Goal: Transaction & Acquisition: Purchase product/service

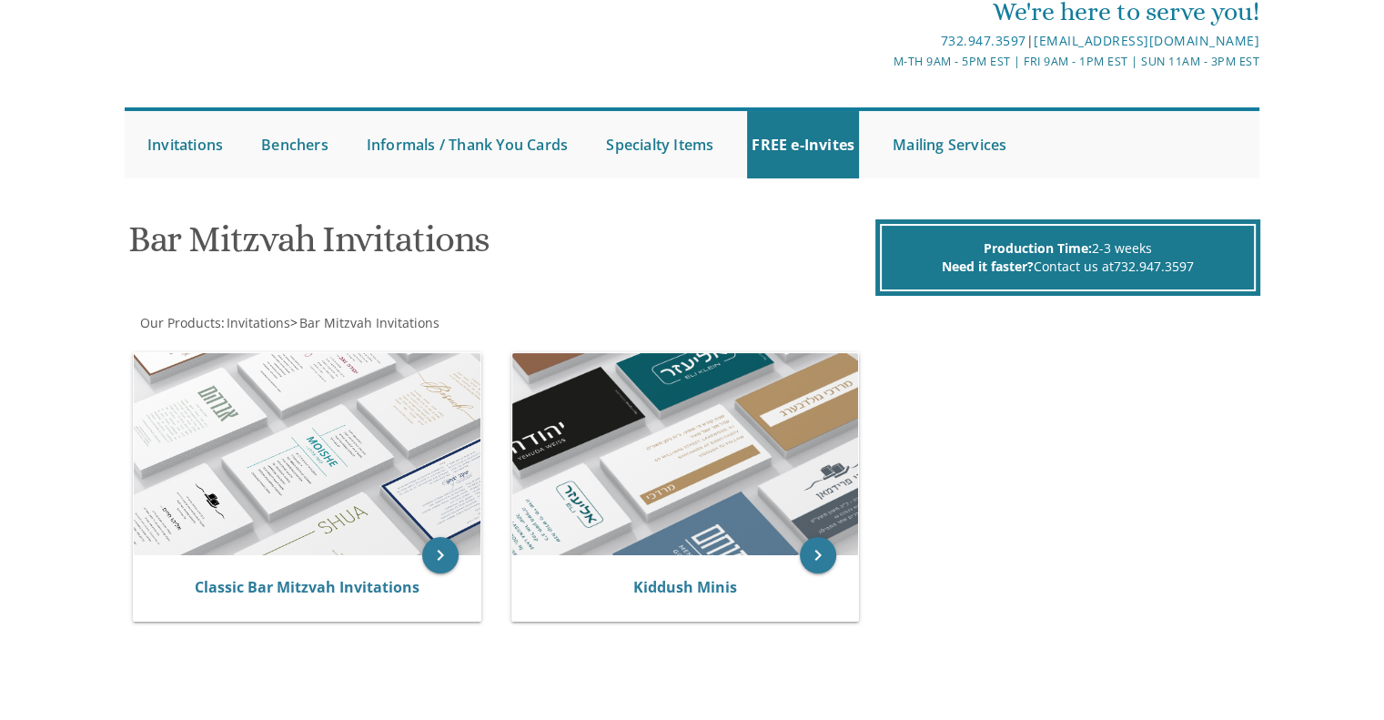
scroll to position [72, 0]
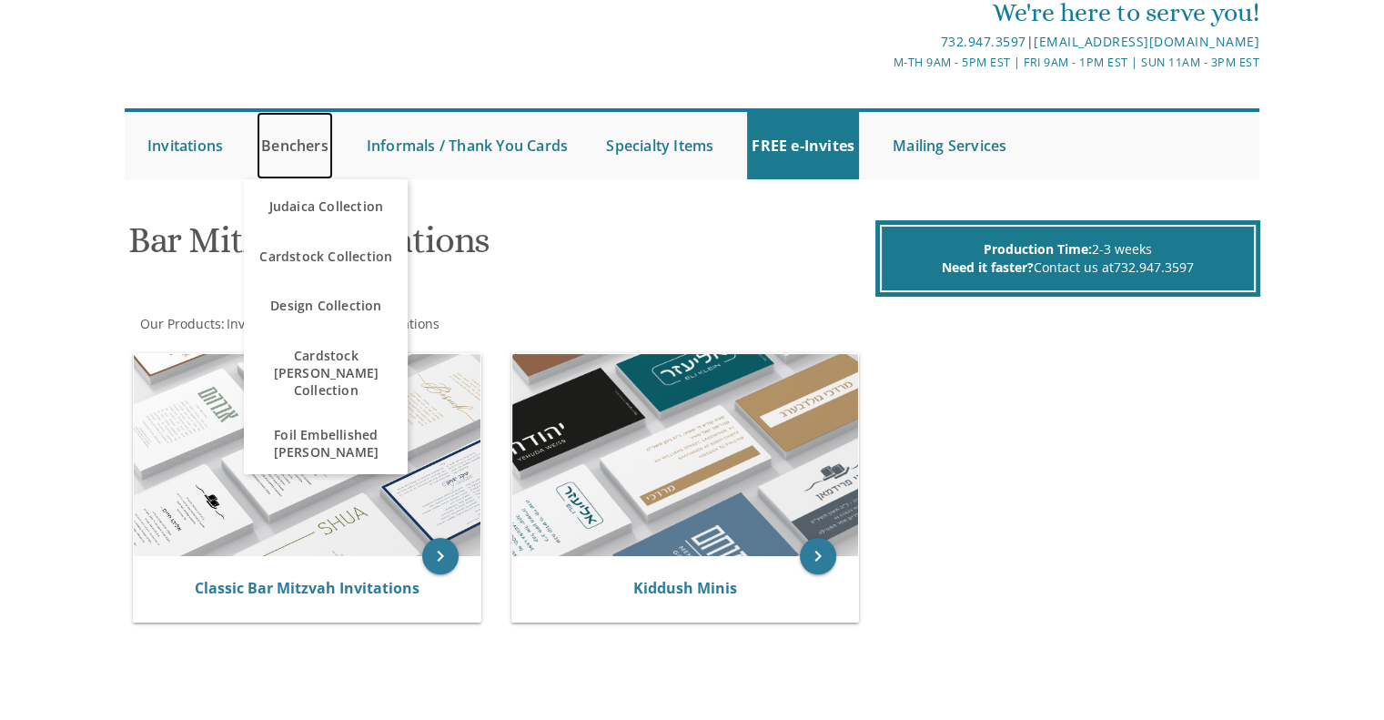
click at [302, 146] on link "Benchers" at bounding box center [295, 145] width 76 height 67
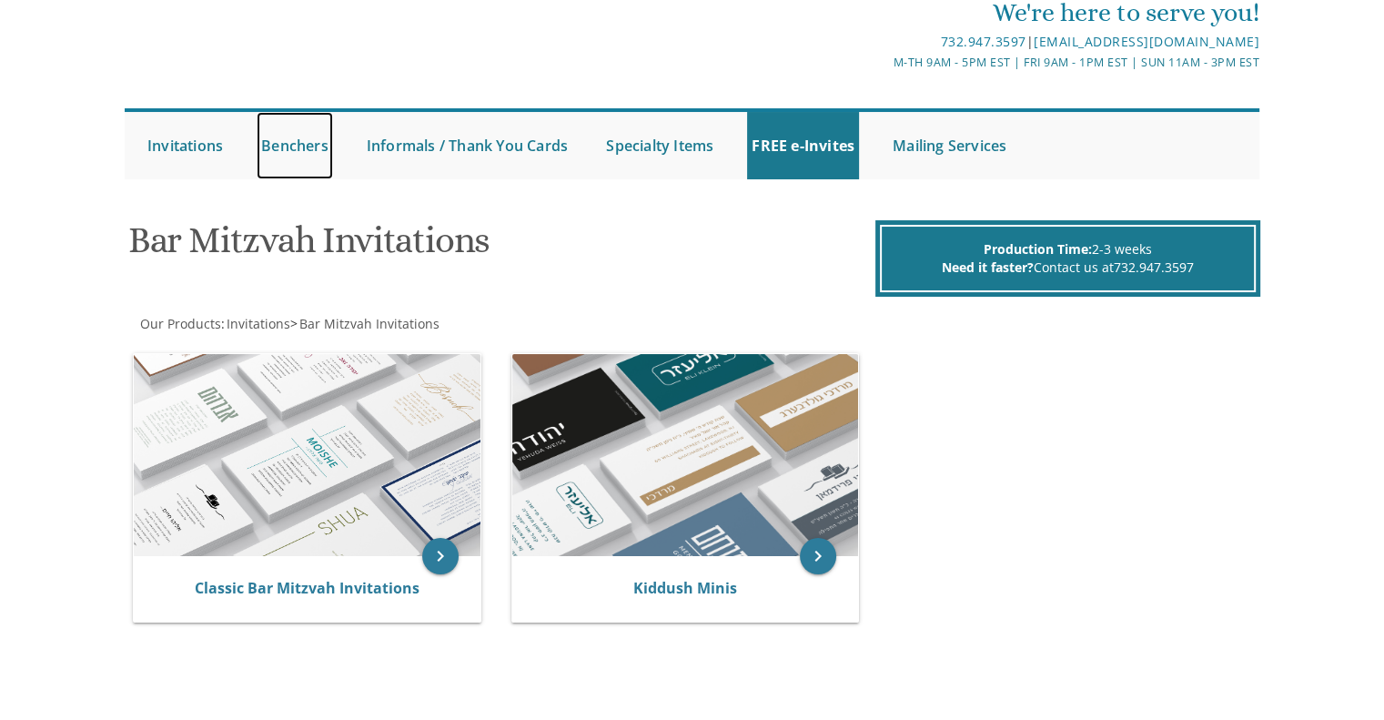
click at [316, 158] on link "Benchers" at bounding box center [295, 145] width 76 height 67
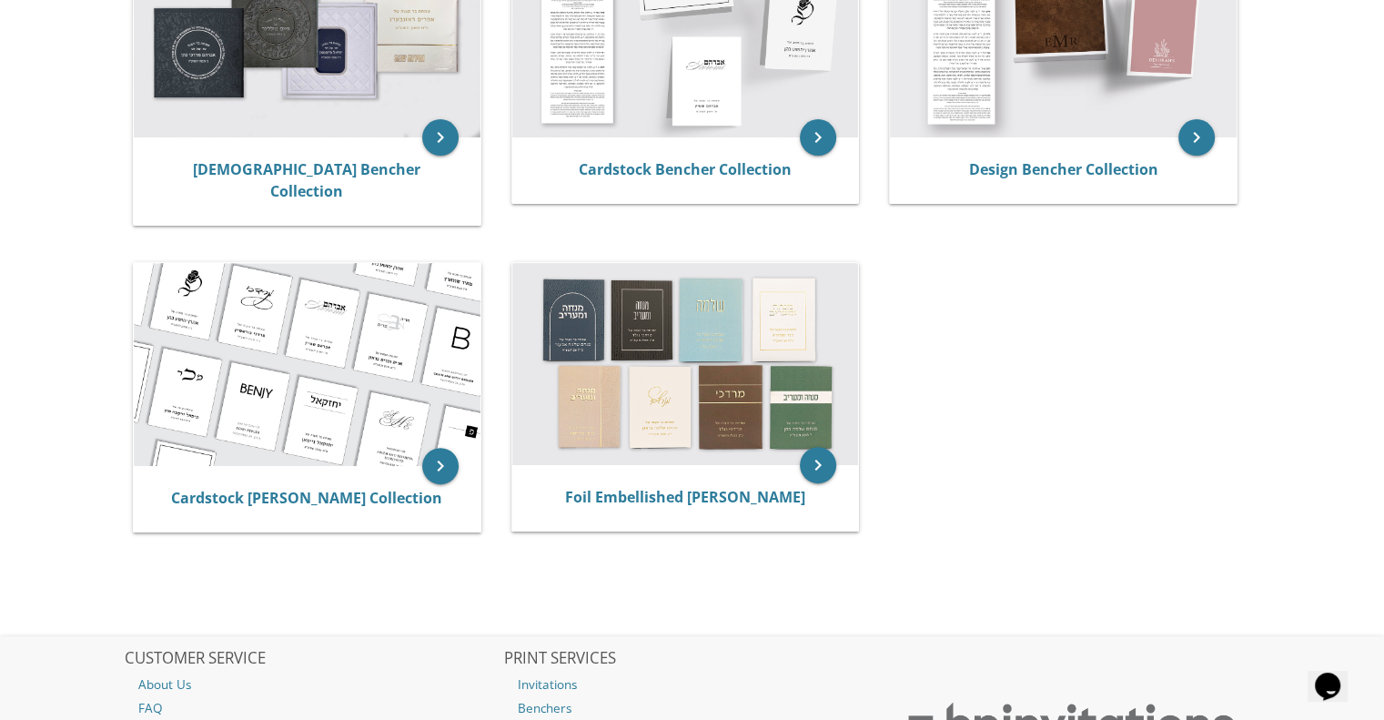
scroll to position [473, 0]
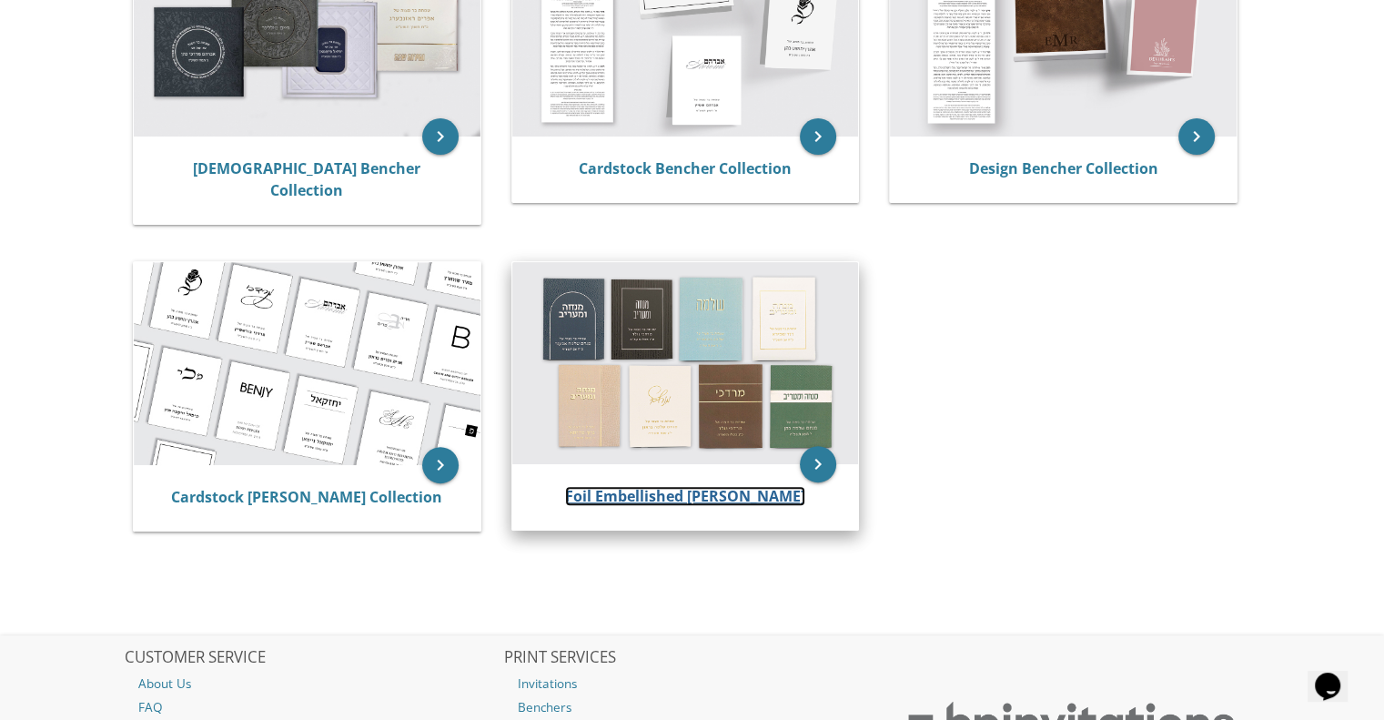
click at [731, 486] on link "Foil Embellished [PERSON_NAME]" at bounding box center [685, 496] width 240 height 20
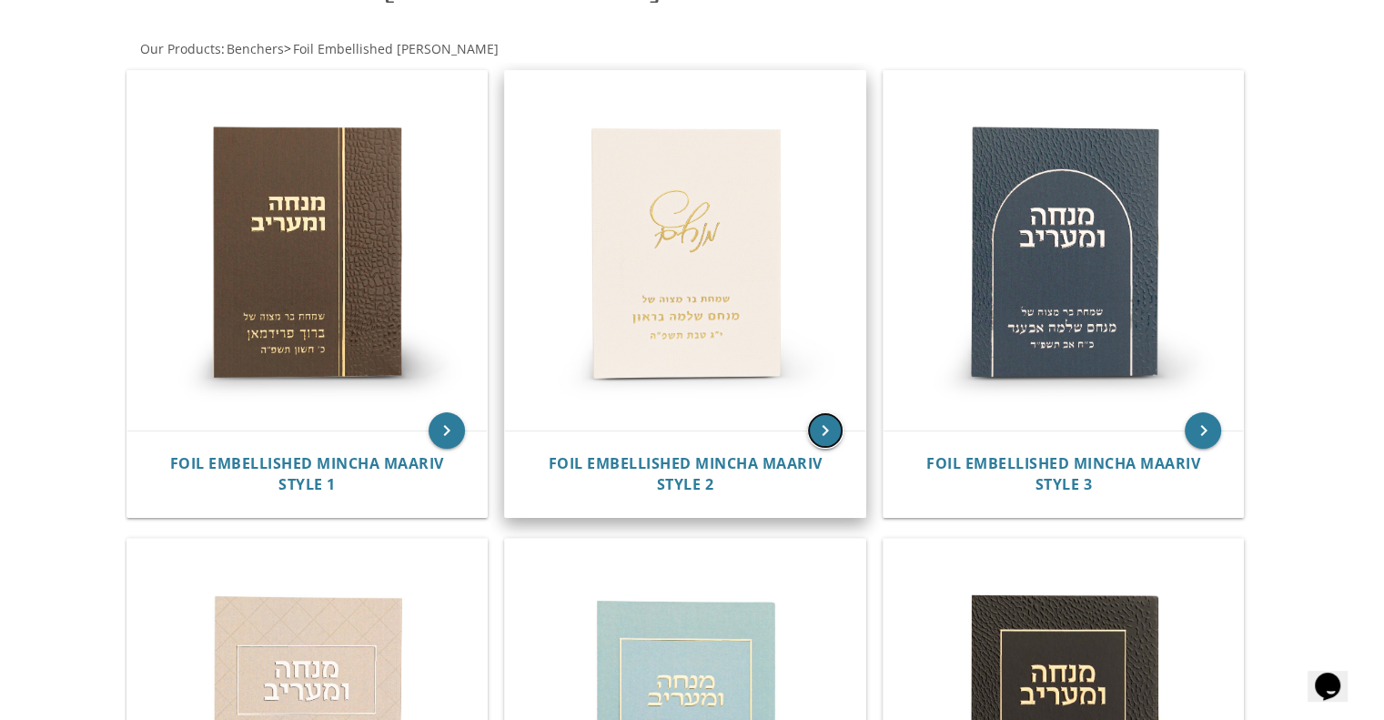
click at [836, 430] on icon "keyboard_arrow_right" at bounding box center [825, 430] width 36 height 36
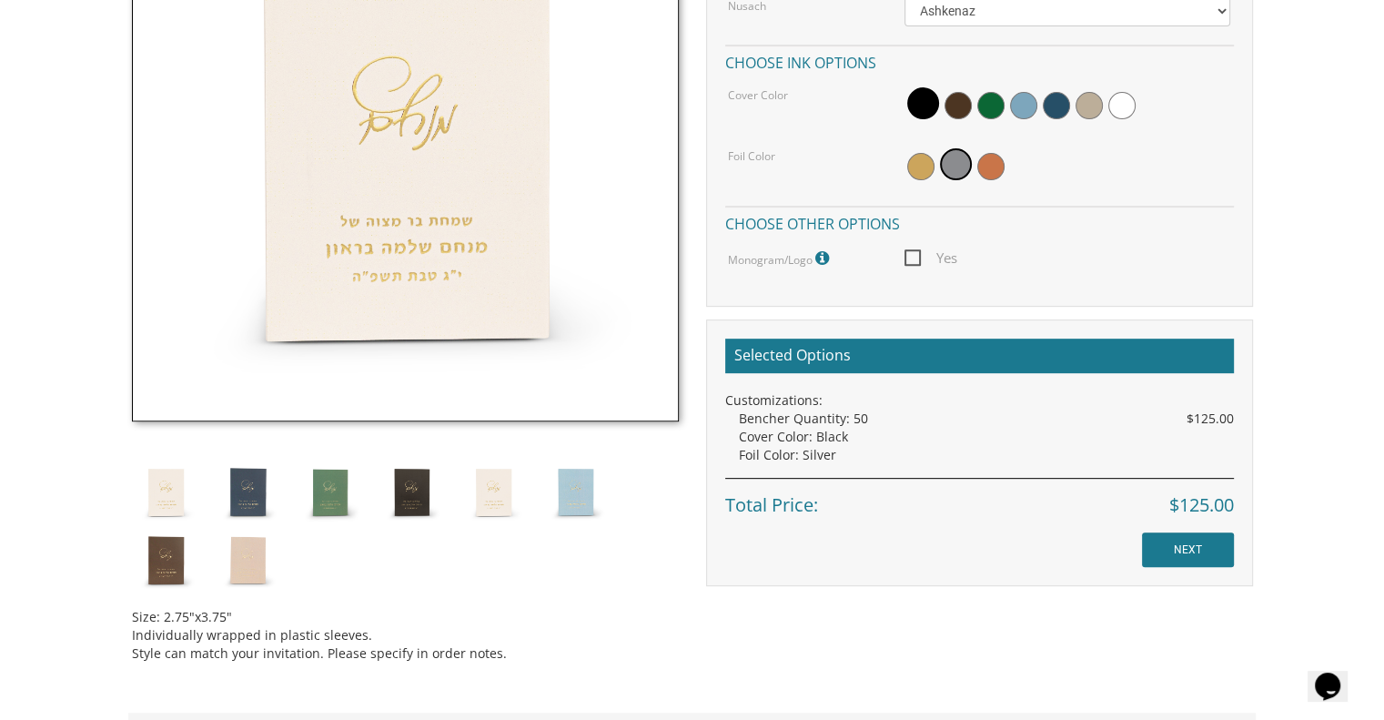
scroll to position [655, 0]
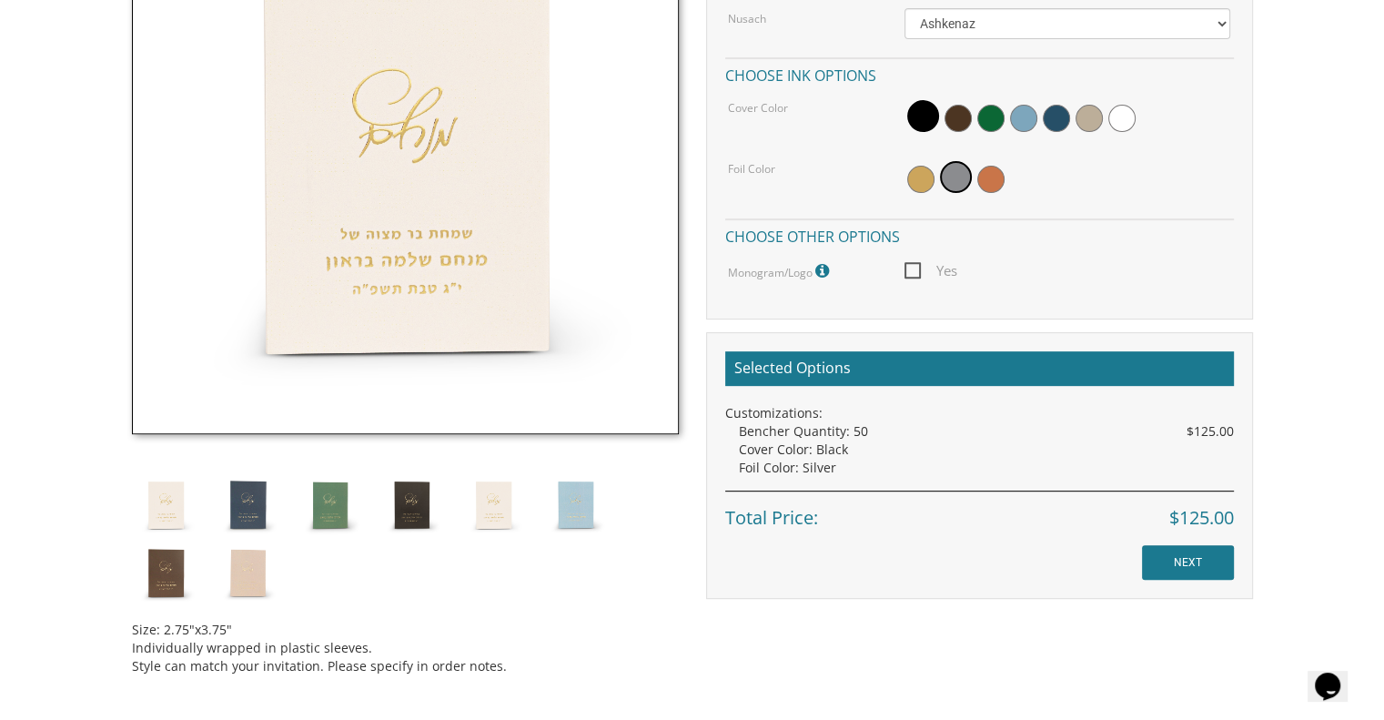
click at [253, 498] on img at bounding box center [248, 504] width 68 height 68
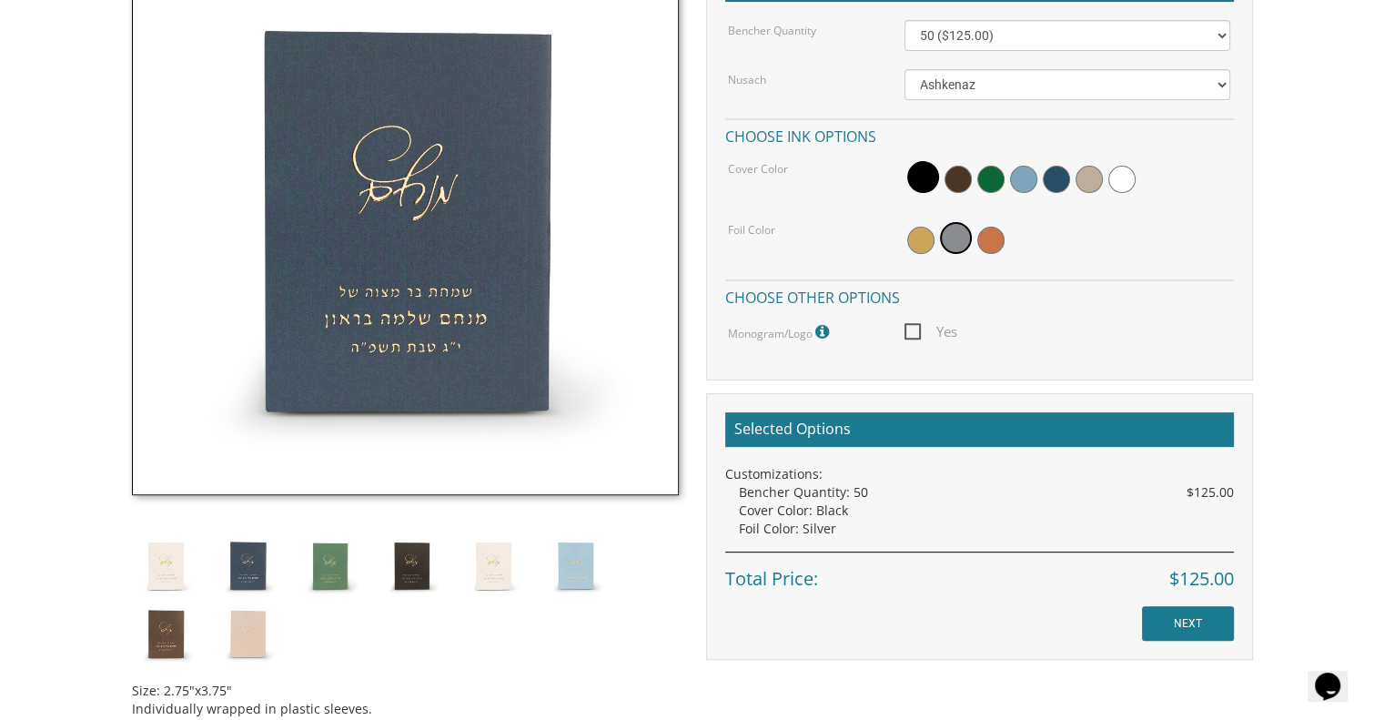
scroll to position [600, 0]
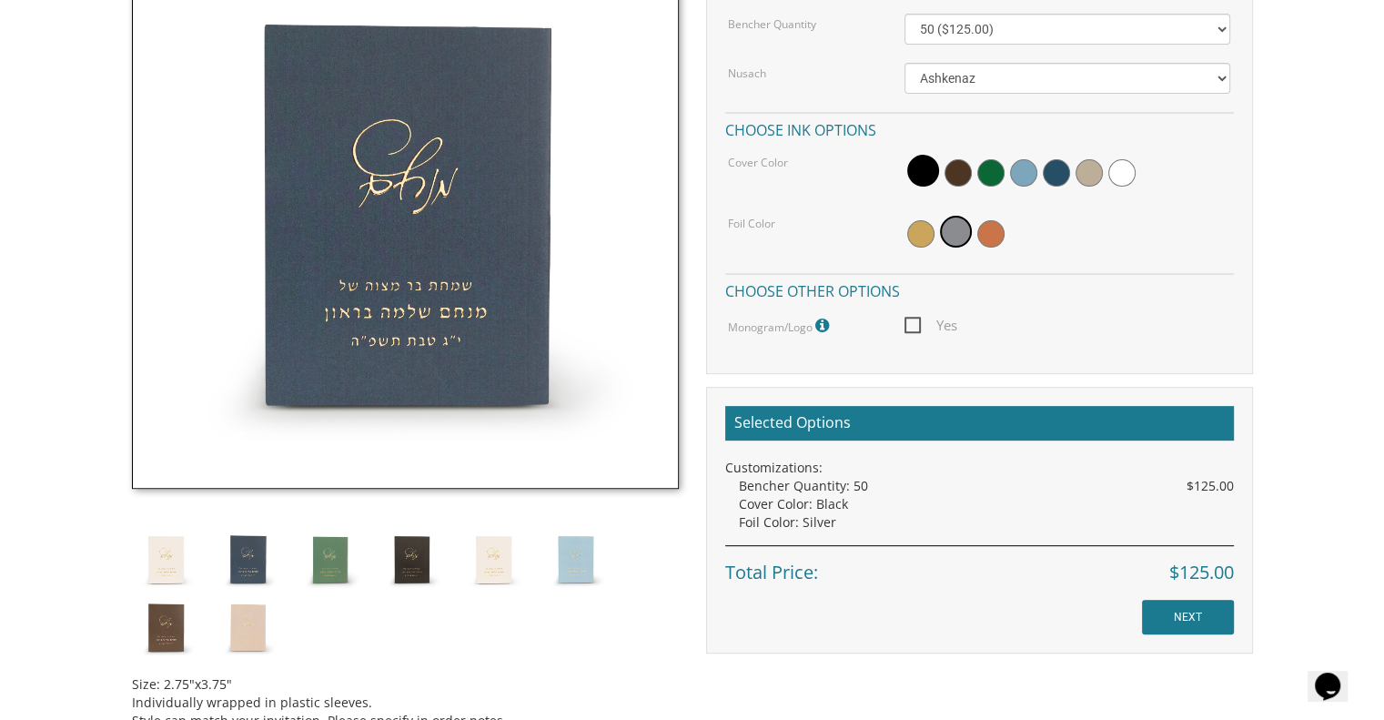
click at [936, 333] on span "Yes" at bounding box center [930, 325] width 53 height 23
click at [916, 329] on input "Yes" at bounding box center [910, 323] width 12 height 12
checkbox input "true"
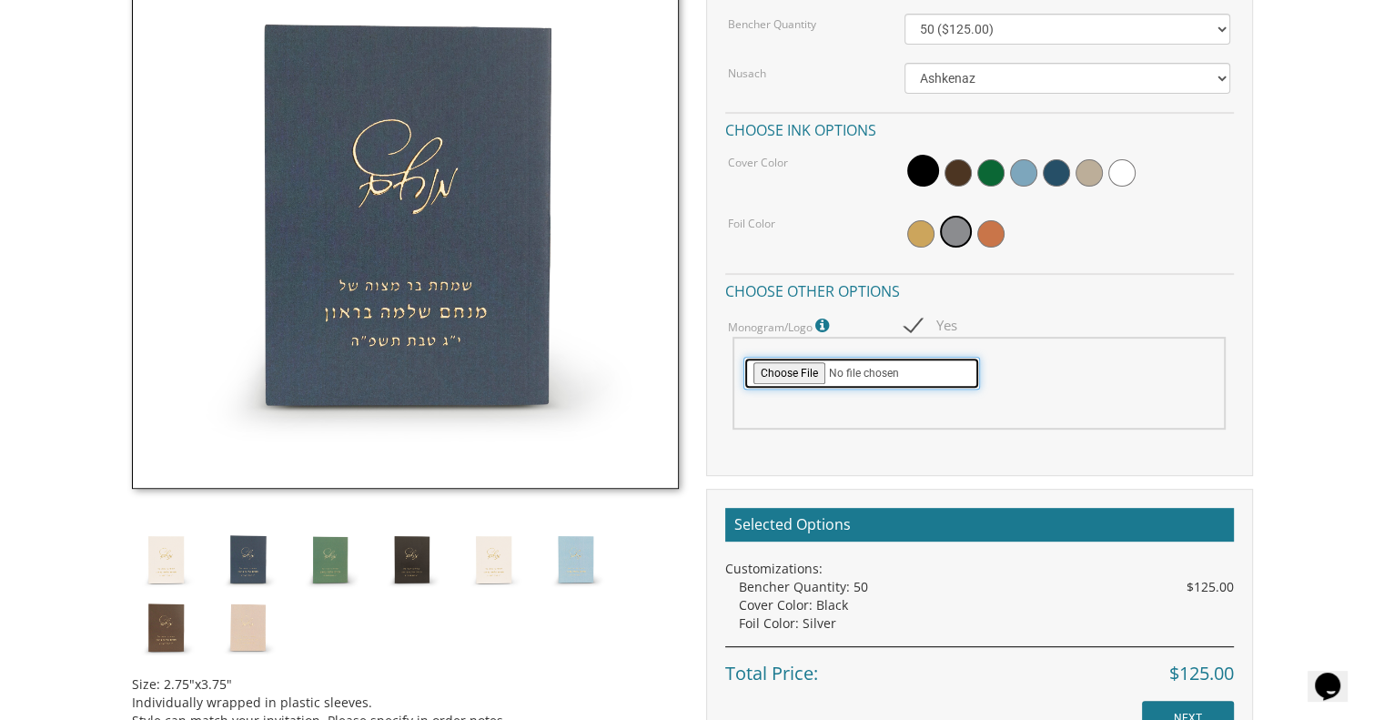
click at [798, 371] on input "file" at bounding box center [861, 373] width 237 height 33
click at [1133, 176] on span at bounding box center [1121, 172] width 27 height 27
click at [792, 370] on input "file" at bounding box center [861, 373] width 237 height 33
type input "C:\fakepath\bar mitzvah_ script.jpg"
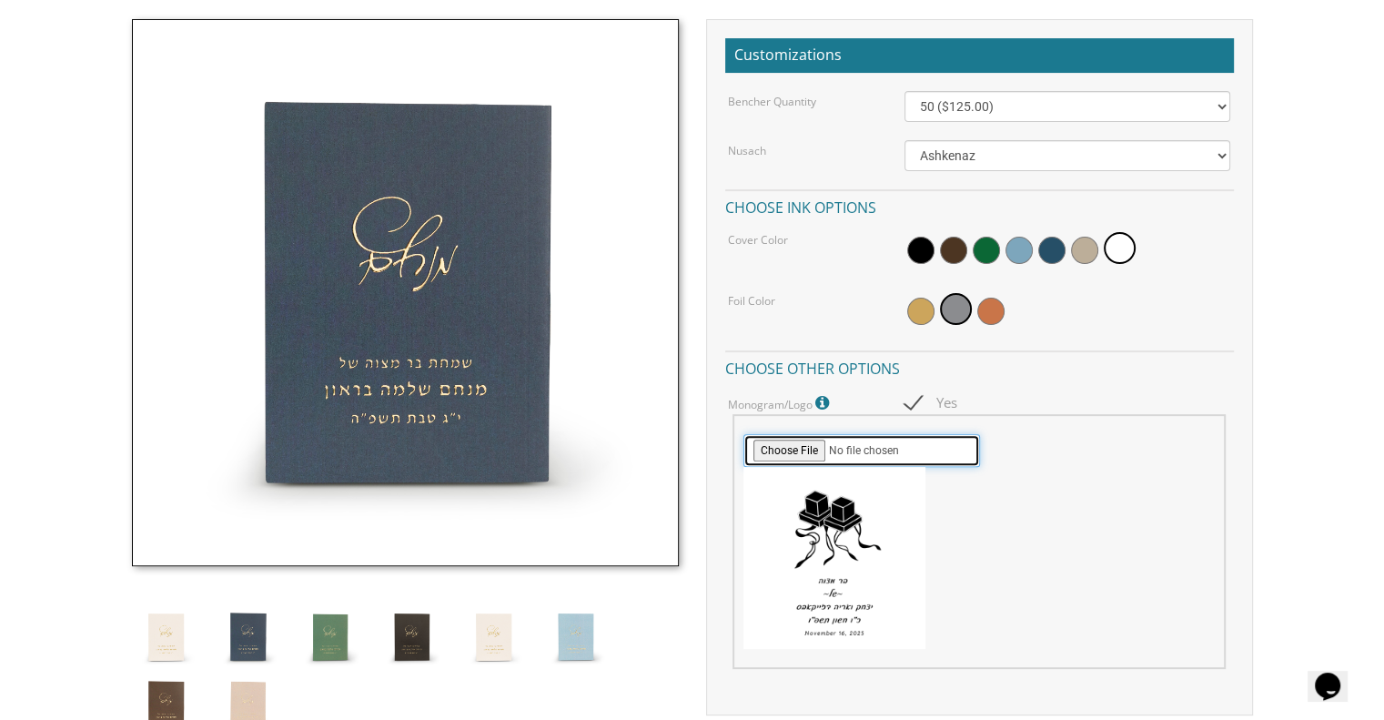
scroll to position [524, 0]
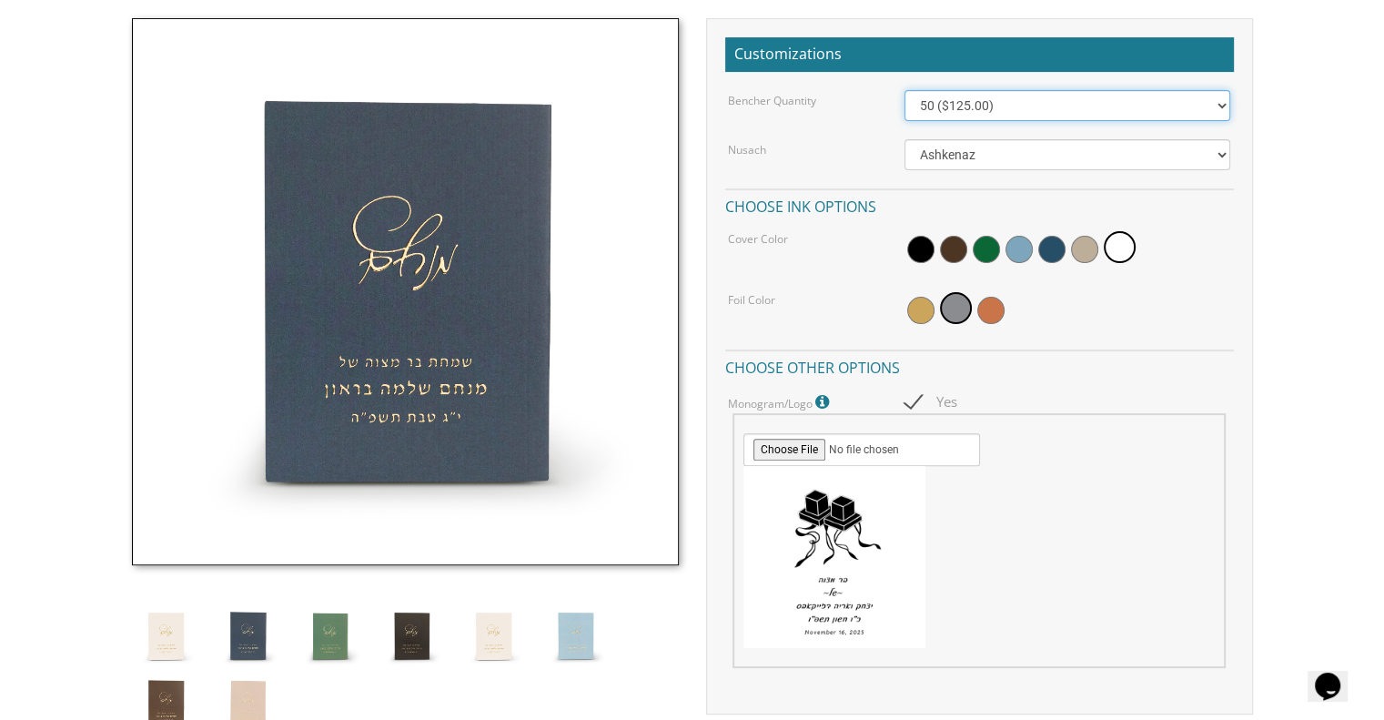
click at [1059, 106] on select "50 ($125.00) 60 ($150.00) 70 ($175.00) 80 ($200.00) 90 ($225.00) 100 ($250.00) …" at bounding box center [1067, 105] width 326 height 31
click at [904, 90] on select "50 ($125.00) 60 ($150.00) 70 ($175.00) 80 ($200.00) 90 ($225.00) 100 ($250.00) …" at bounding box center [1067, 105] width 326 height 31
click at [1079, 105] on select "50 ($125.00) 60 ($150.00) 70 ($175.00) 80 ($200.00) 90 ($225.00) 100 ($250.00) …" at bounding box center [1067, 105] width 326 height 31
click at [904, 90] on select "50 ($125.00) 60 ($150.00) 70 ($175.00) 80 ($200.00) 90 ($225.00) 100 ($250.00) …" at bounding box center [1067, 105] width 326 height 31
click at [1048, 98] on select "50 ($125.00) 60 ($150.00) 70 ($175.00) 80 ($200.00) 90 ($225.00) 100 ($250.00) …" at bounding box center [1067, 105] width 326 height 31
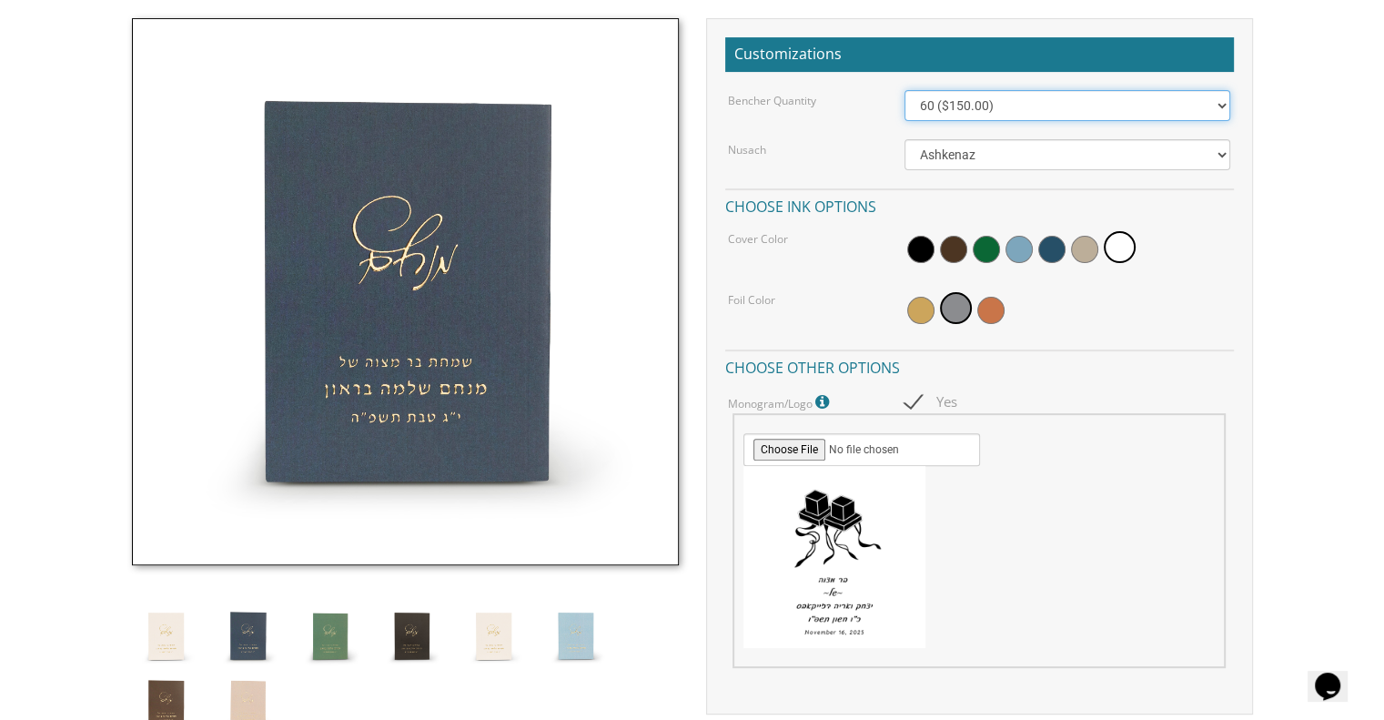
select select "70"
click at [904, 90] on select "50 ($125.00) 60 ($150.00) 70 ($175.00) 80 ($200.00) 90 ($225.00) 100 ($250.00) …" at bounding box center [1067, 105] width 326 height 31
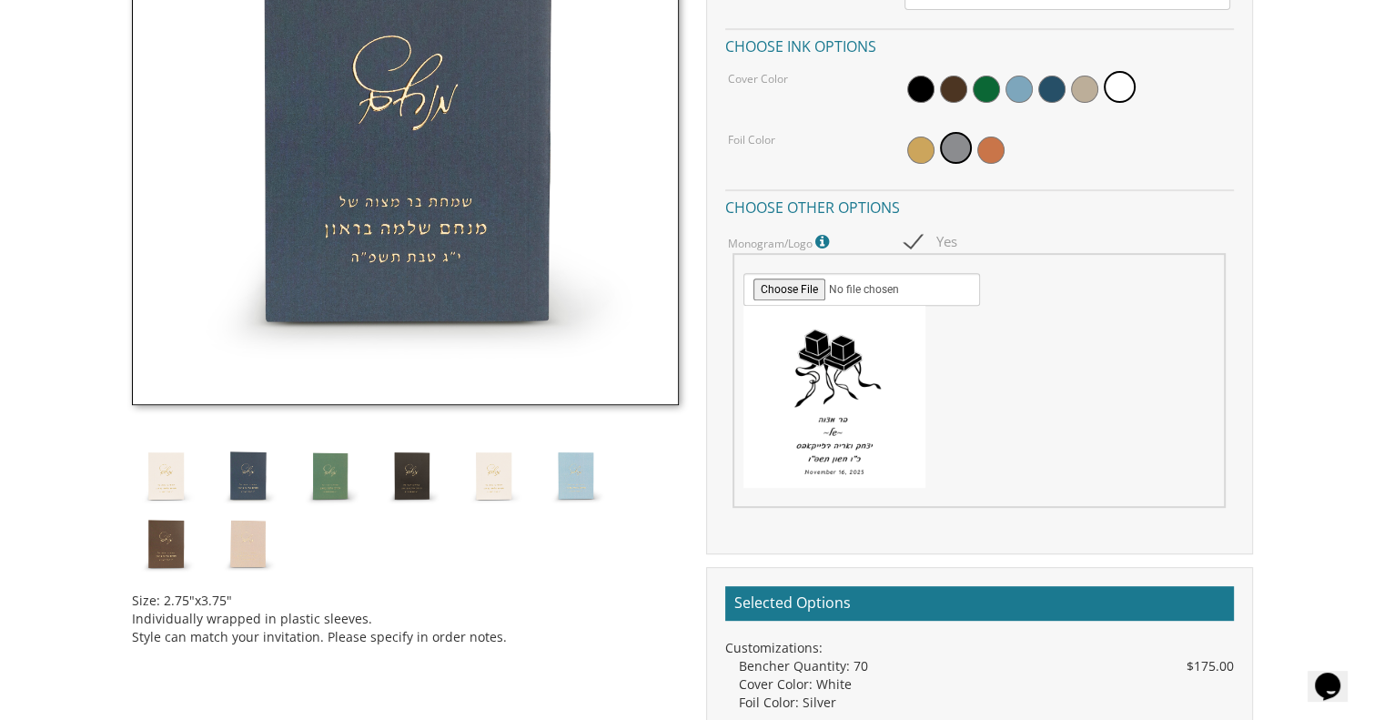
scroll to position [690, 0]
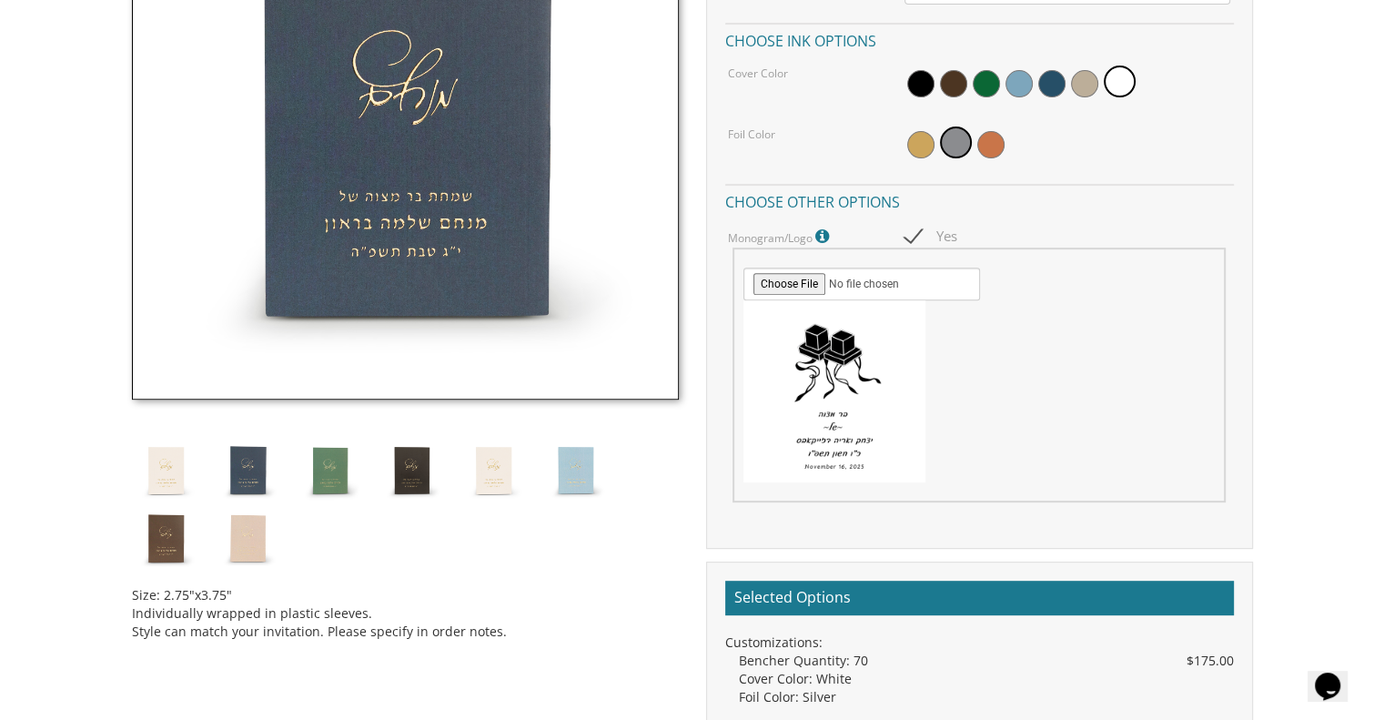
click at [1088, 87] on span at bounding box center [1084, 83] width 27 height 27
click at [1076, 88] on span at bounding box center [1087, 81] width 32 height 32
click at [1118, 87] on span at bounding box center [1121, 83] width 27 height 27
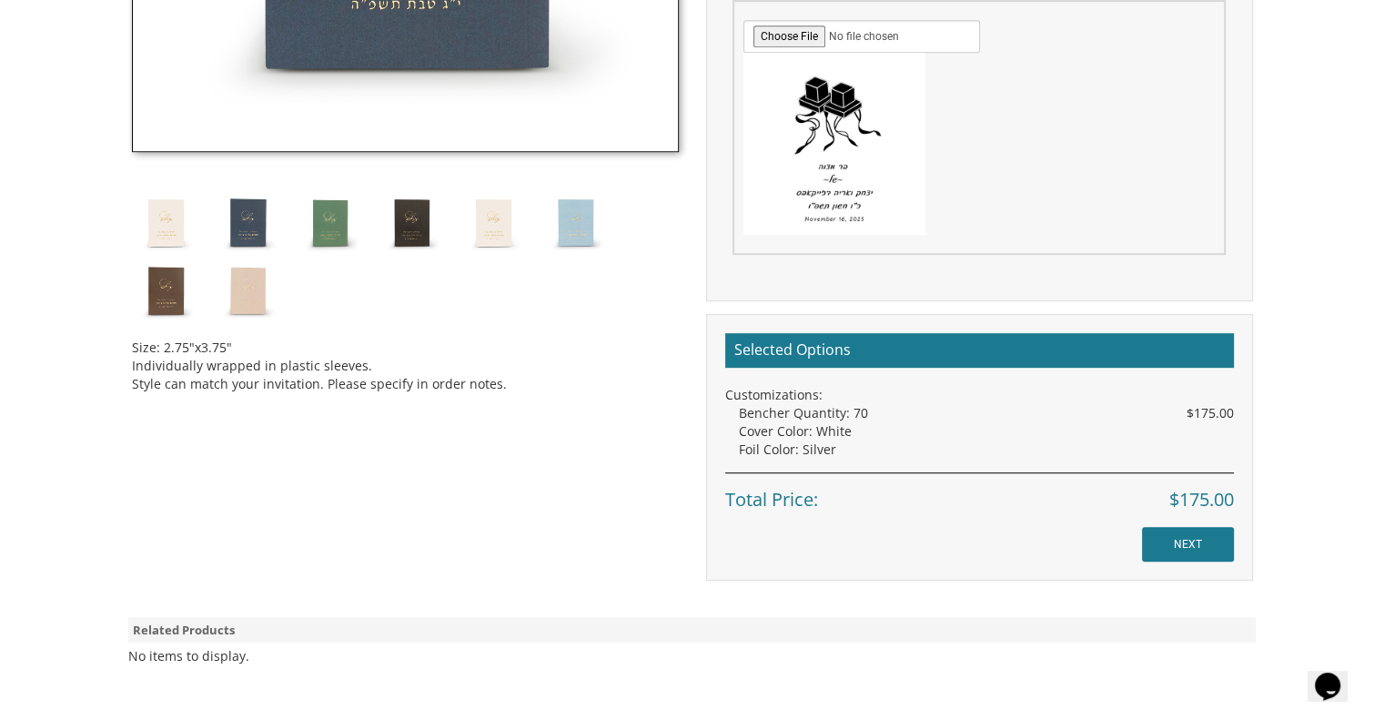
scroll to position [949, 0]
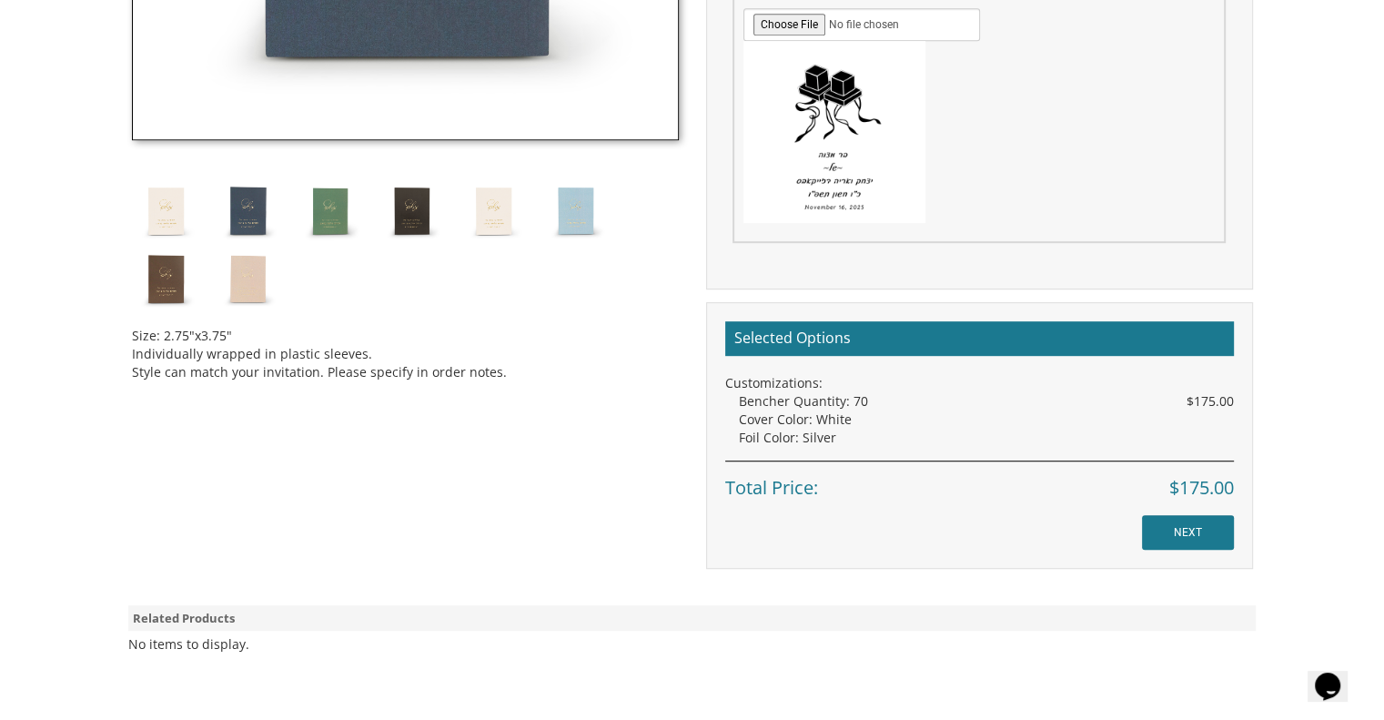
click at [496, 210] on img at bounding box center [493, 210] width 68 height 68
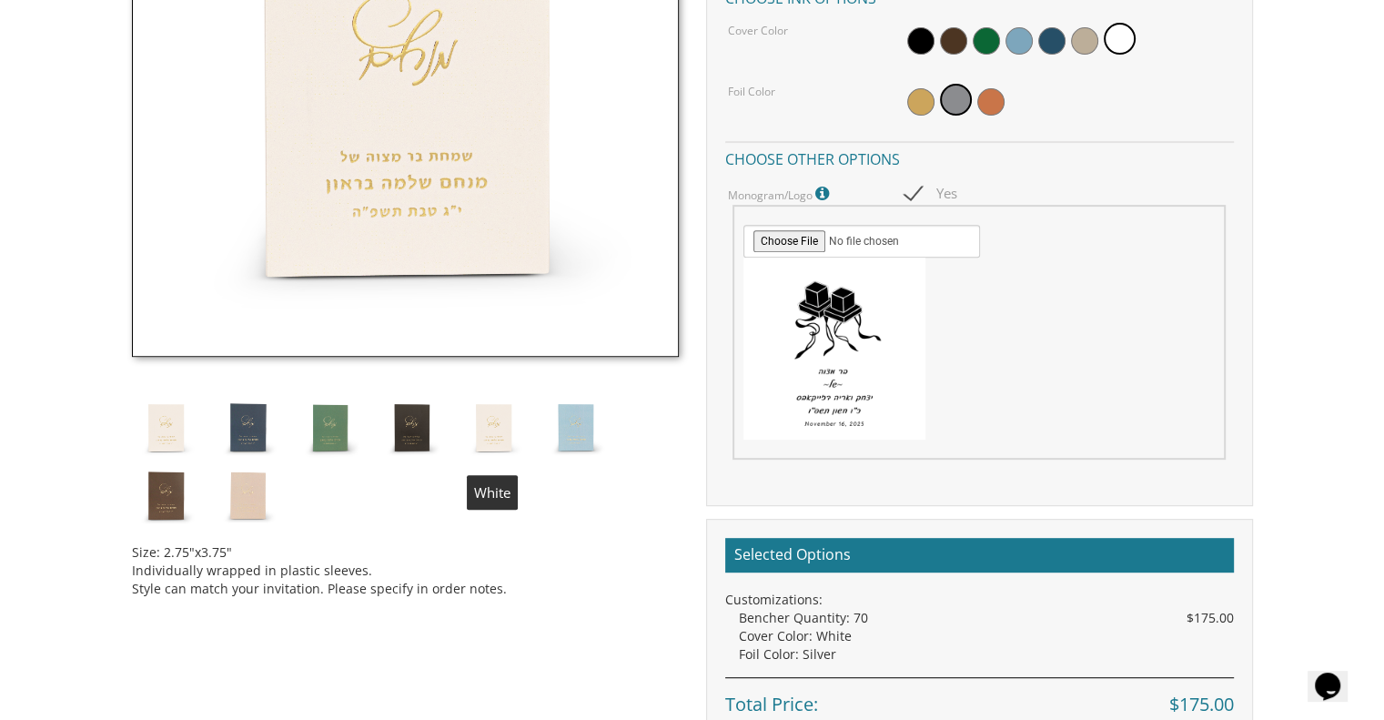
scroll to position [733, 0]
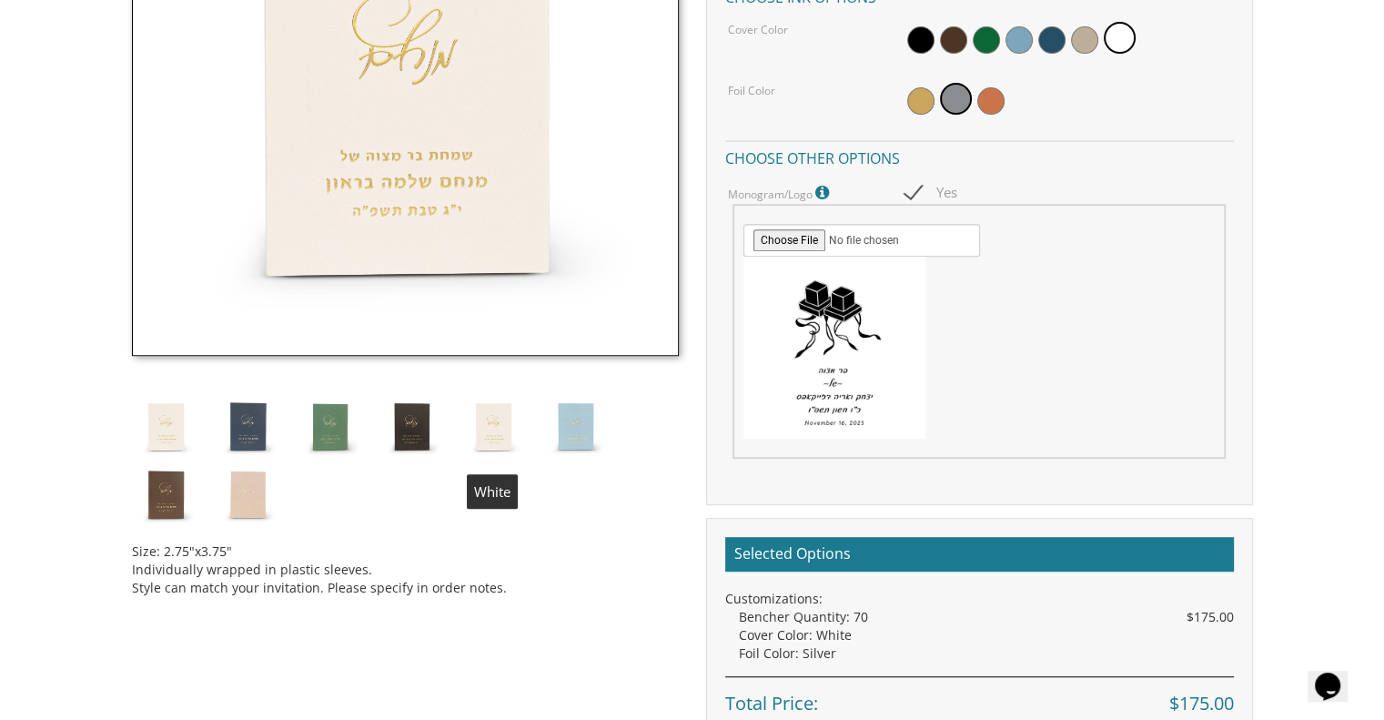
click at [255, 502] on img at bounding box center [248, 494] width 68 height 68
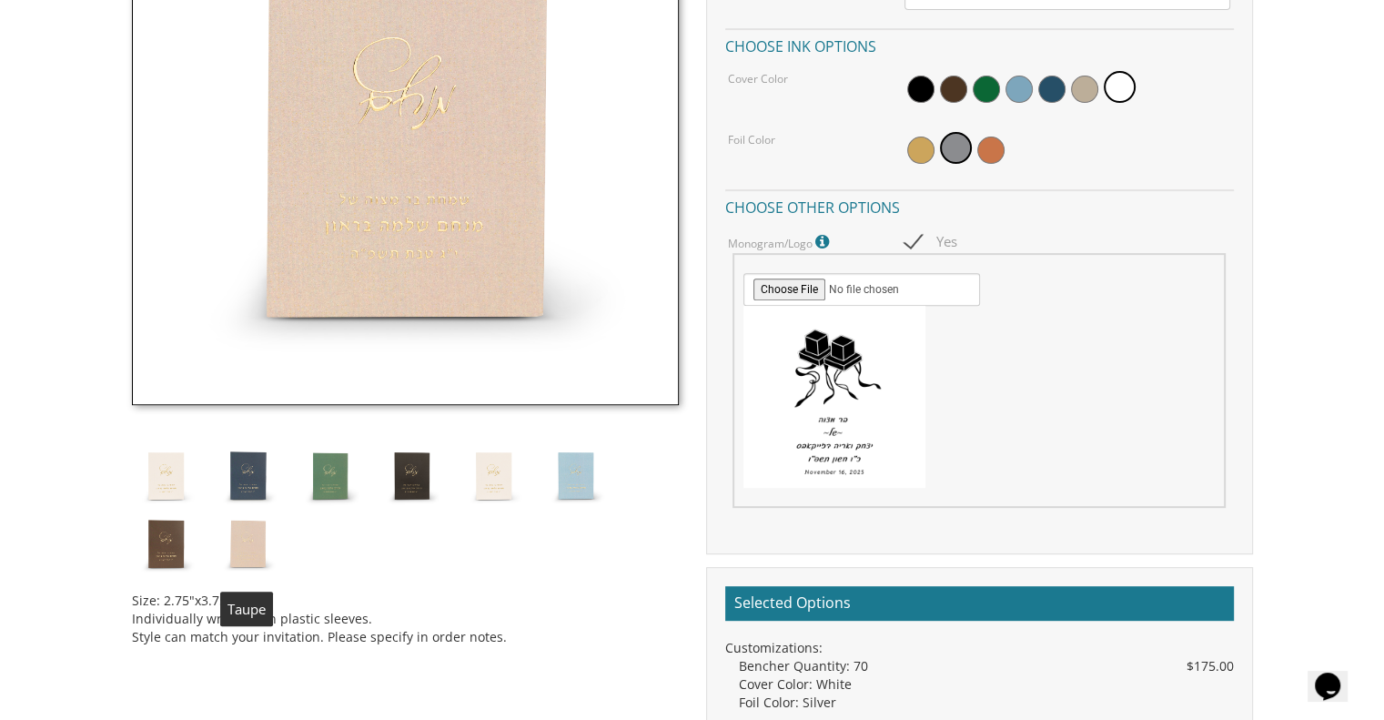
scroll to position [685, 0]
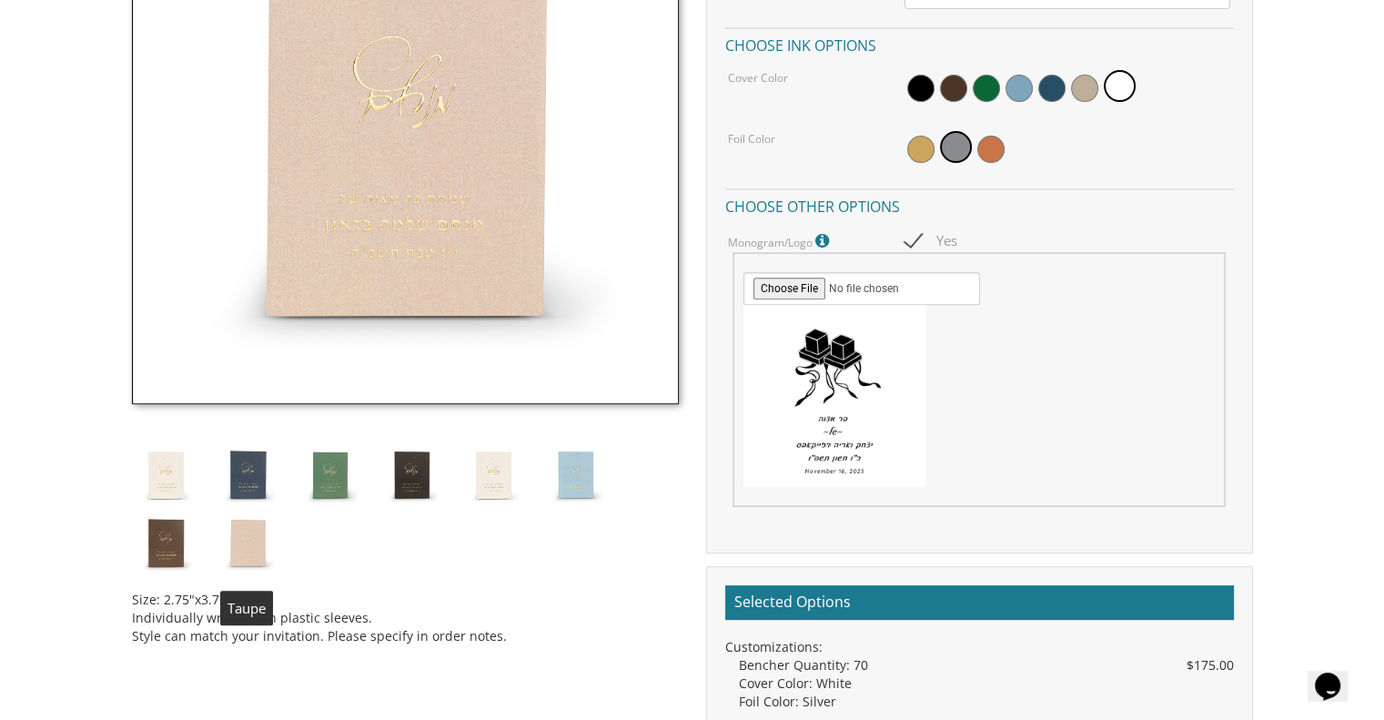
click at [498, 478] on img at bounding box center [493, 474] width 68 height 68
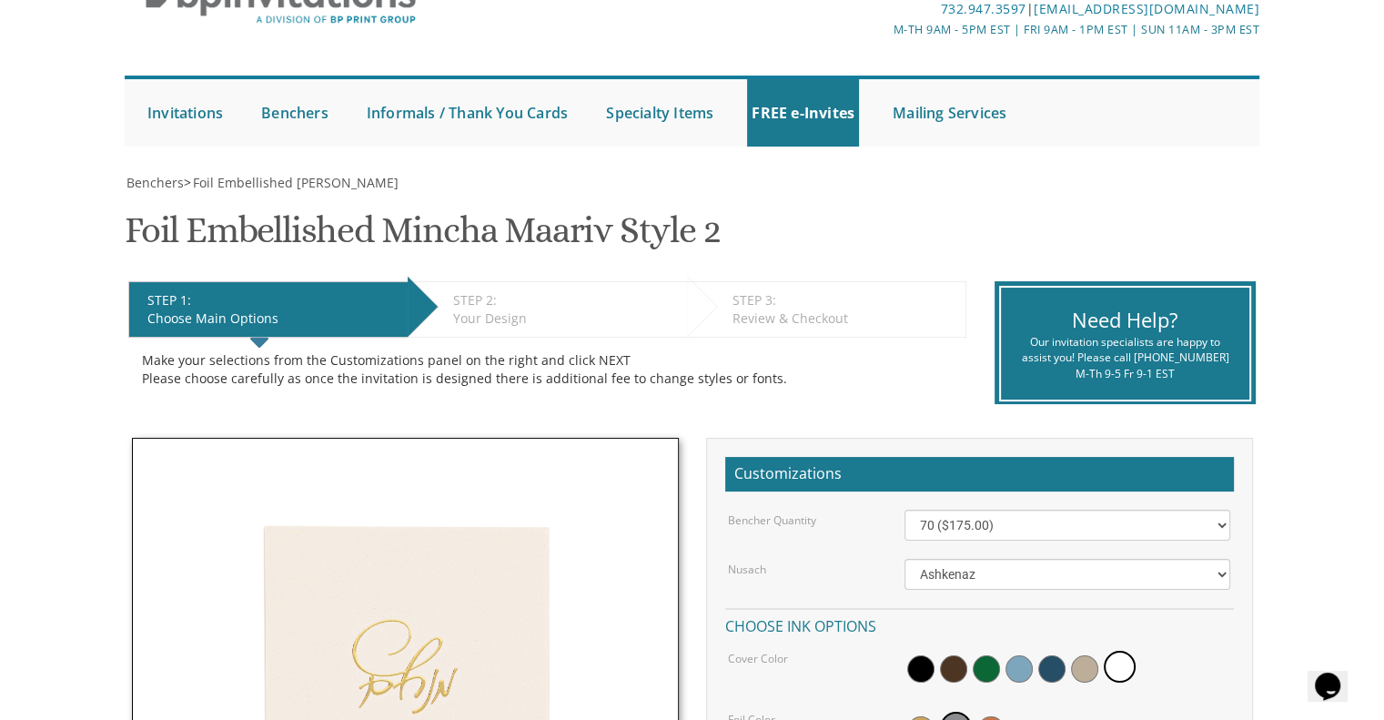
scroll to position [99, 0]
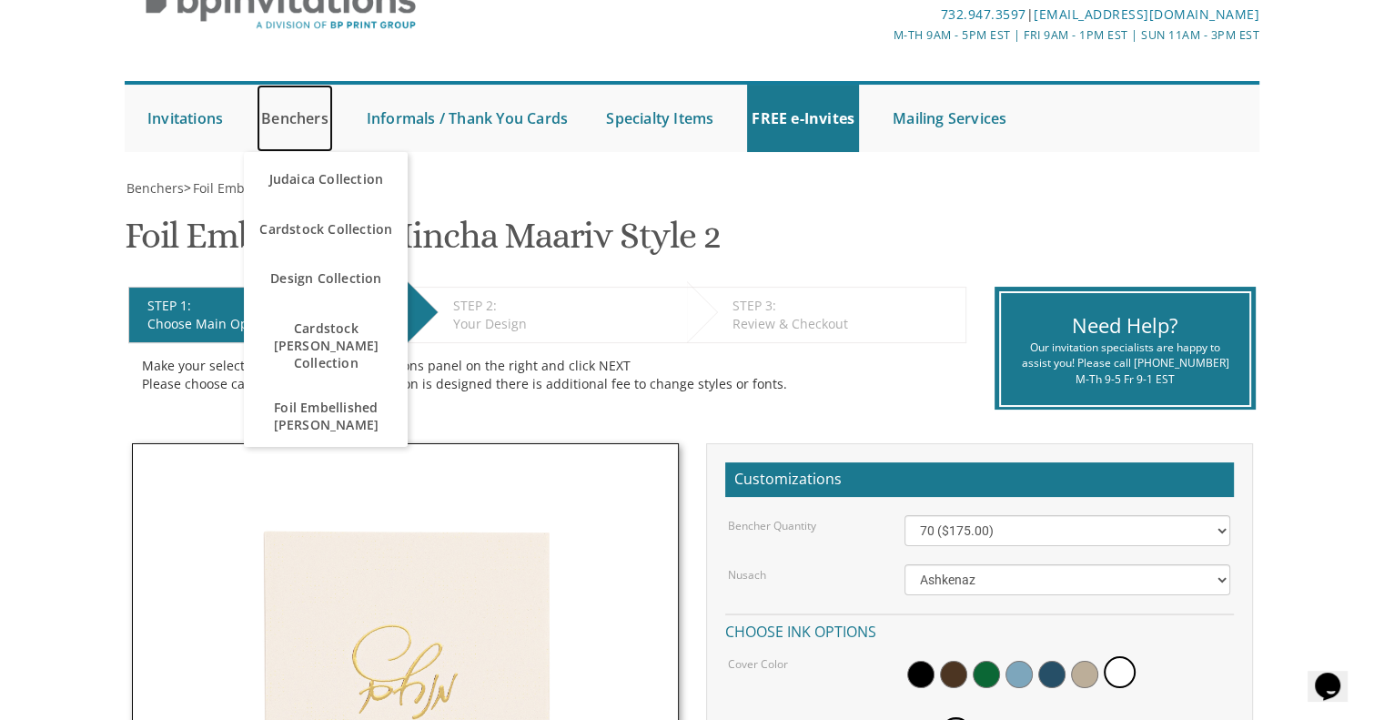
click at [309, 121] on link "Benchers" at bounding box center [295, 118] width 76 height 67
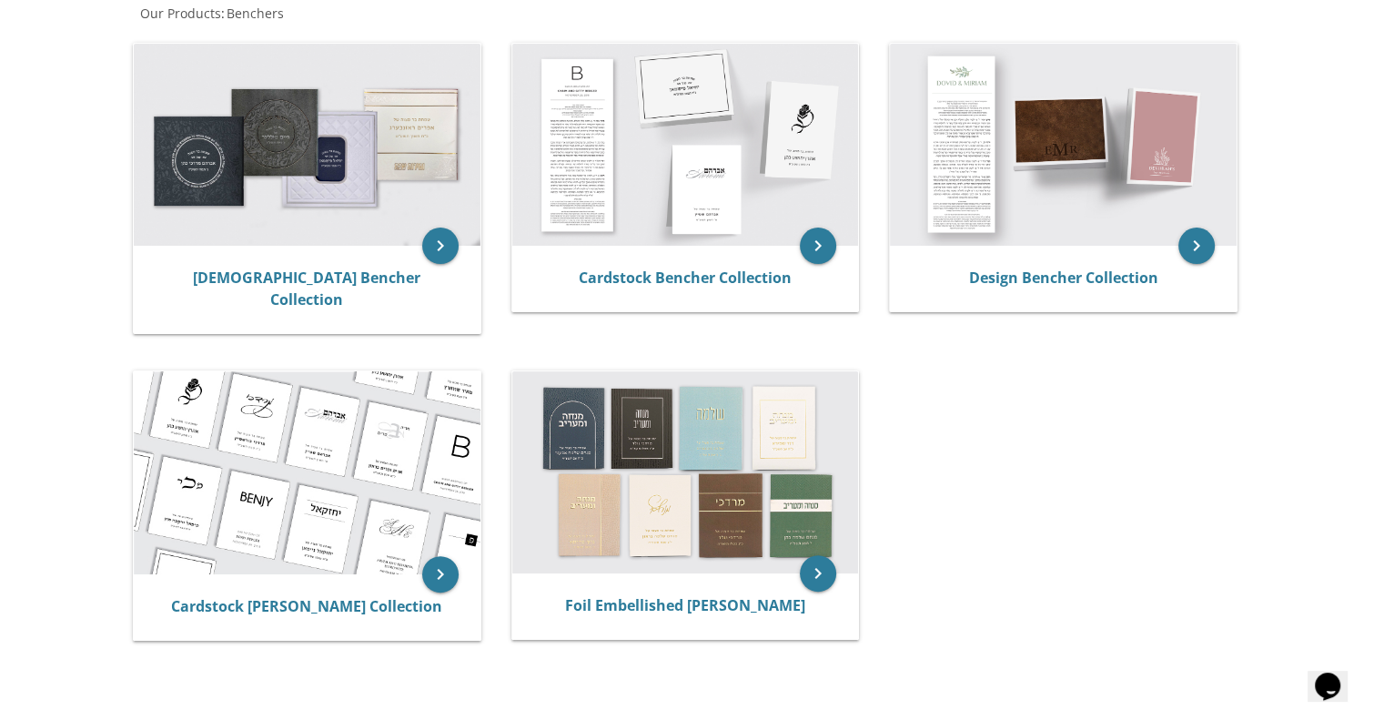
scroll to position [367, 0]
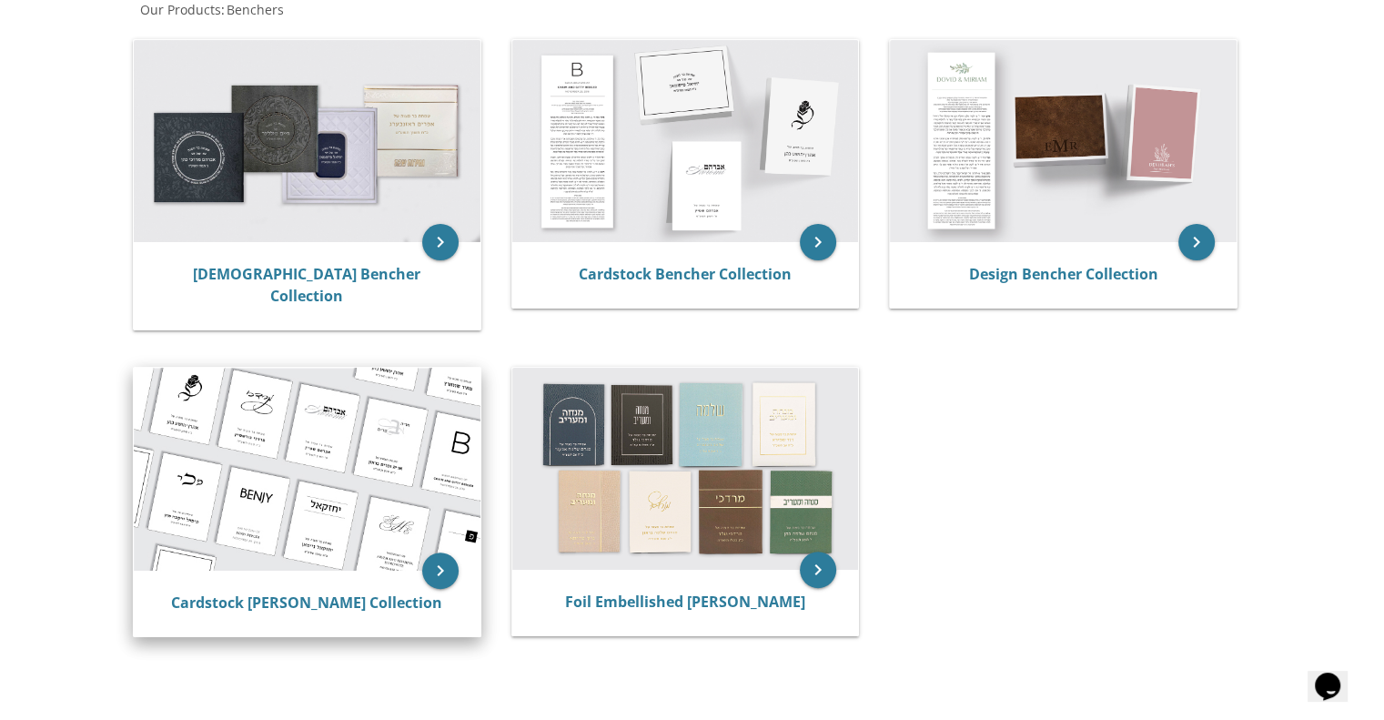
click at [337, 542] on img at bounding box center [307, 468] width 347 height 203
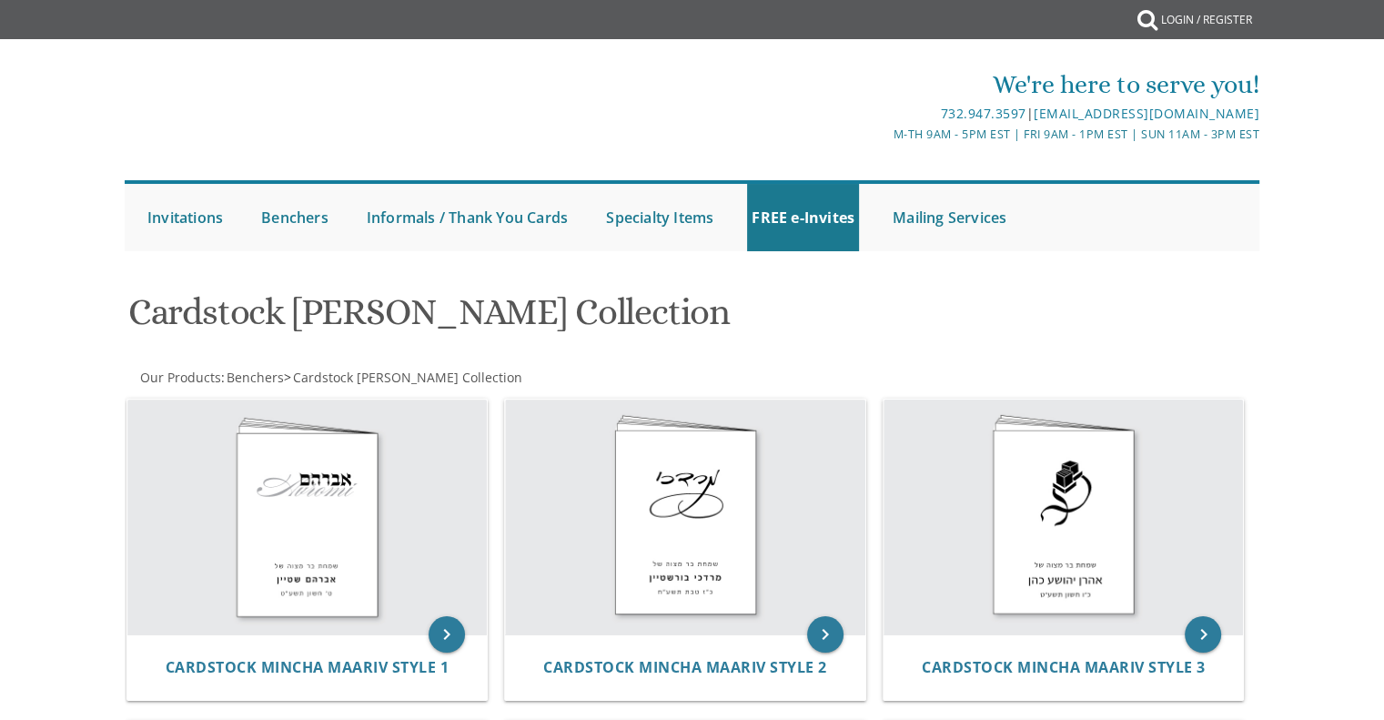
click at [414, 487] on div "keyboard_arrow_right Cardstock Mincha Maariv Style 1" at bounding box center [314, 552] width 378 height 323
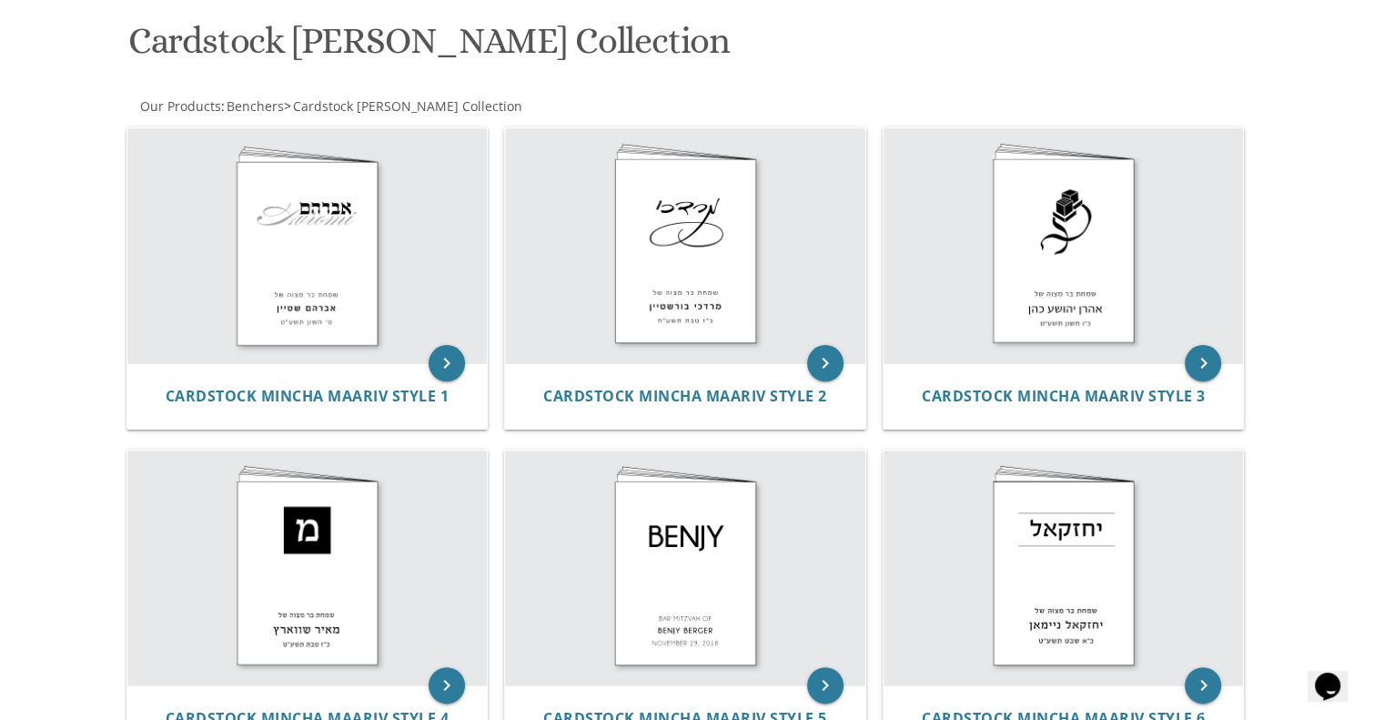
scroll to position [281, 0]
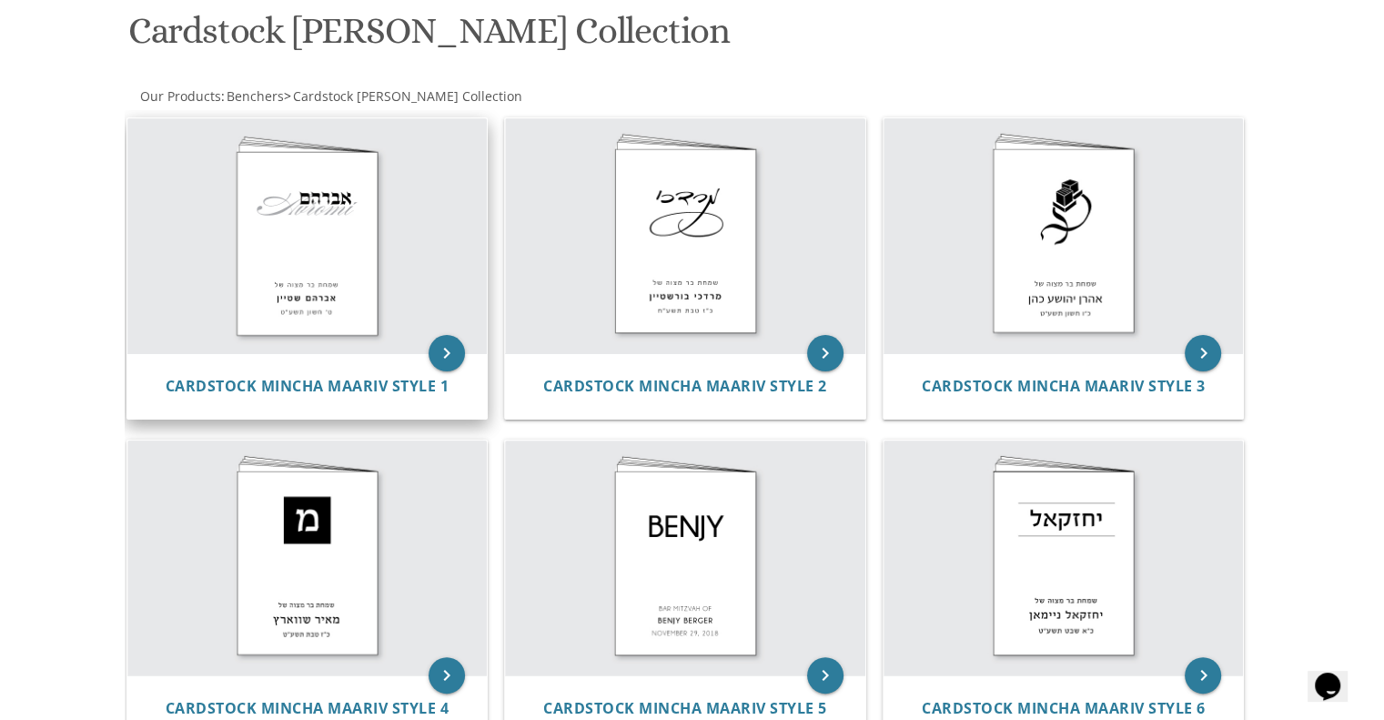
click at [365, 256] on img at bounding box center [307, 235] width 360 height 235
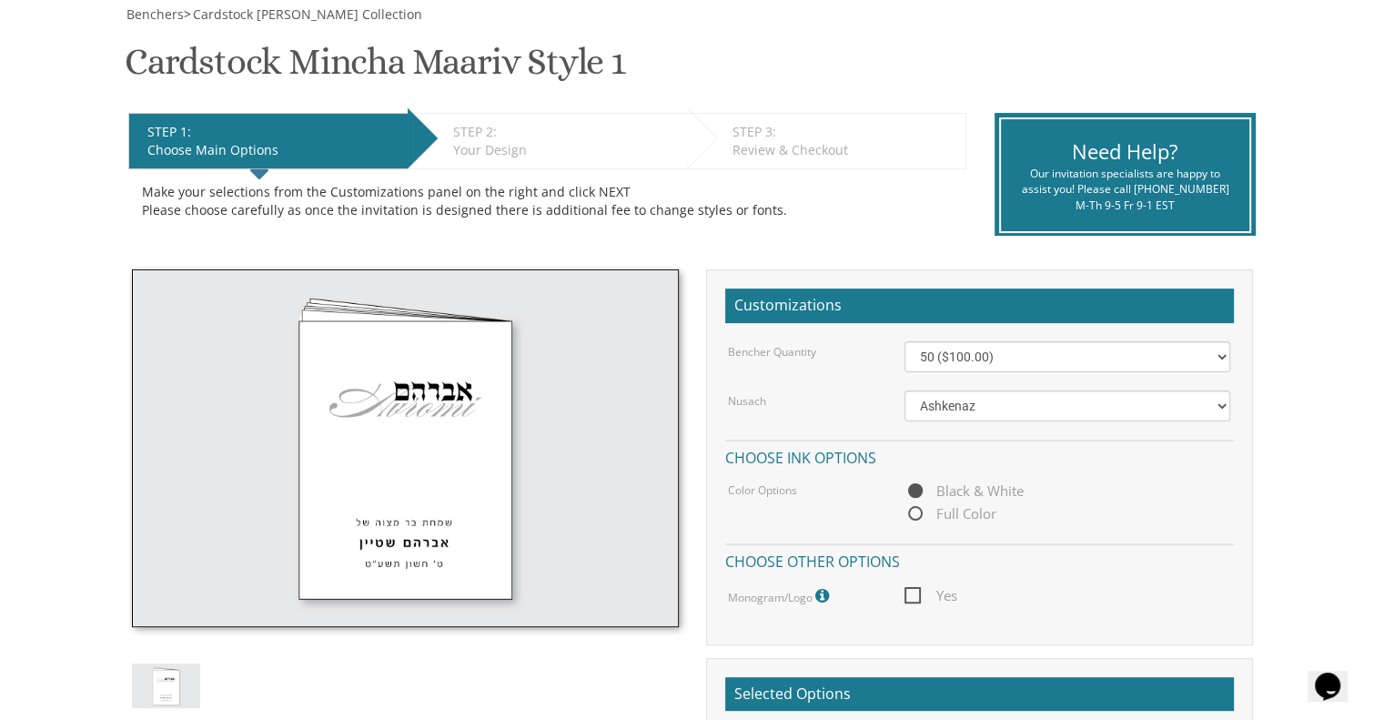
scroll to position [280, 0]
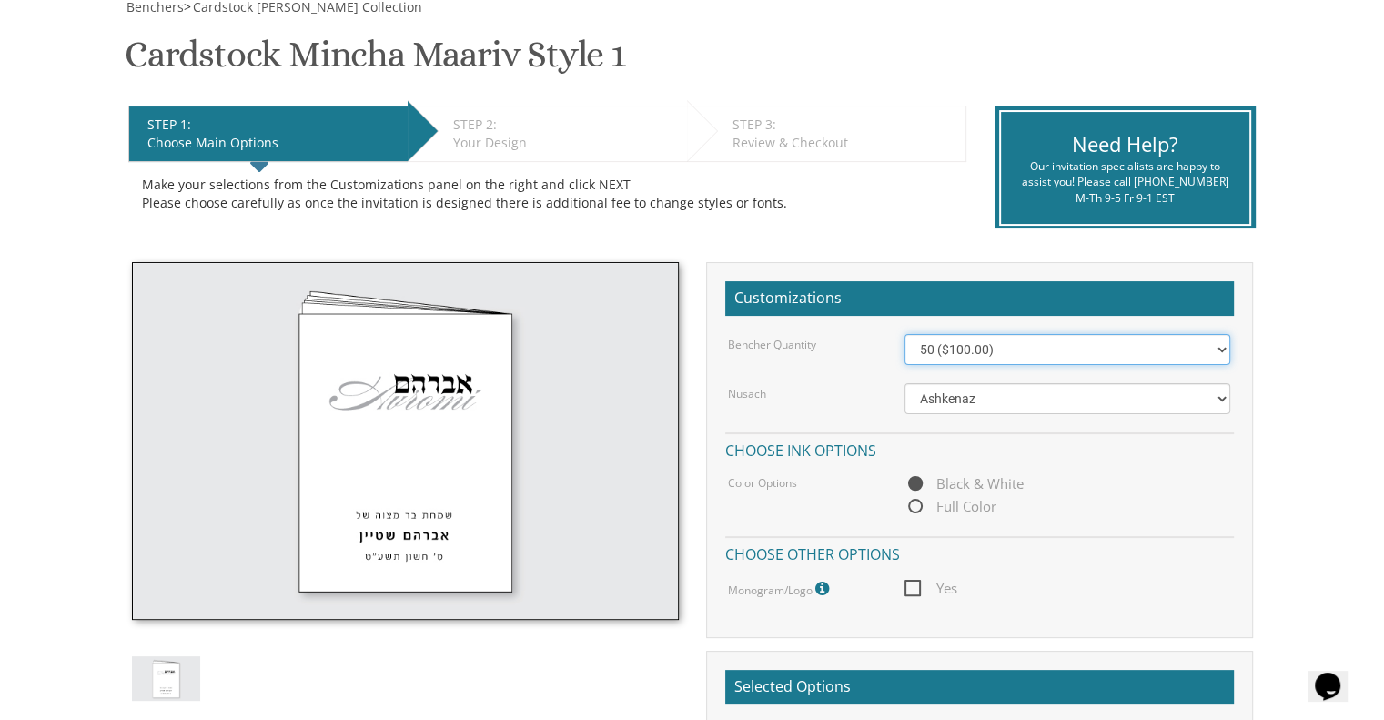
click at [971, 355] on select "50 ($100.00) 60 ($120.00) 70 ($140.00) 80 ($160.00) 90 ($180.00) 100 ($200.00) …" at bounding box center [1067, 349] width 326 height 31
select select "70"
click at [904, 334] on select "50 ($100.00) 60 ($120.00) 70 ($140.00) 80 ($160.00) 90 ($180.00) 100 ($200.00) …" at bounding box center [1067, 349] width 326 height 31
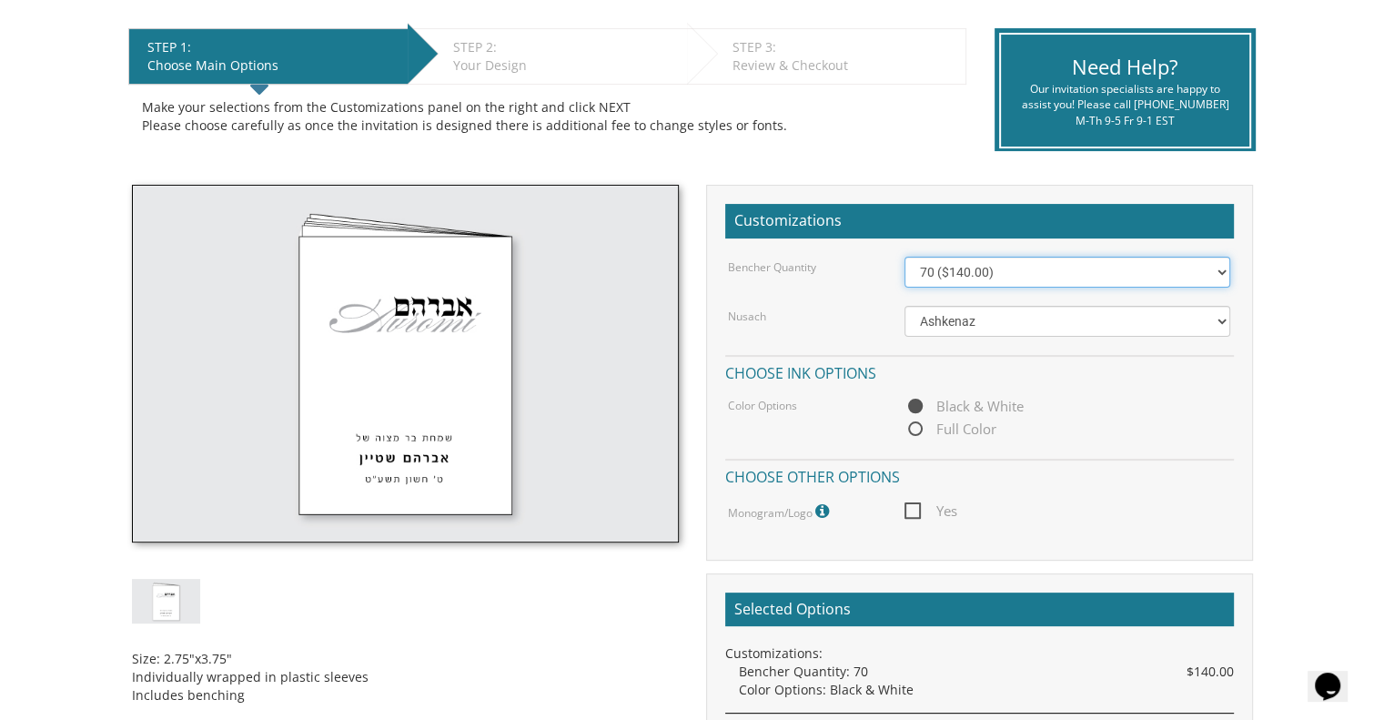
scroll to position [362, 0]
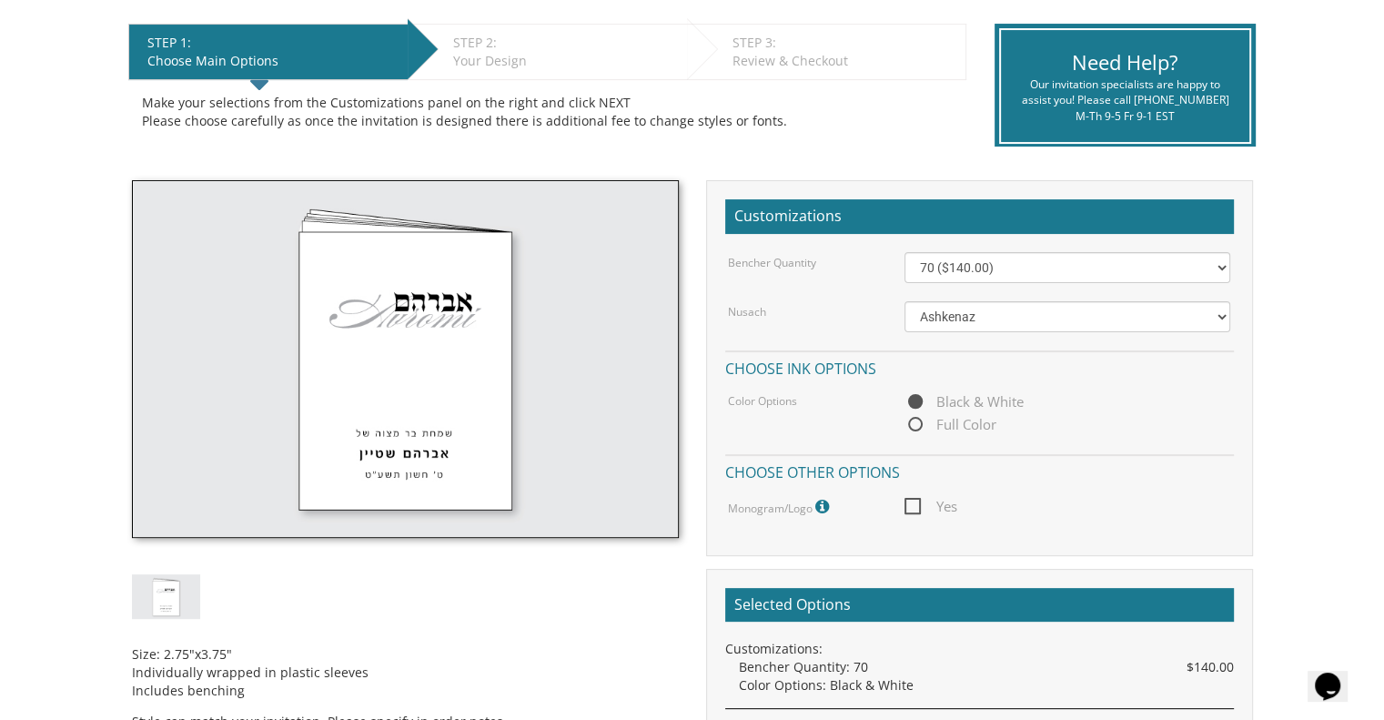
click at [996, 407] on span "Black & White" at bounding box center [963, 401] width 119 height 23
click at [916, 407] on input "Black & White" at bounding box center [910, 403] width 12 height 12
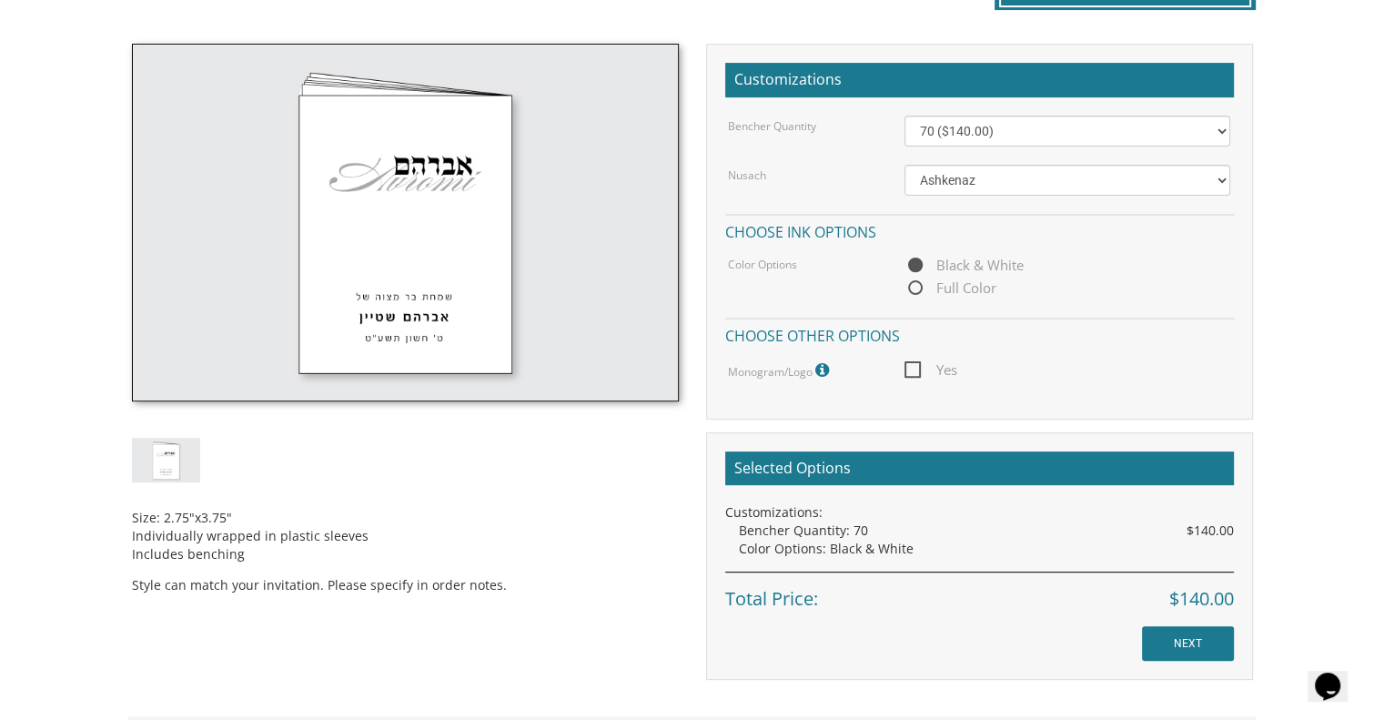
scroll to position [507, 0]
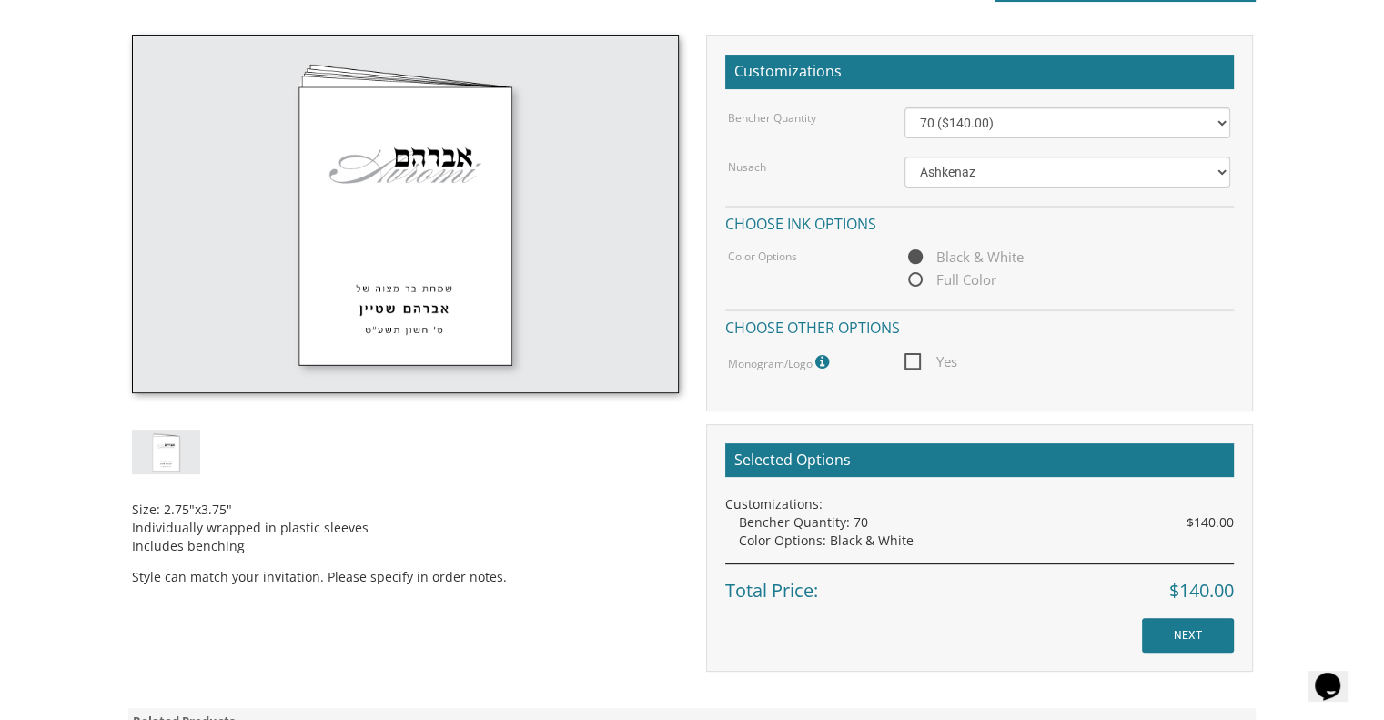
click at [929, 364] on span "Yes" at bounding box center [930, 361] width 53 height 23
click at [916, 364] on input "Yes" at bounding box center [910, 360] width 12 height 12
checkbox input "true"
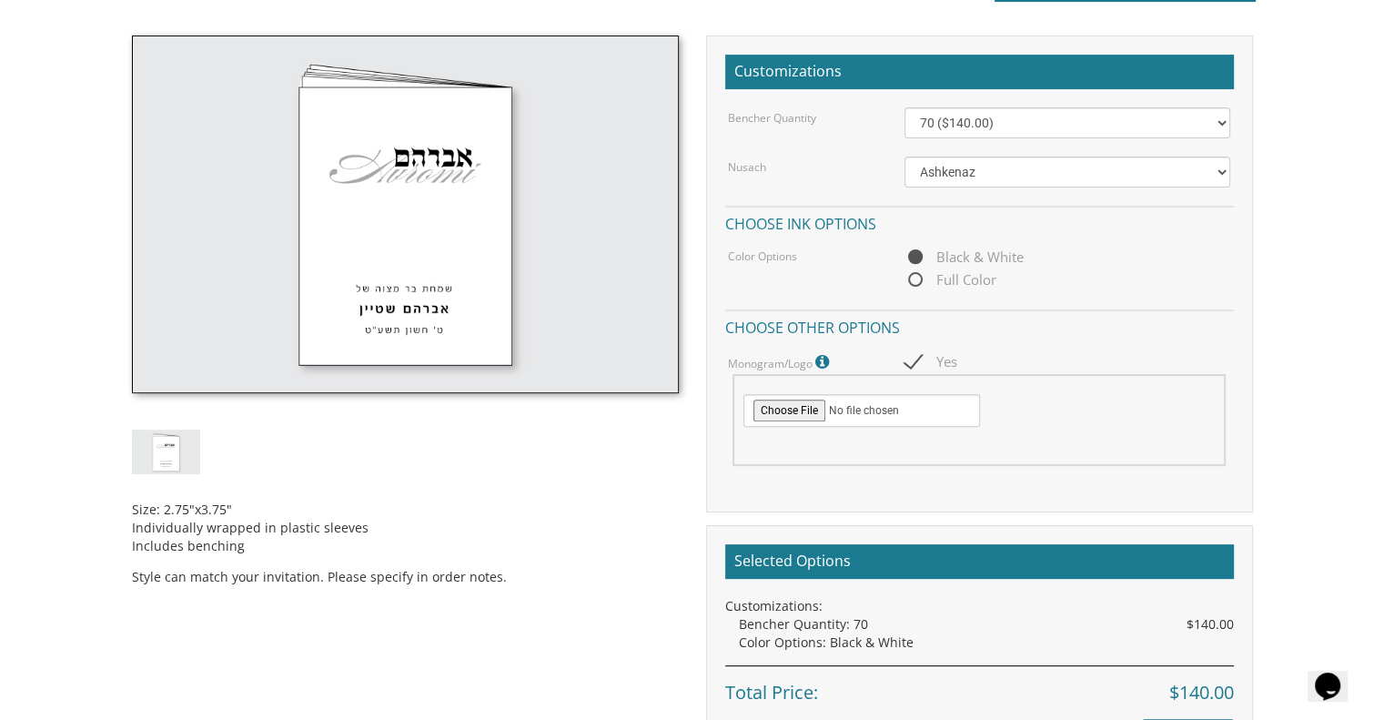
click at [797, 409] on input "file" at bounding box center [861, 410] width 237 height 33
type input "C:\fakepath\bar mitzvah_ script.jpg"
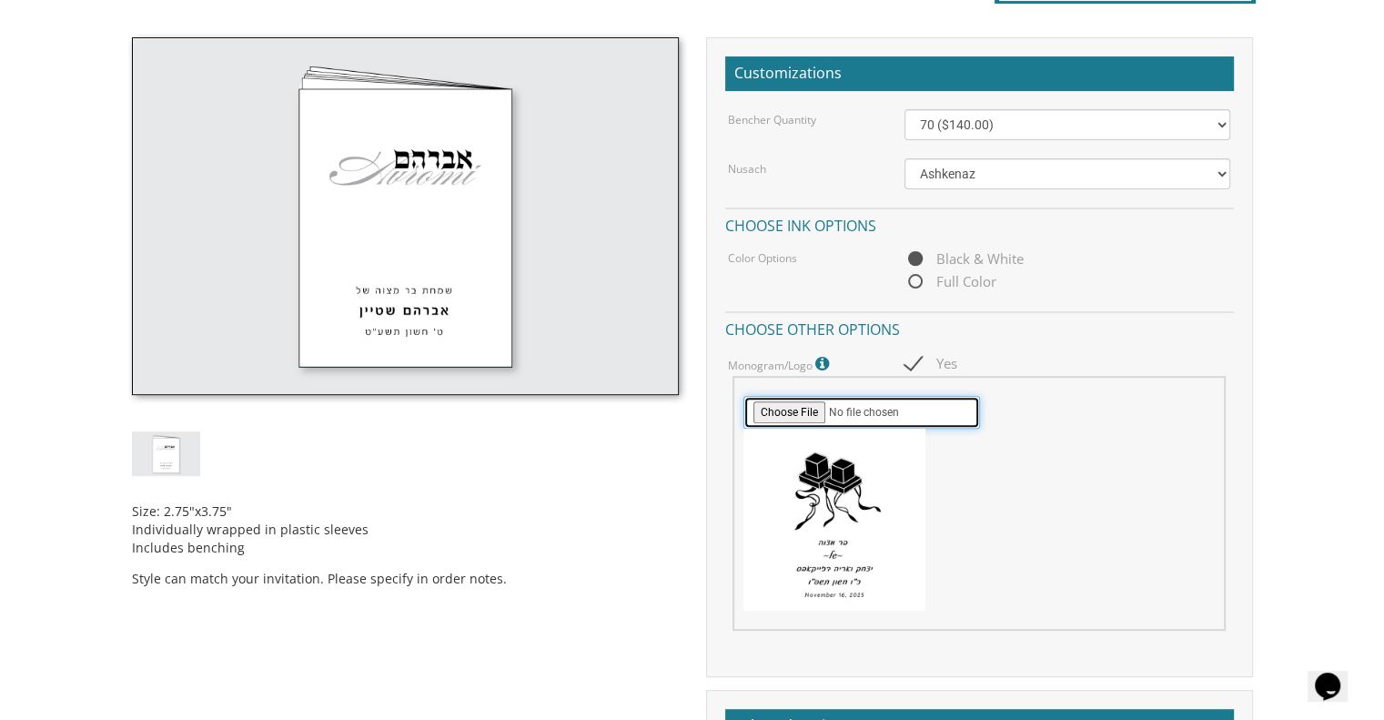
scroll to position [513, 0]
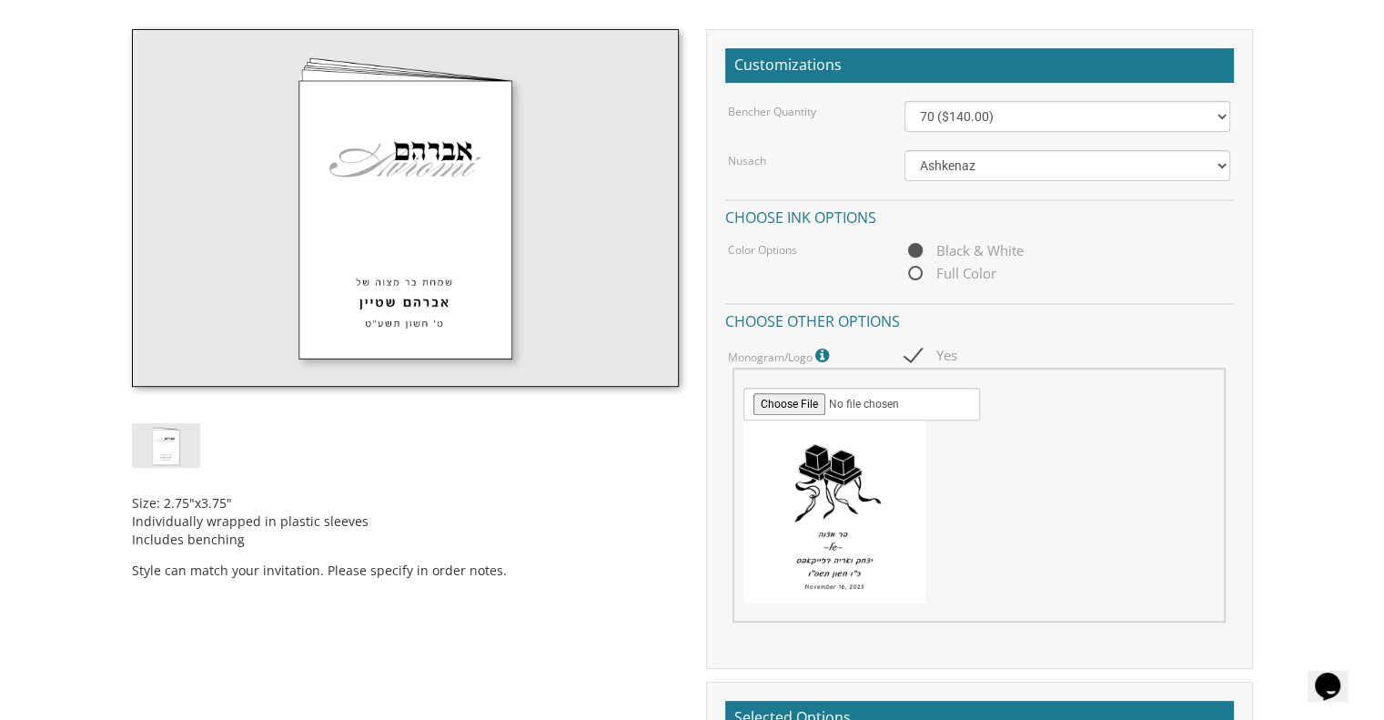
click at [699, 644] on div "Customizations Bencher Quantity 50 ($100.00) 60 ($120.00) 70 ($140.00) 80 ($160…" at bounding box center [979, 479] width 574 height 900
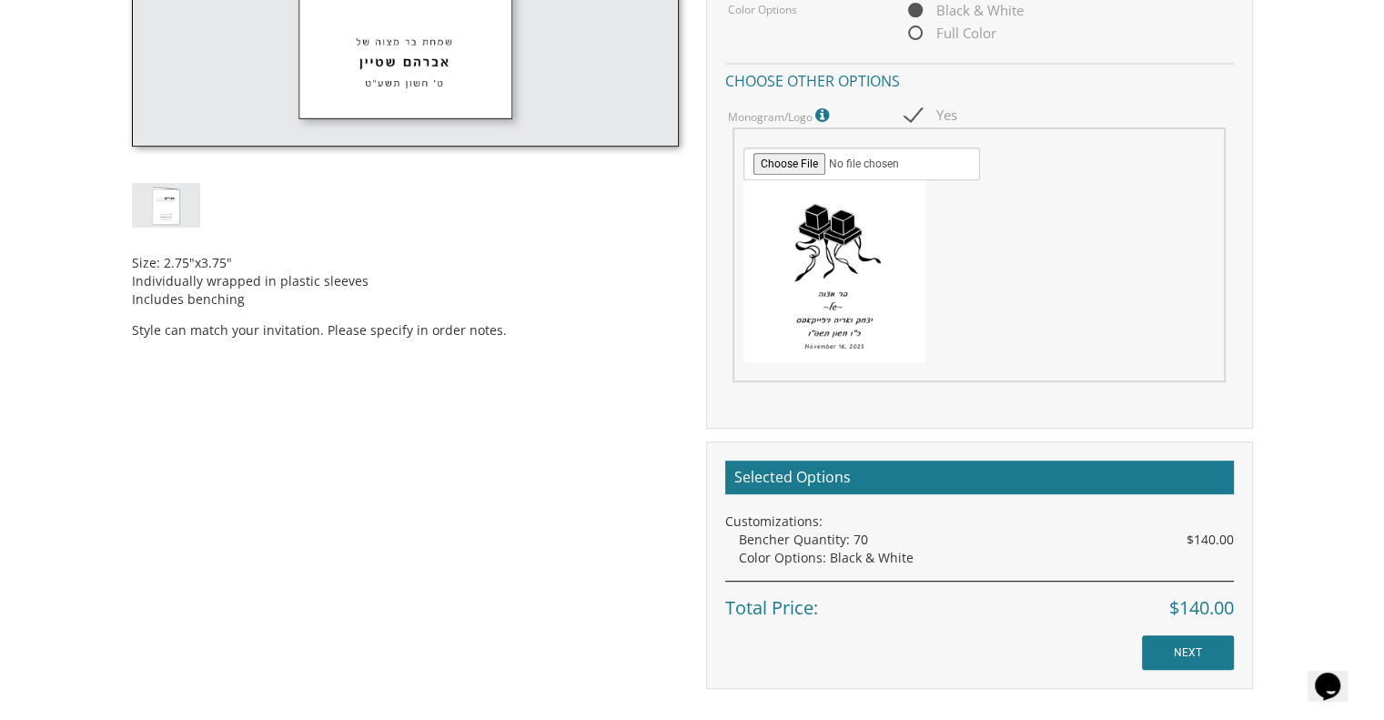
scroll to position [765, 0]
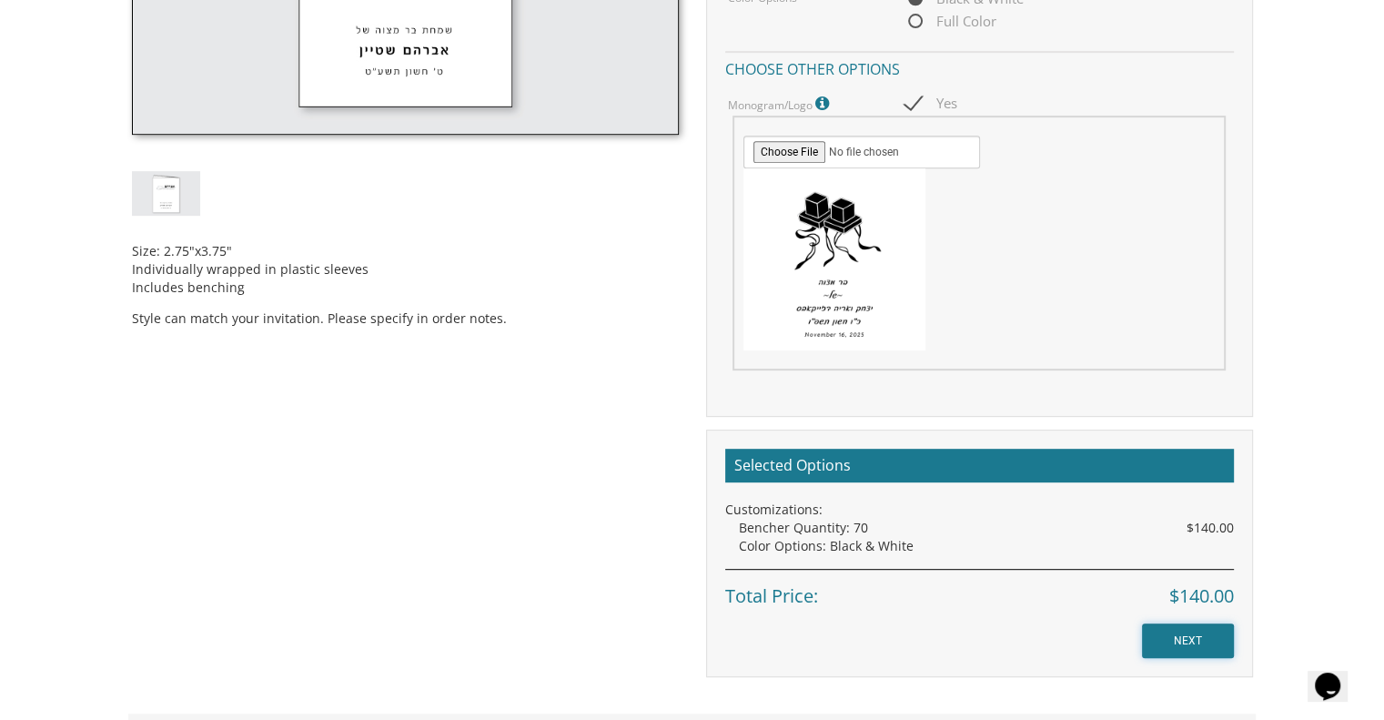
click at [1190, 624] on input "NEXT" at bounding box center [1188, 640] width 92 height 35
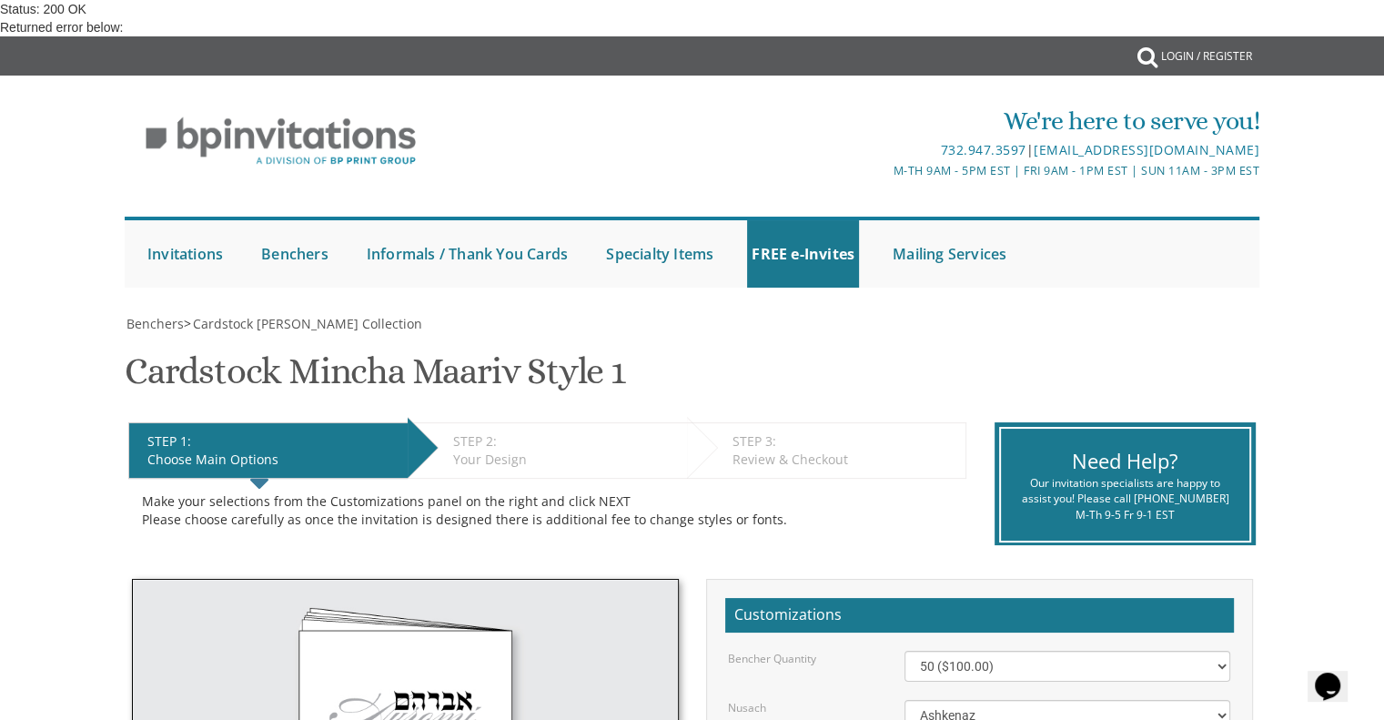
scroll to position [426, 0]
click at [1027, 650] on select "50 ($100.00) 60 ($120.00) 70 ($140.00) 80 ($160.00) 90 ($180.00) 100 ($200.00) …" at bounding box center [1067, 665] width 326 height 31
select select "70"
click at [904, 650] on select "50 ($100.00) 60 ($120.00) 70 ($140.00) 80 ($160.00) 90 ($180.00) 100 ($200.00) …" at bounding box center [1067, 665] width 326 height 31
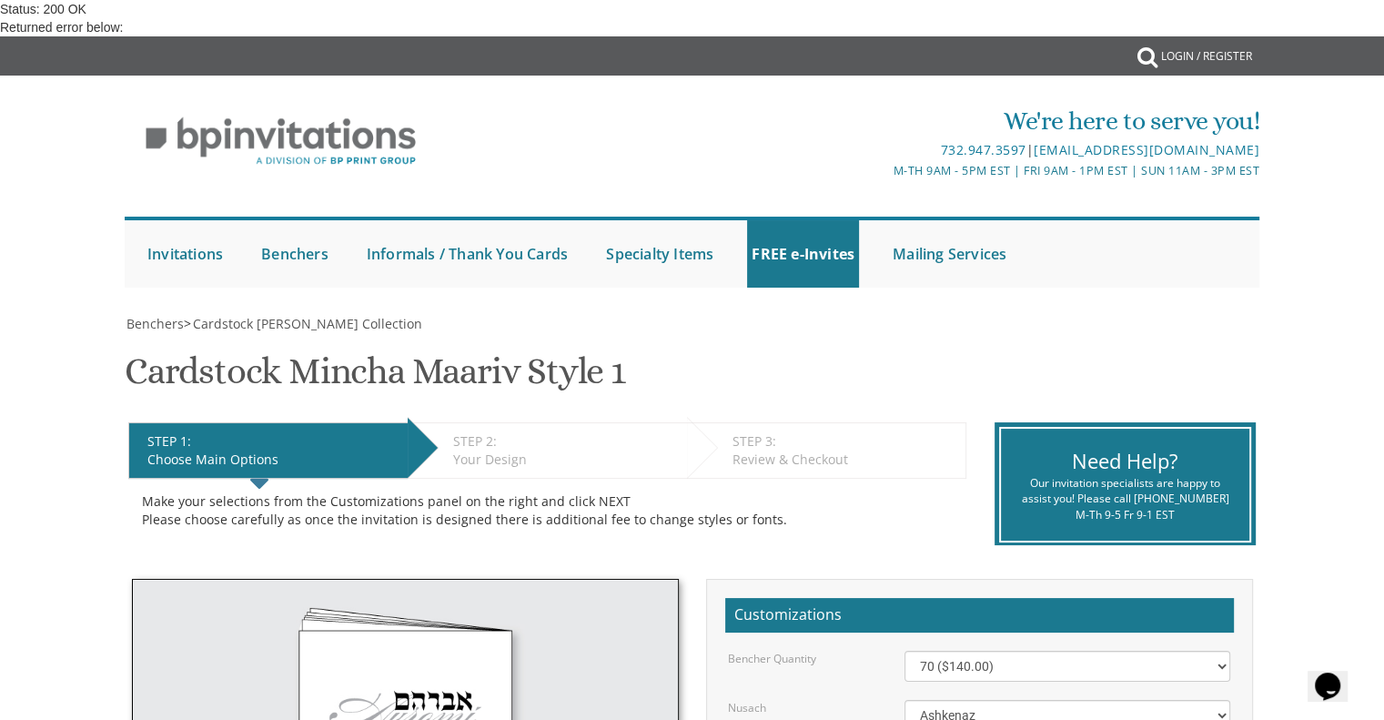
checkbox input "true"
type input "C:\fakepath\bar mitzvah_ script.jpg"
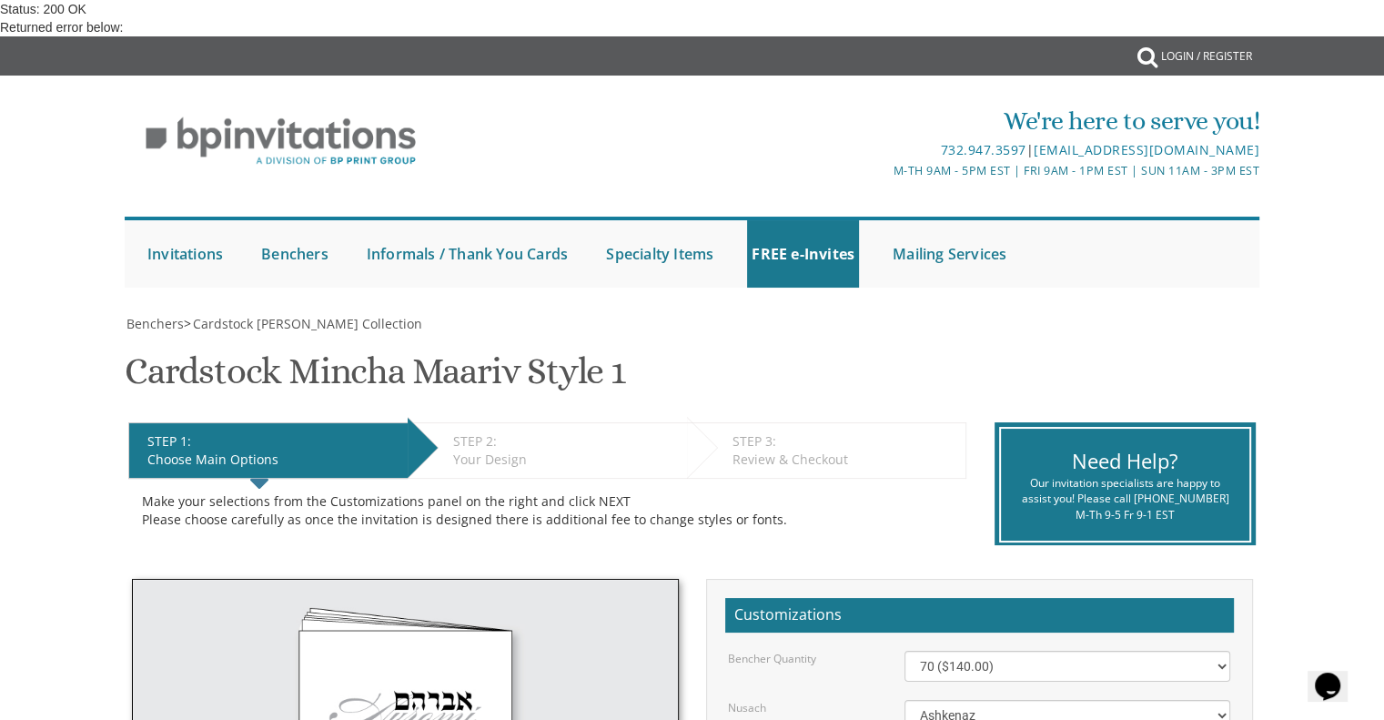
scroll to position [982, 0]
click at [1028, 650] on select "50 ($100.00) 60 ($120.00) 70 ($140.00) 80 ($160.00) 90 ($180.00) 100 ($200.00) …" at bounding box center [1067, 665] width 326 height 31
select select "70"
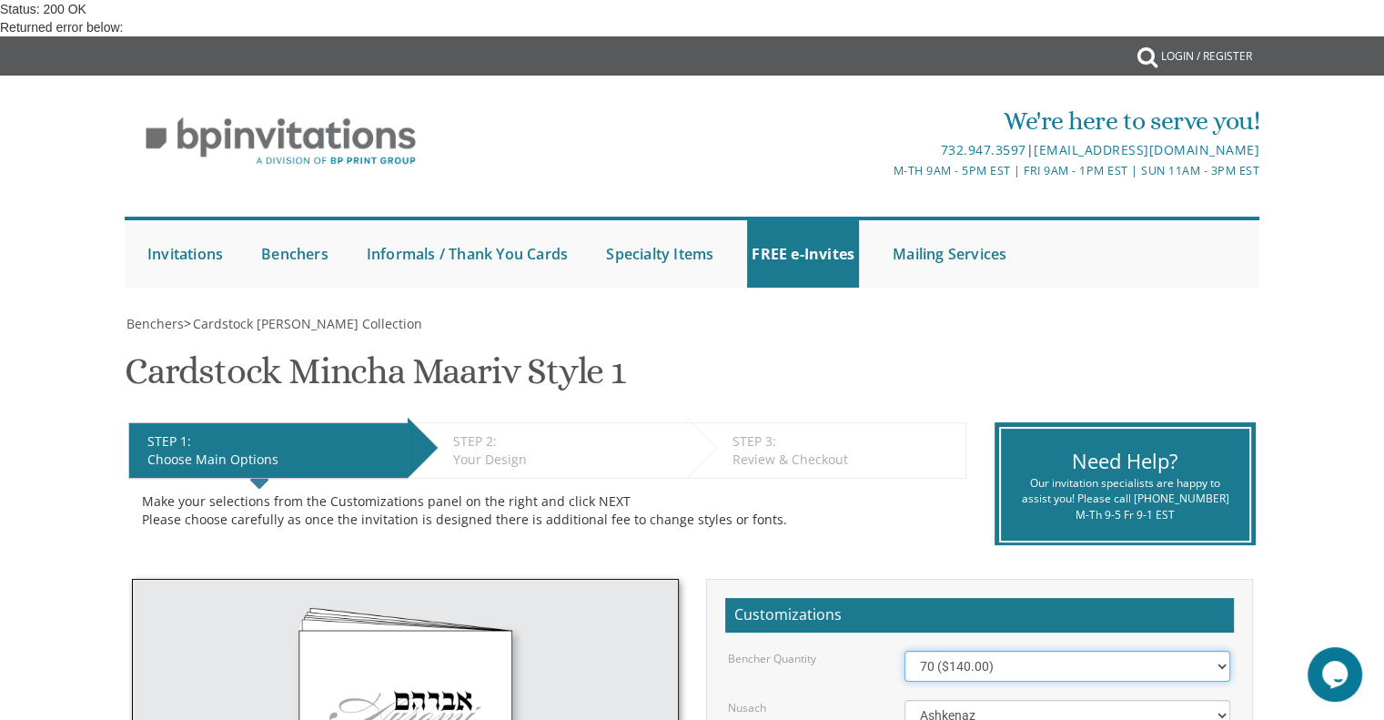
click at [904, 650] on select "50 ($100.00) 60 ($120.00) 70 ($140.00) 80 ($160.00) 90 ($180.00) 100 ($200.00) …" at bounding box center [1067, 665] width 326 height 31
checkbox input "true"
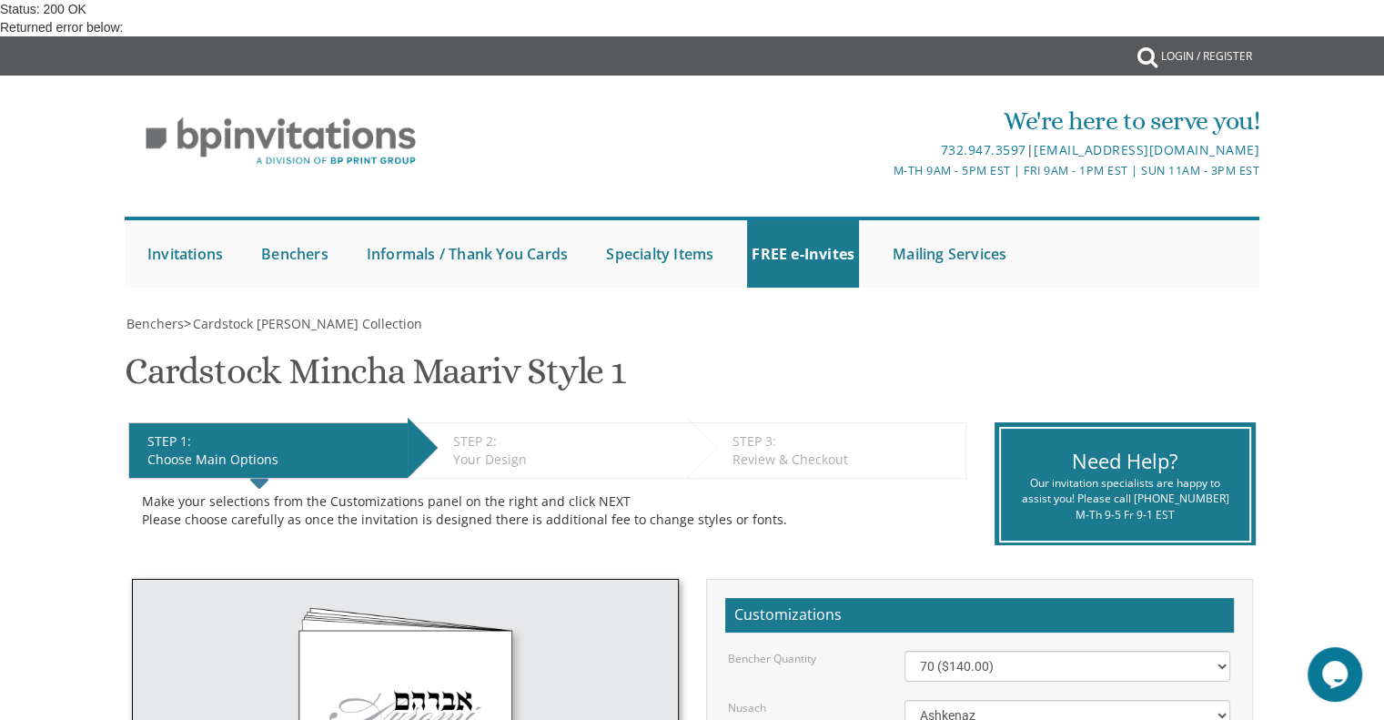
type input "C:\fakepath\bar mitzvah_ script.jpg"
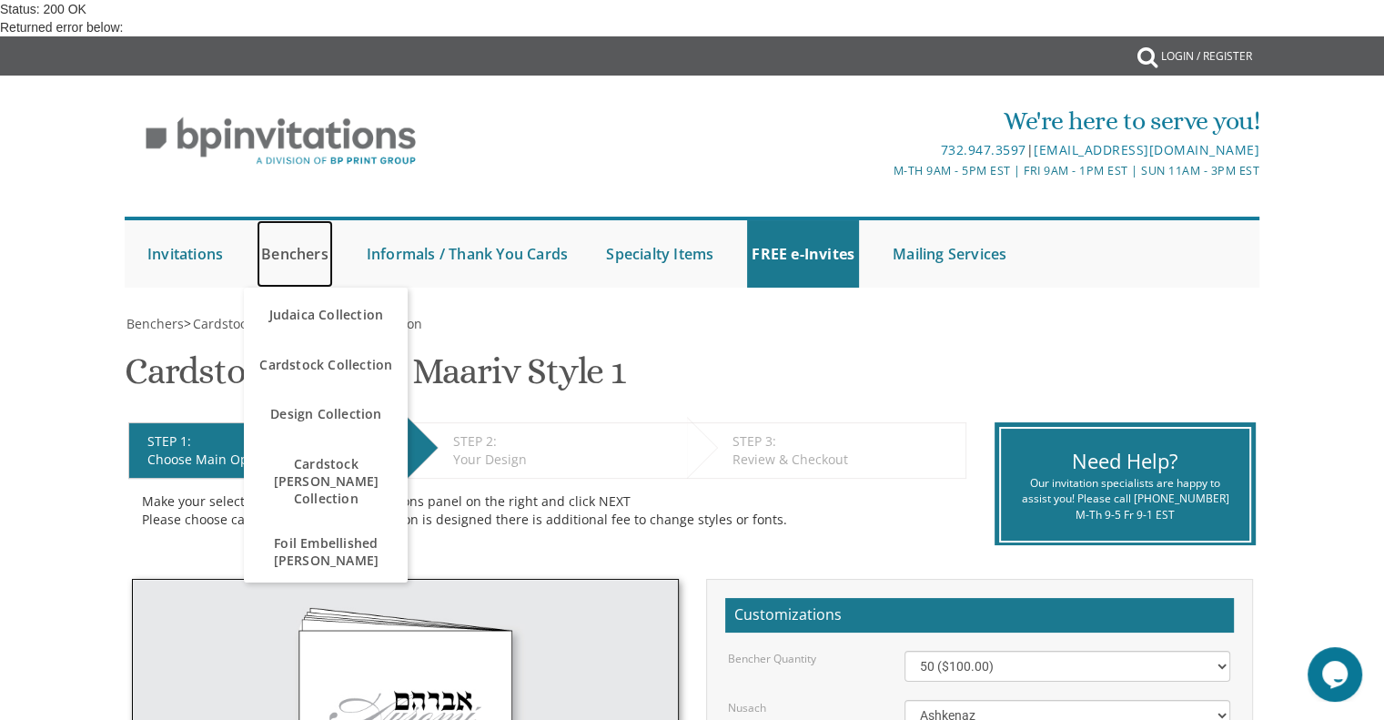
click at [304, 252] on link "Benchers" at bounding box center [295, 253] width 76 height 67
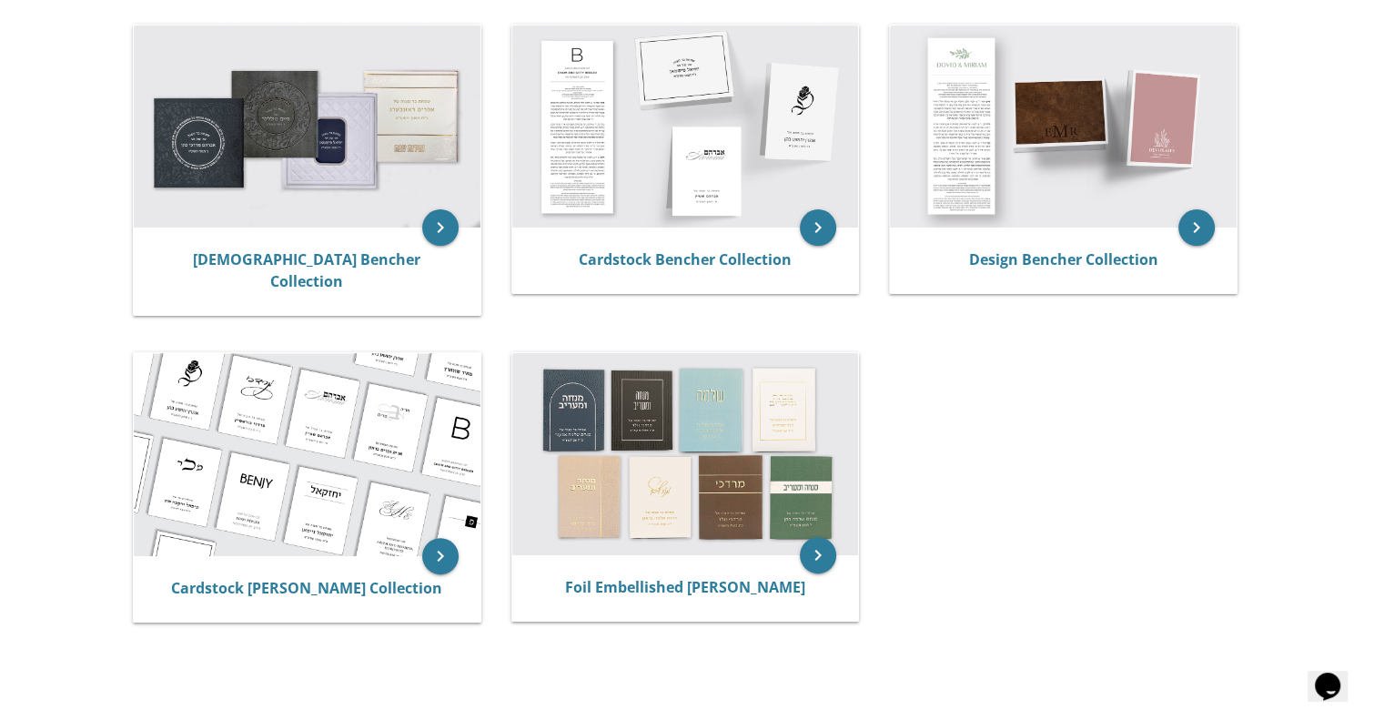
scroll to position [400, 0]
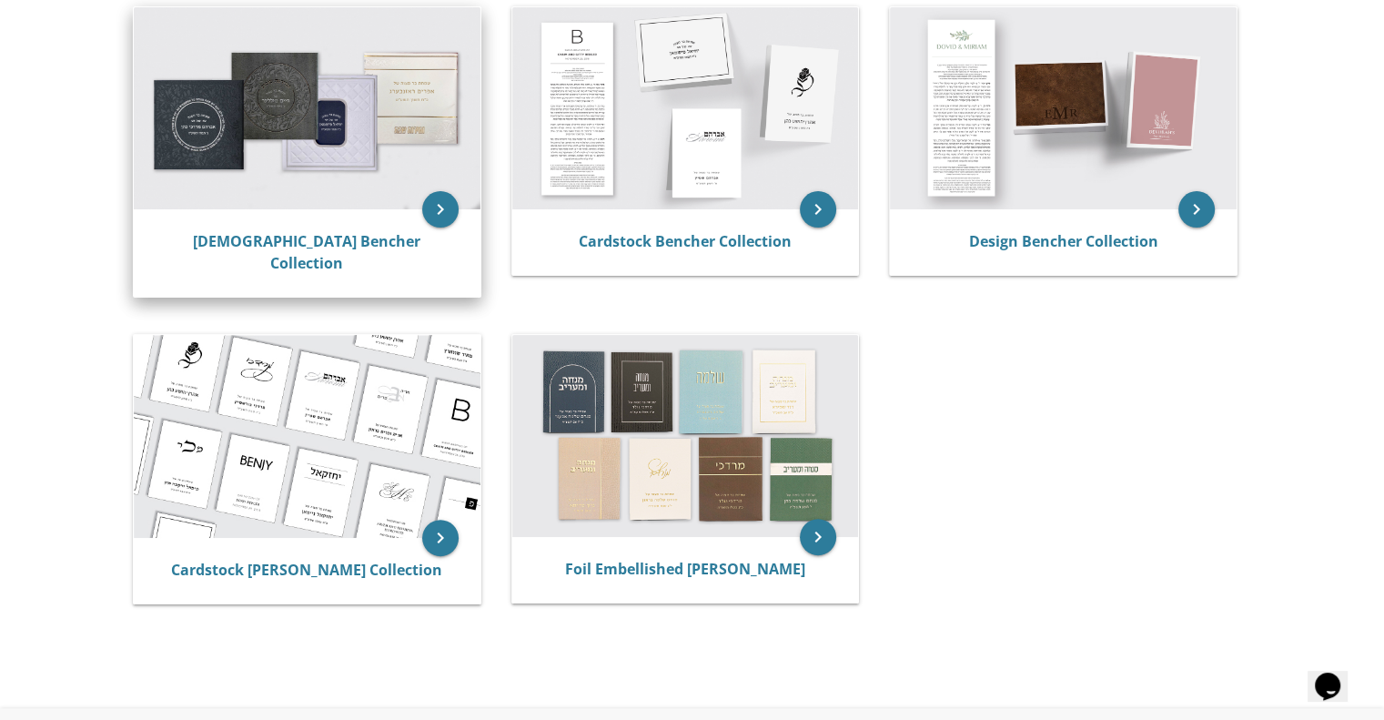
click at [385, 196] on img at bounding box center [307, 108] width 347 height 202
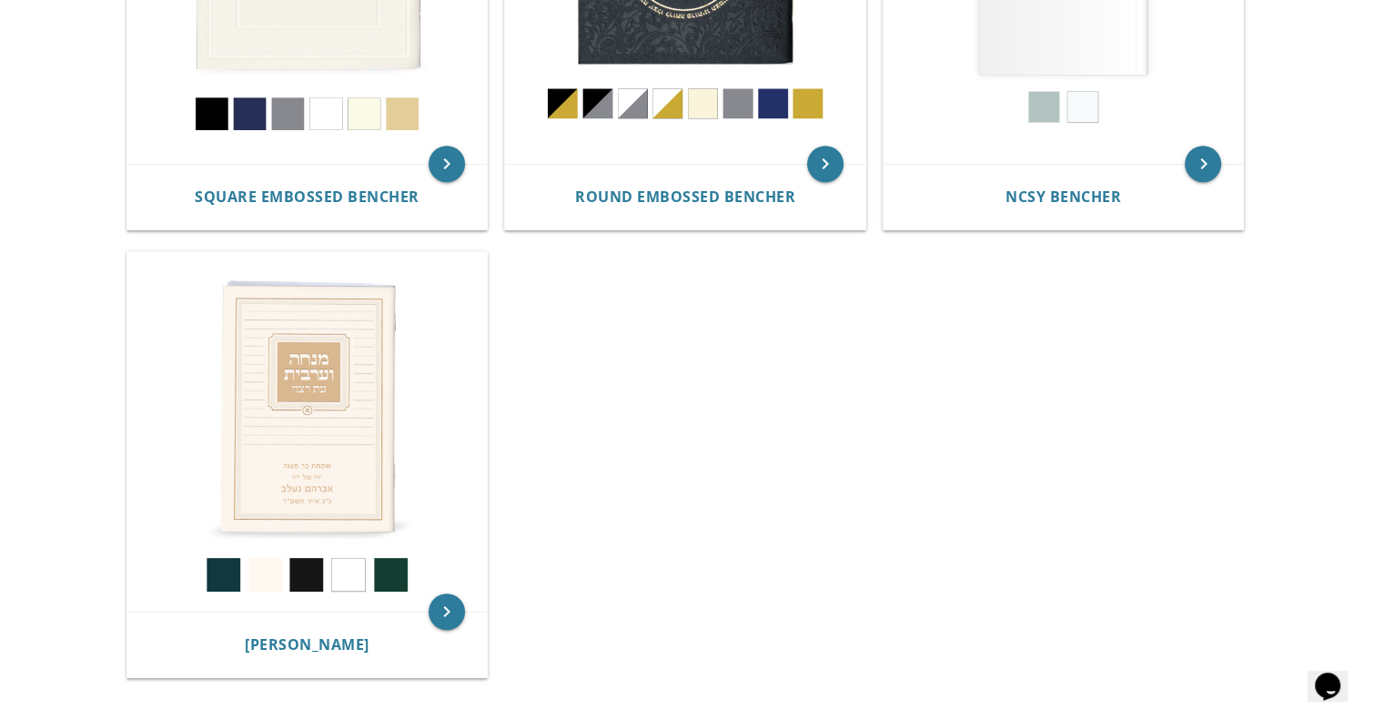
scroll to position [1066, 0]
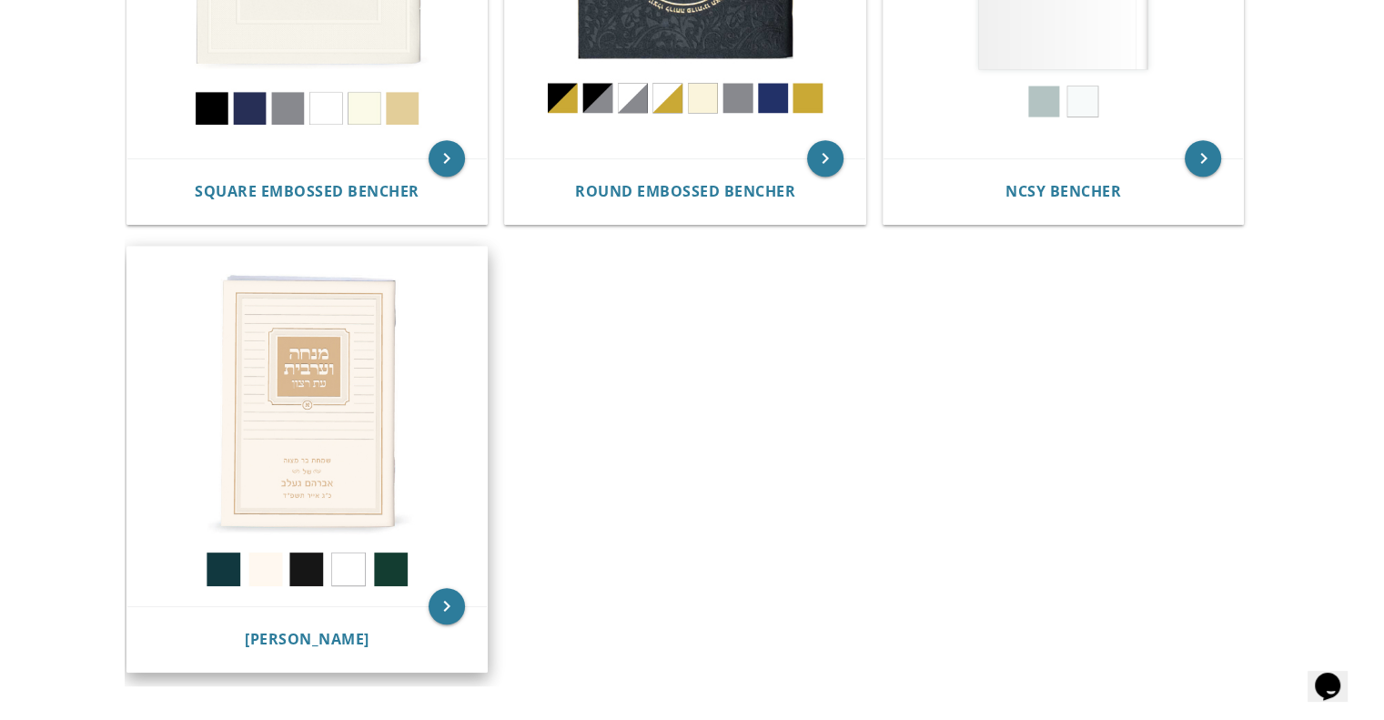
click at [355, 421] on img at bounding box center [307, 427] width 360 height 360
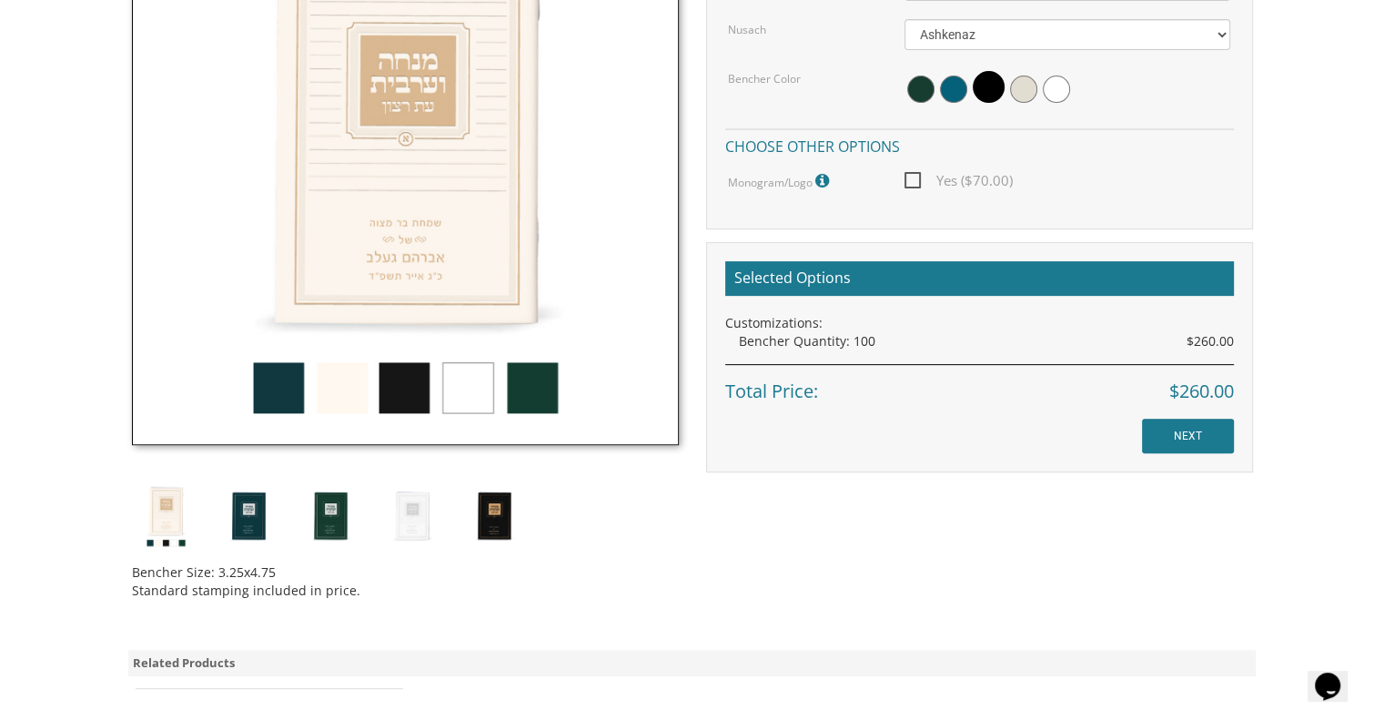
scroll to position [649, 0]
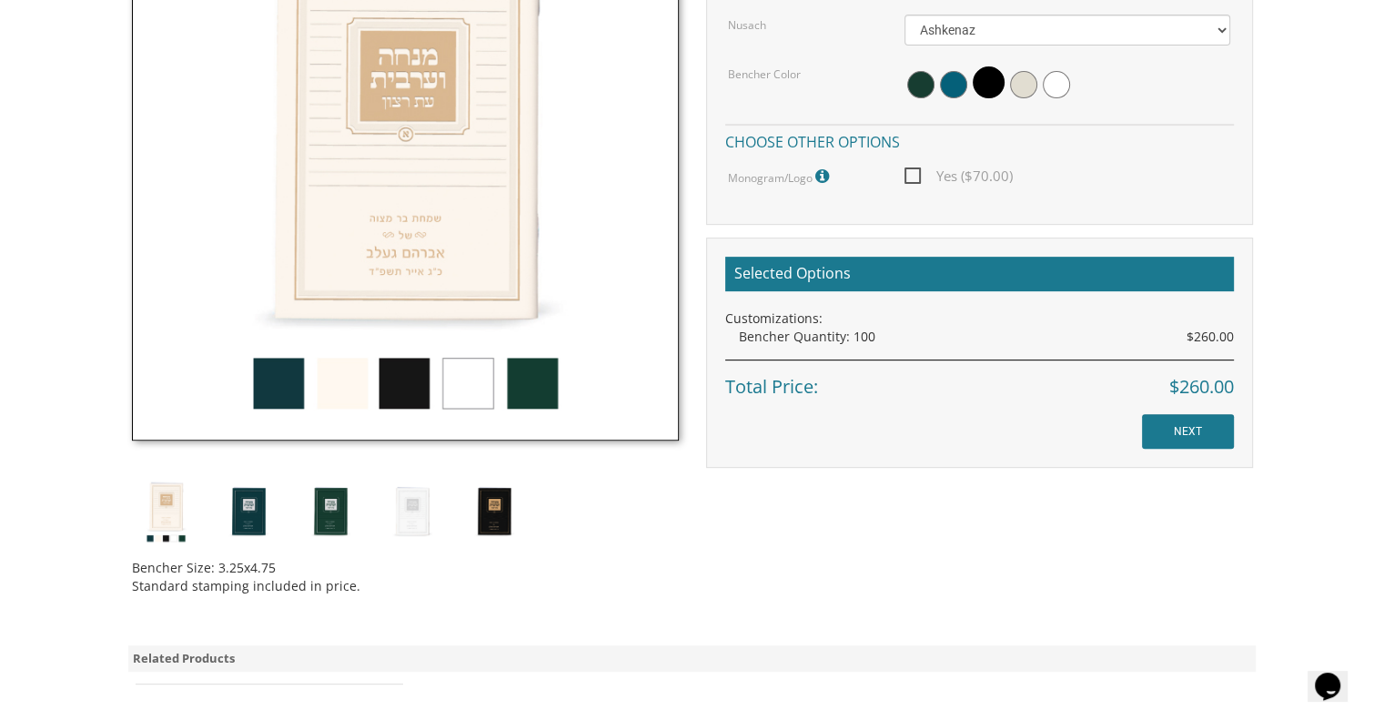
click at [414, 531] on img at bounding box center [411, 511] width 68 height 68
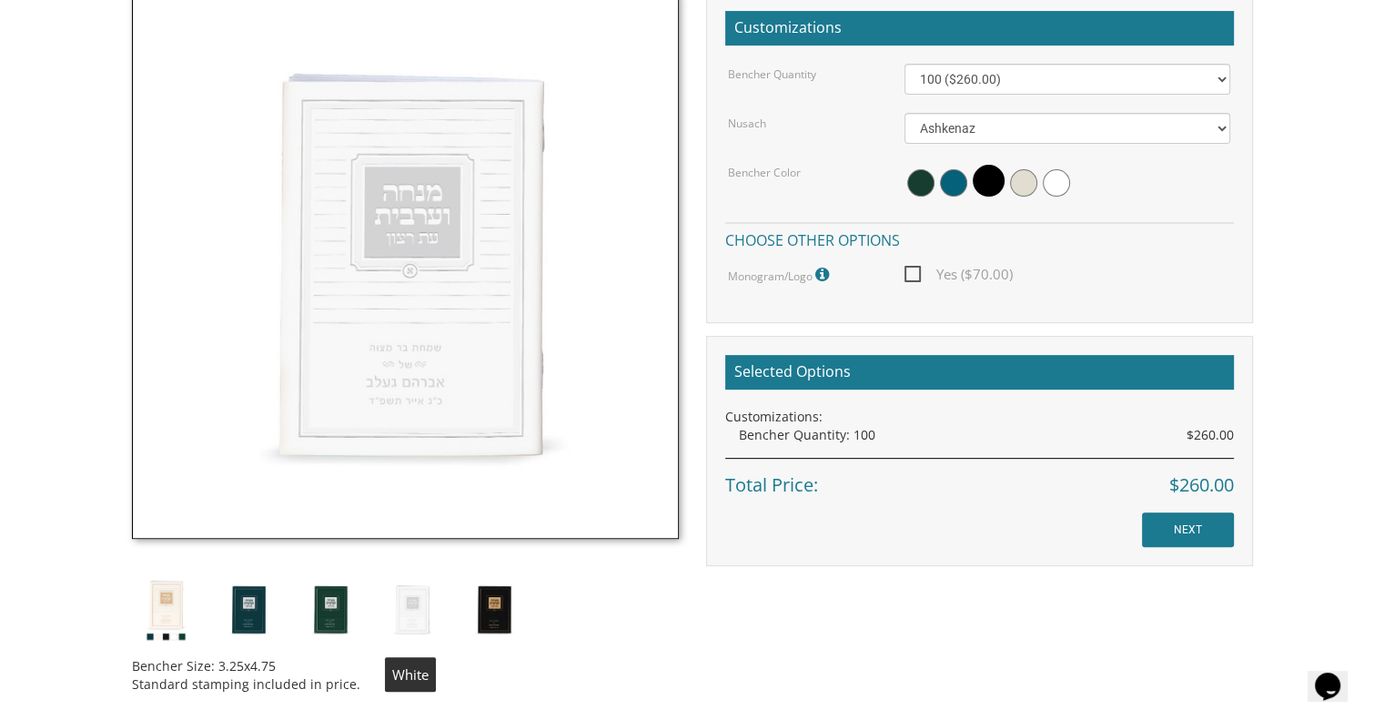
scroll to position [549, 0]
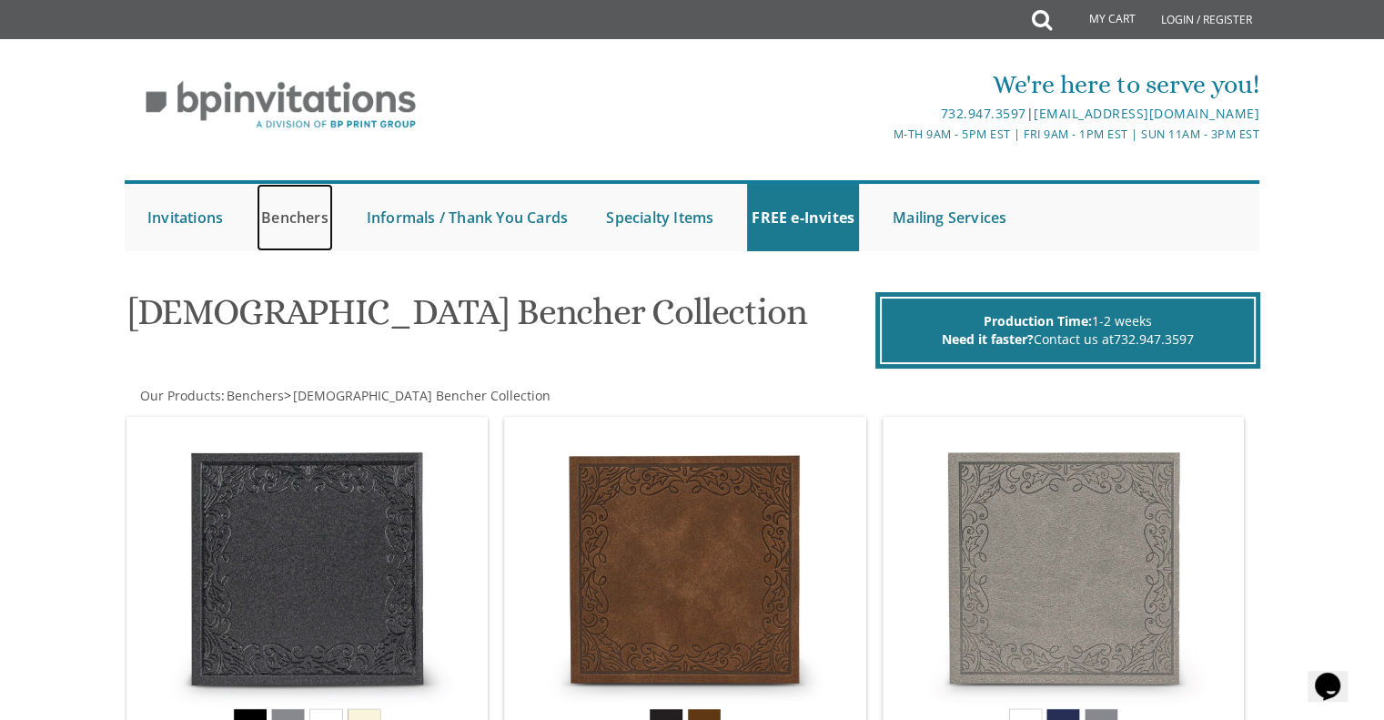
click at [300, 216] on link "Benchers" at bounding box center [295, 217] width 76 height 67
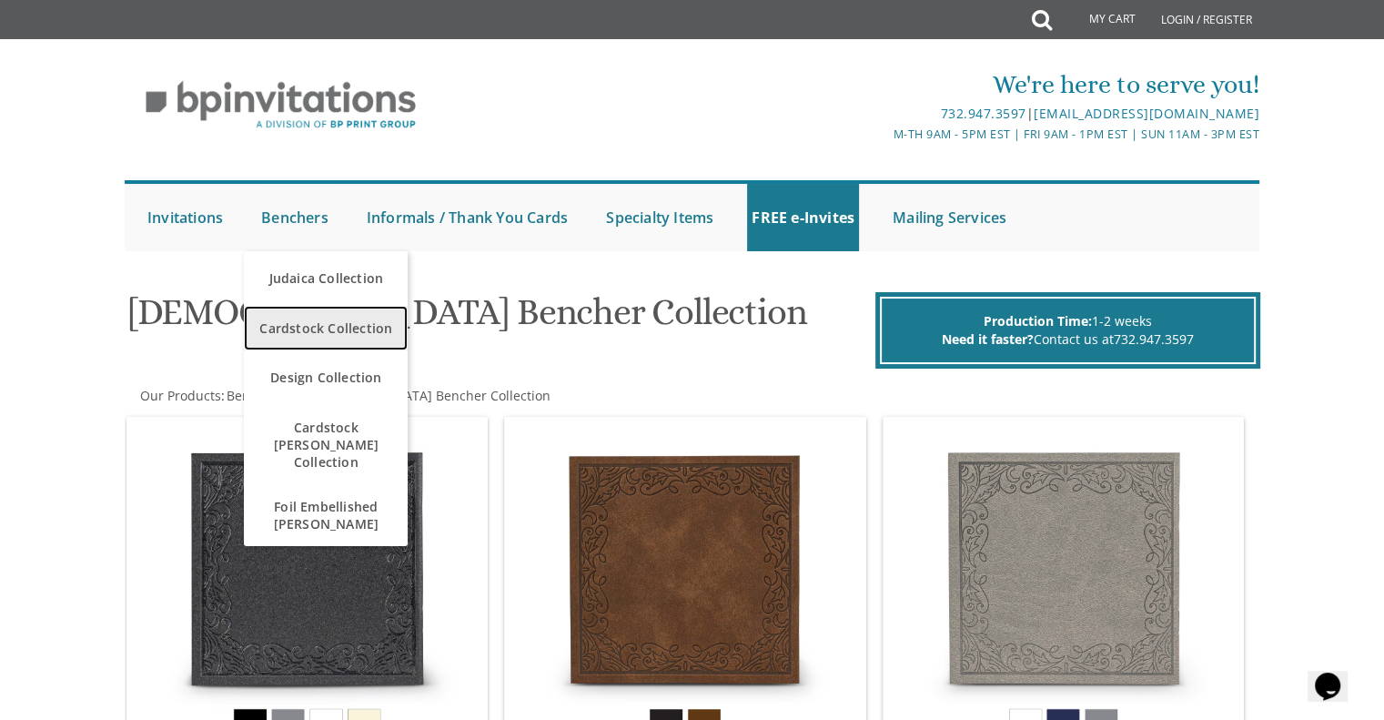
click at [366, 325] on span "Cardstock Collection" at bounding box center [325, 327] width 155 height 35
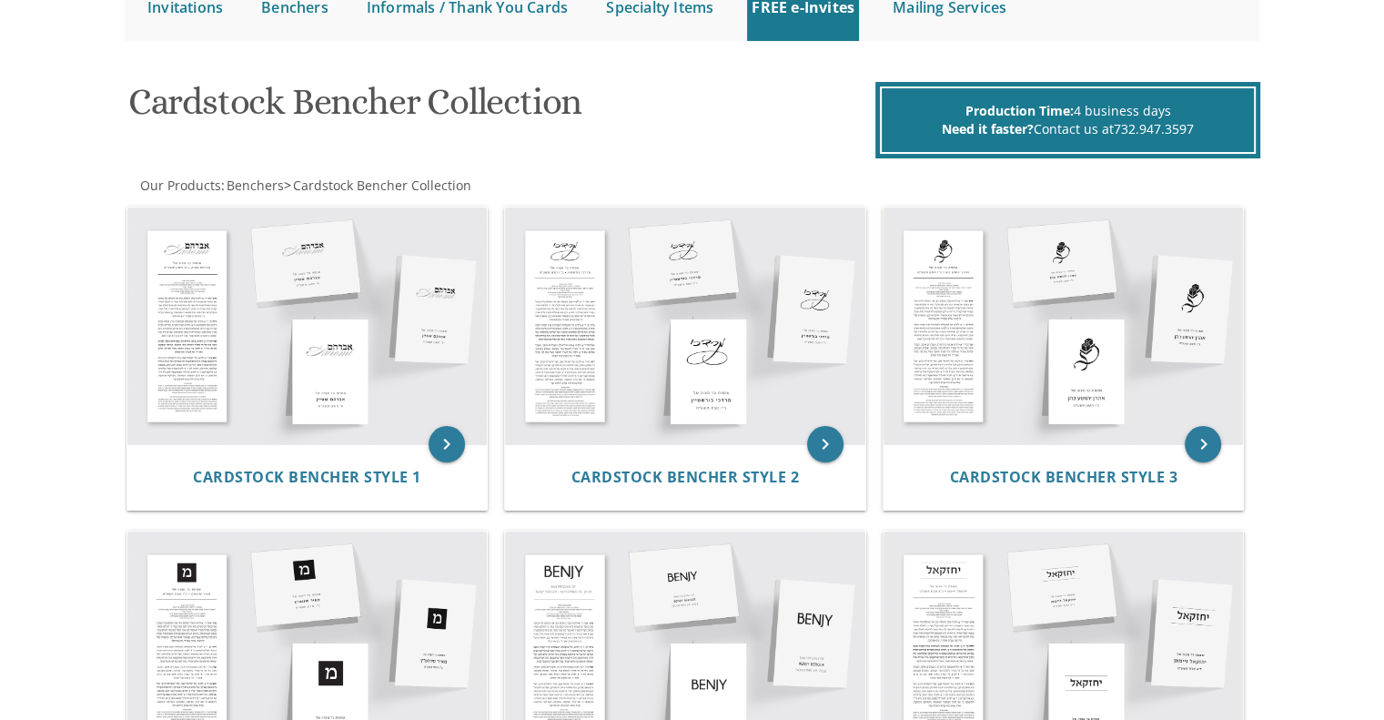
scroll to position [213, 0]
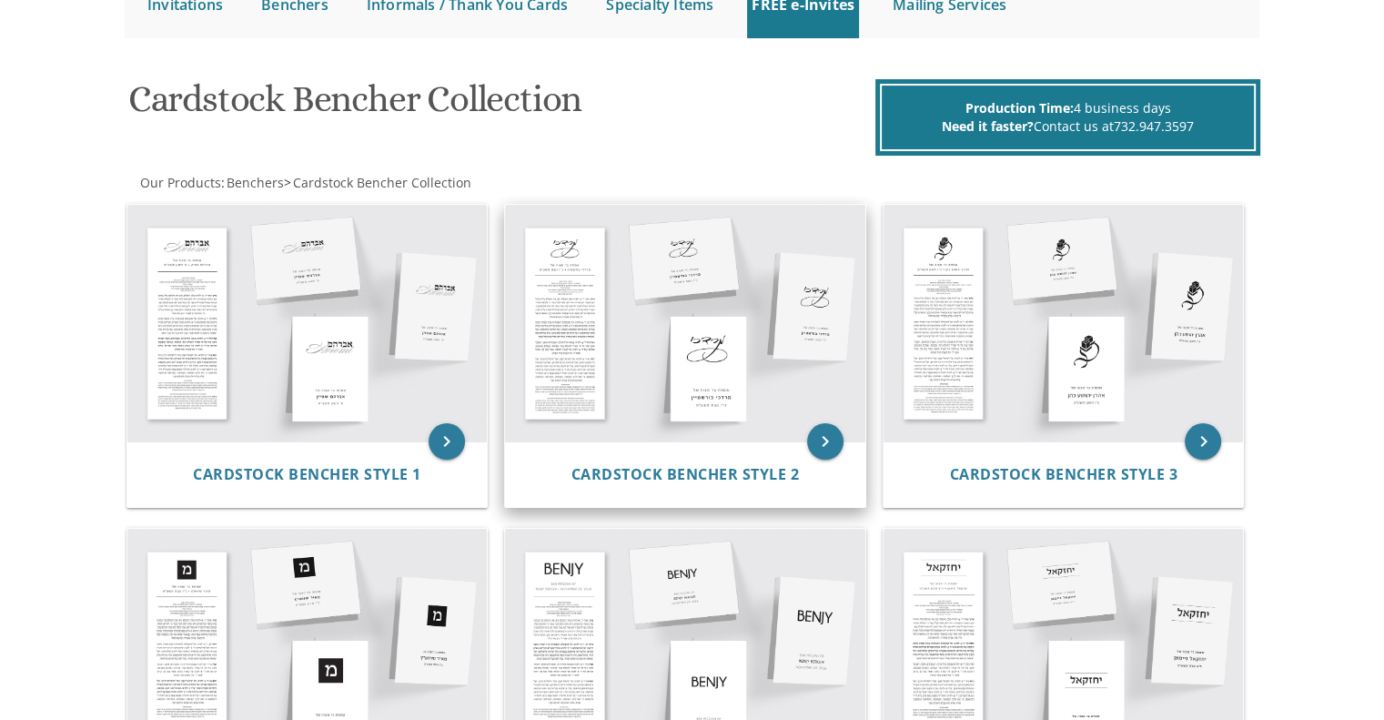
click at [633, 382] on img at bounding box center [685, 323] width 360 height 237
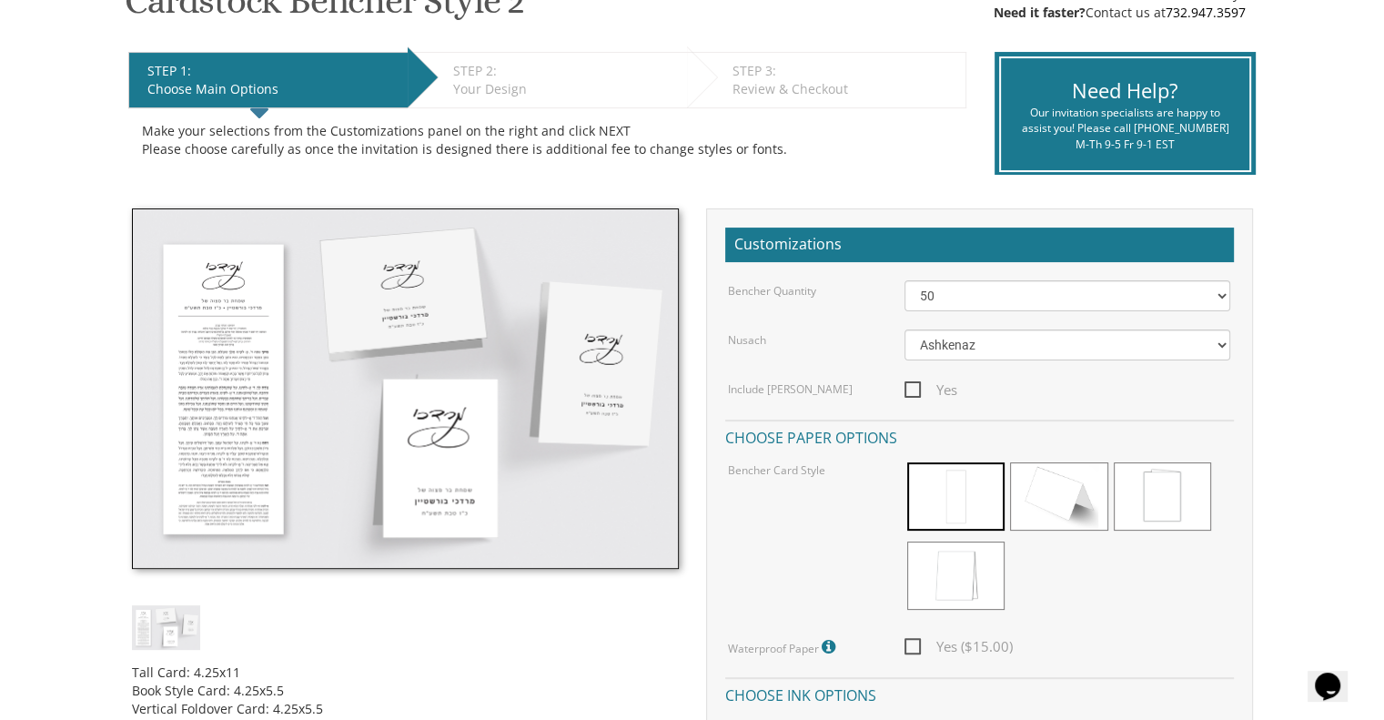
scroll to position [335, 0]
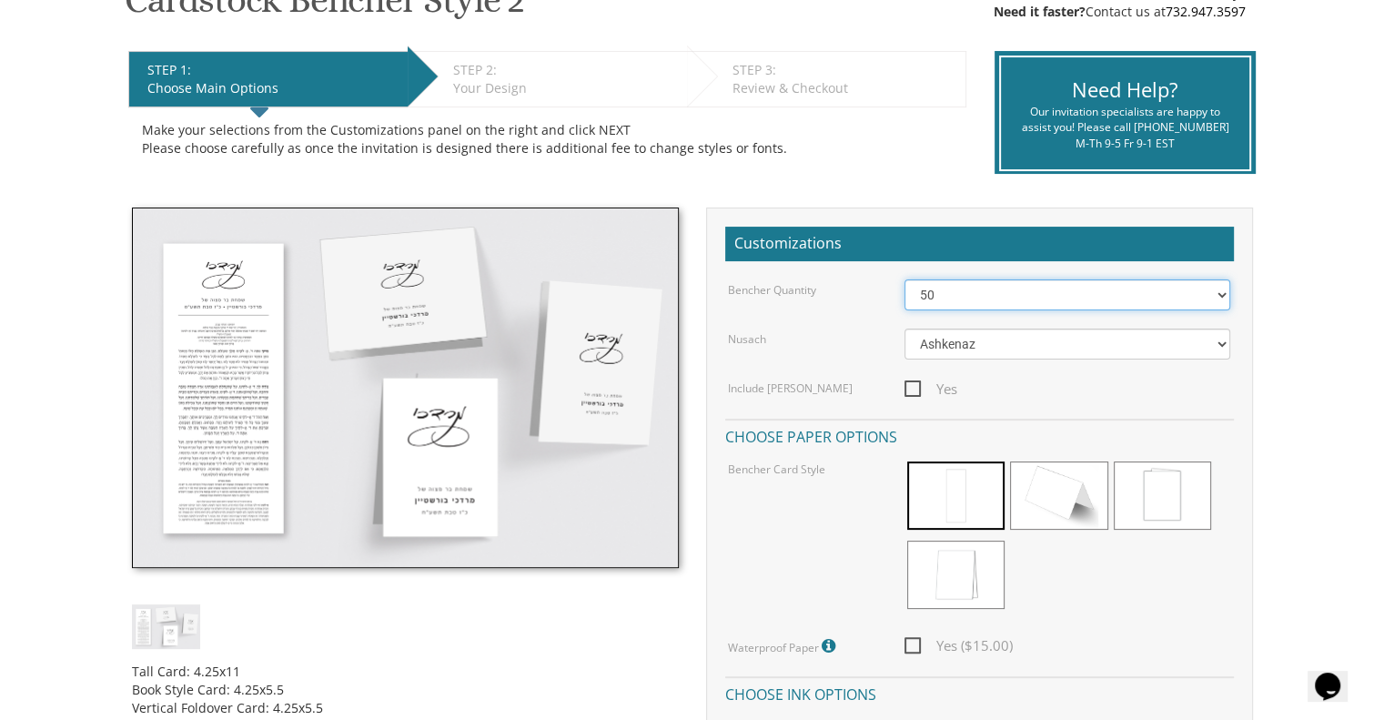
click at [976, 308] on select "50 60 70 80 90 100 125 150 175 200 225 250 275 300 325 350 375 400 425 450 475 …" at bounding box center [1067, 294] width 326 height 31
select select "70"
click at [904, 279] on select "50 60 70 80 90 100 125 150 175 200 225 250 275 300 325 350 375 400 425 450 475 …" at bounding box center [1067, 294] width 326 height 31
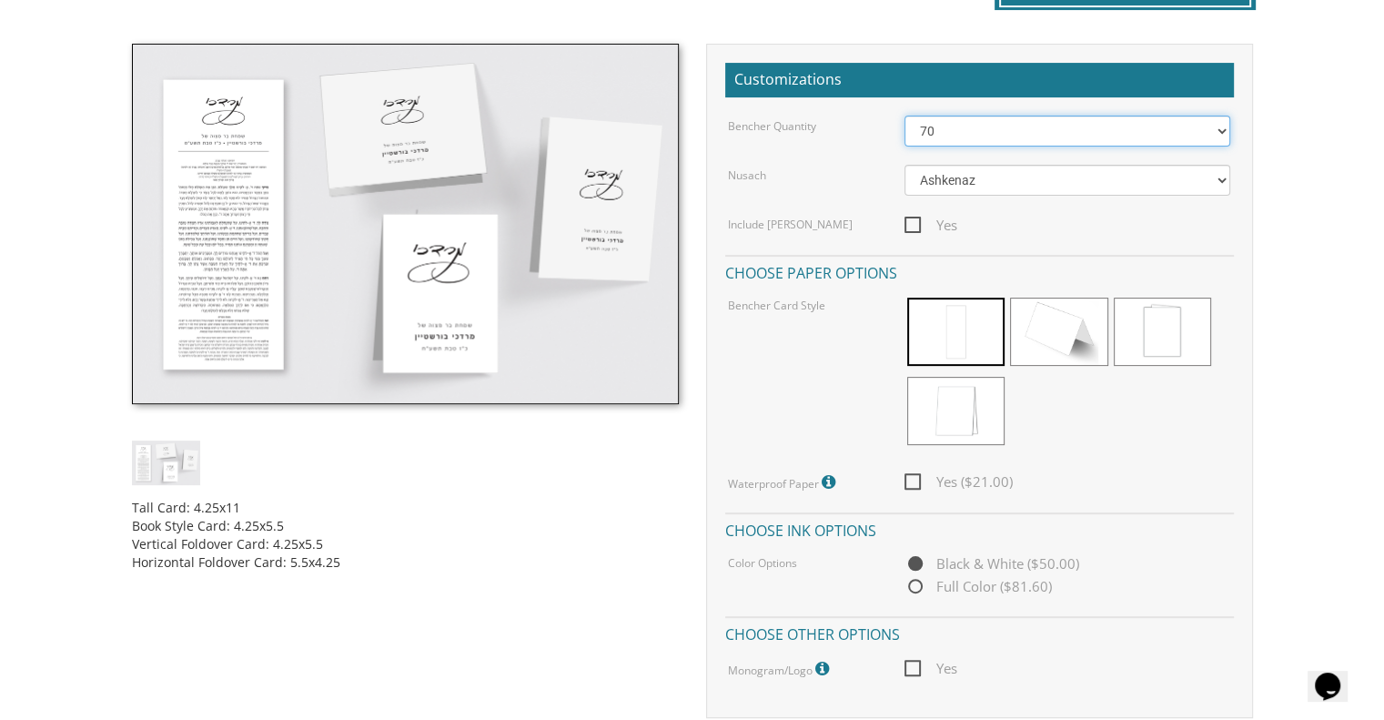
scroll to position [500, 0]
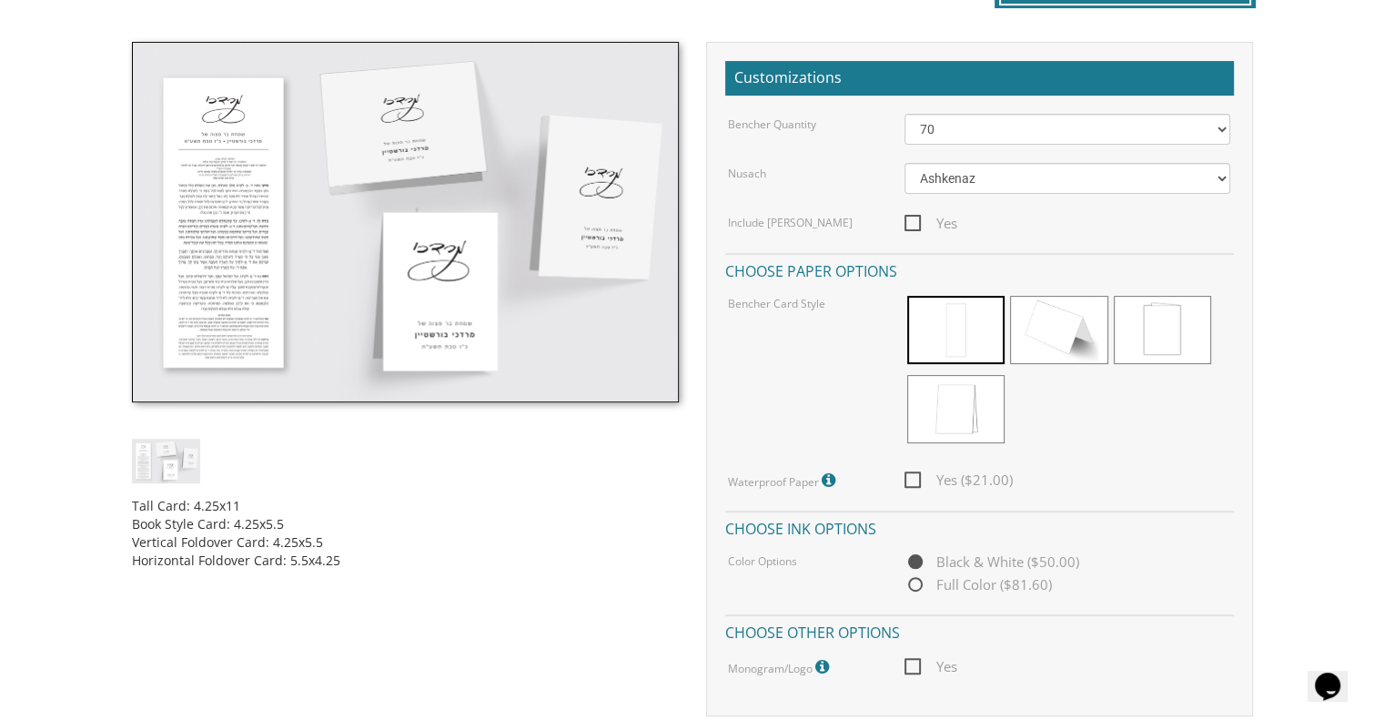
click at [945, 487] on span "Yes ($21.00)" at bounding box center [958, 479] width 108 height 23
click at [916, 484] on input "Yes ($21.00)" at bounding box center [910, 478] width 12 height 12
checkbox input "true"
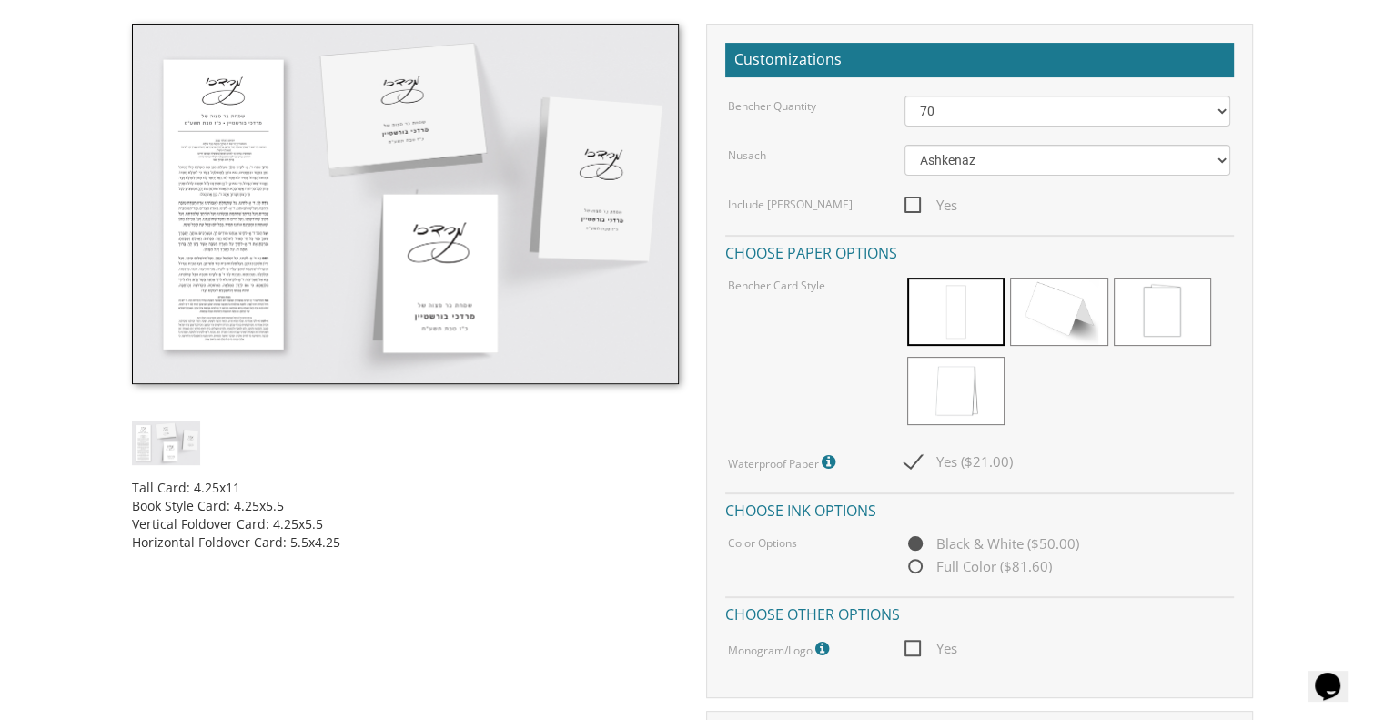
scroll to position [519, 0]
click at [1067, 323] on span at bounding box center [1058, 311] width 97 height 68
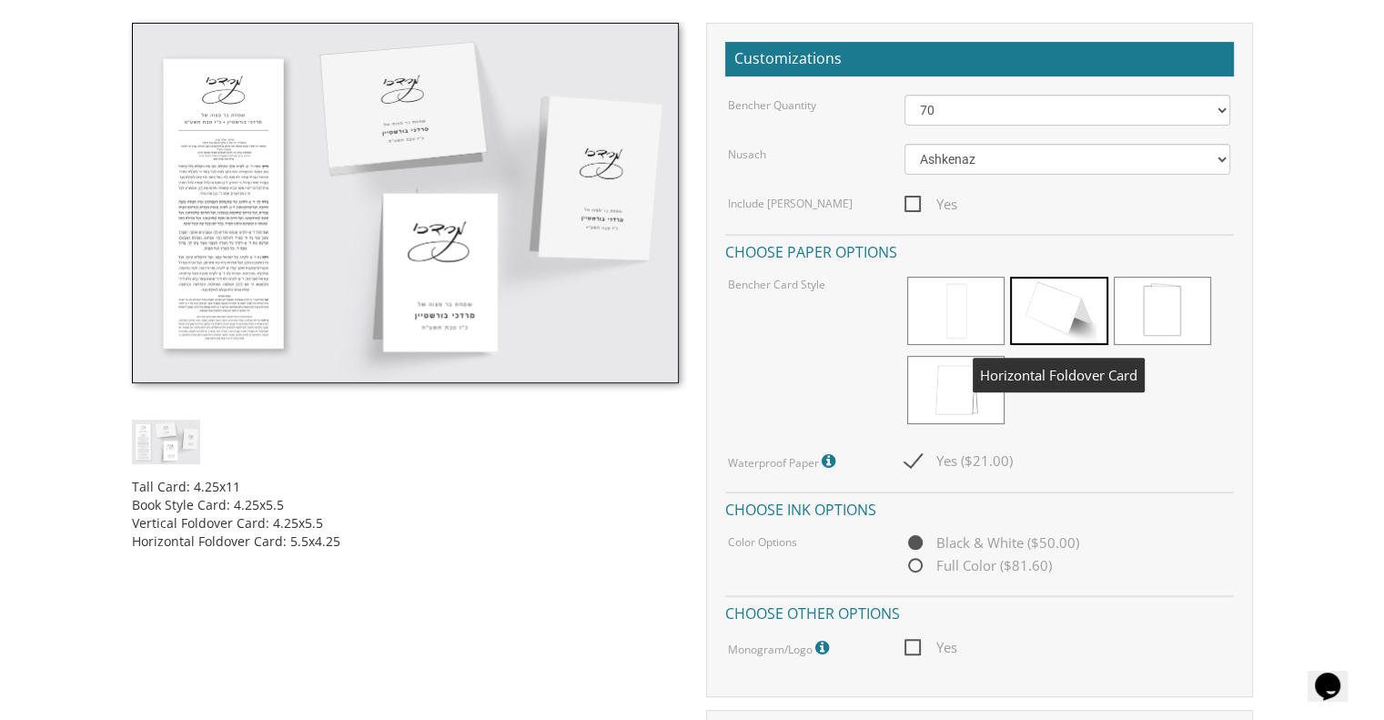
click at [1161, 338] on span at bounding box center [1161, 311] width 97 height 68
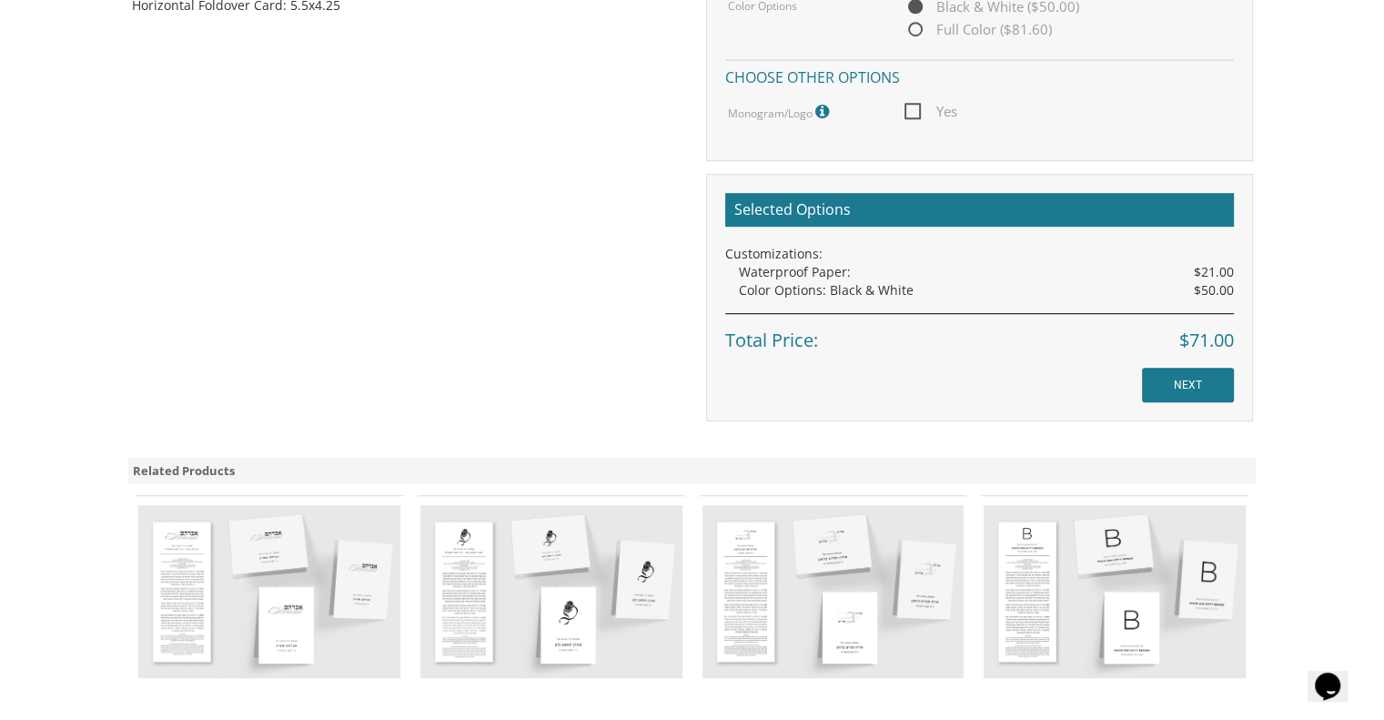
scroll to position [1056, 0]
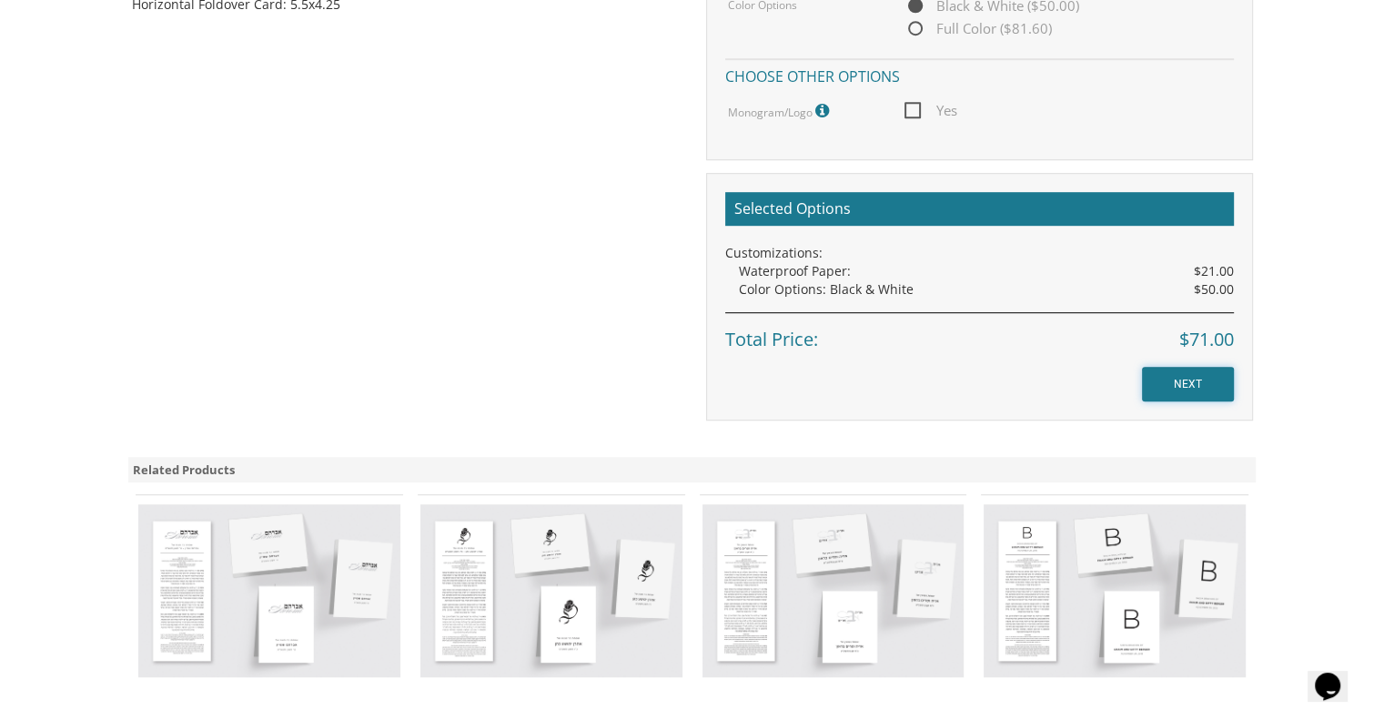
click at [1168, 386] on input "NEXT" at bounding box center [1188, 384] width 92 height 35
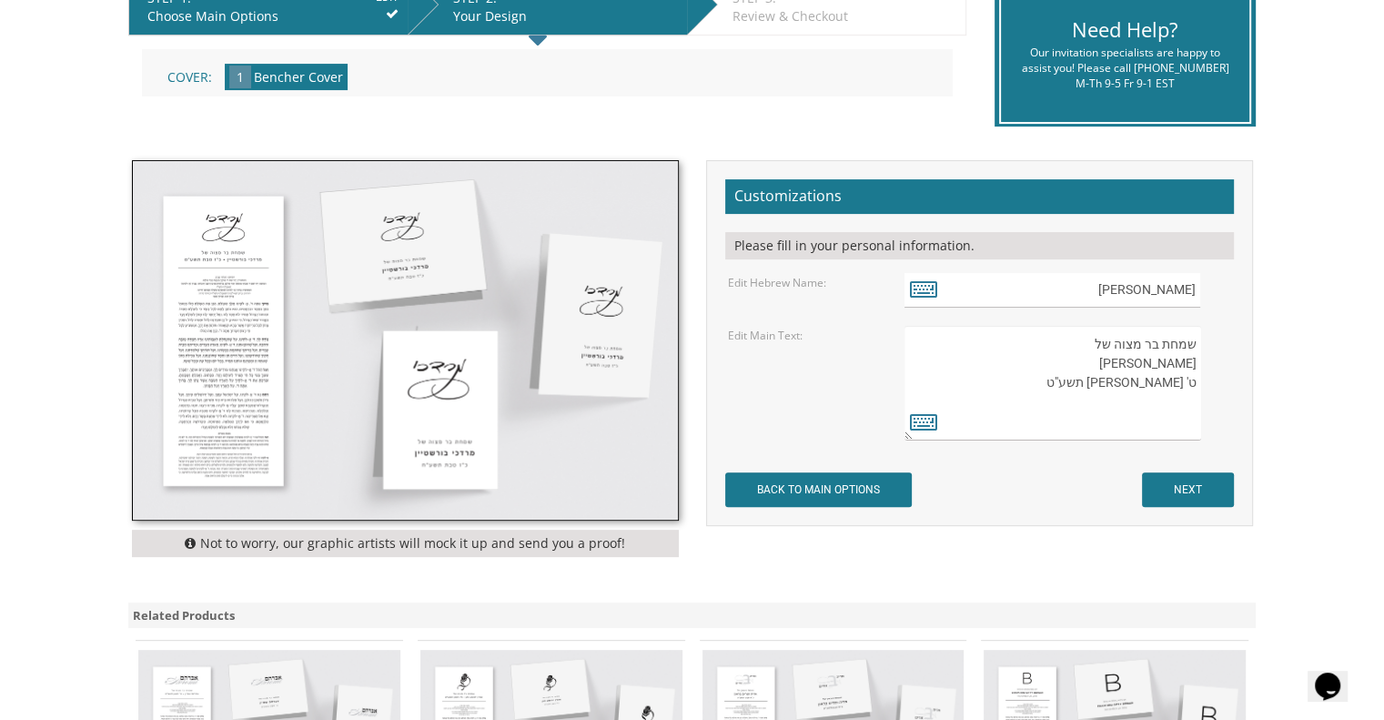
scroll to position [408, 0]
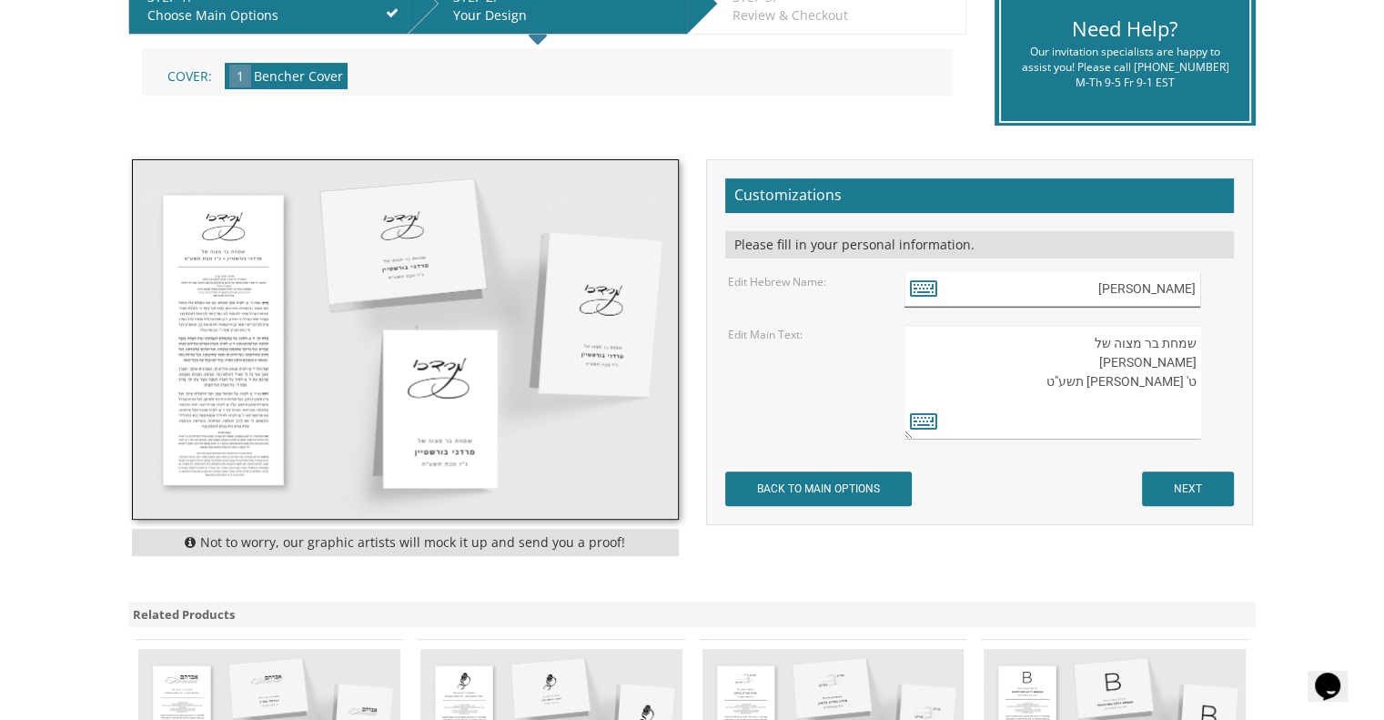
click at [1169, 300] on input "[PERSON_NAME]" at bounding box center [1052, 289] width 296 height 35
click at [1174, 292] on input "[PERSON_NAME]" at bounding box center [1052, 289] width 296 height 35
click at [1124, 361] on textarea "שמחת בר מצוה של [PERSON_NAME] ט' [PERSON_NAME] תשע"ט" at bounding box center [1052, 382] width 296 height 115
click at [1146, 353] on textarea "שמחת בר מצוה של [PERSON_NAME] ט' [PERSON_NAME] תשע"ט" at bounding box center [1052, 382] width 296 height 115
click at [1153, 349] on textarea "שמחת בר מצוה של [PERSON_NAME] ט' [PERSON_NAME] תשע"ט" at bounding box center [1052, 382] width 296 height 115
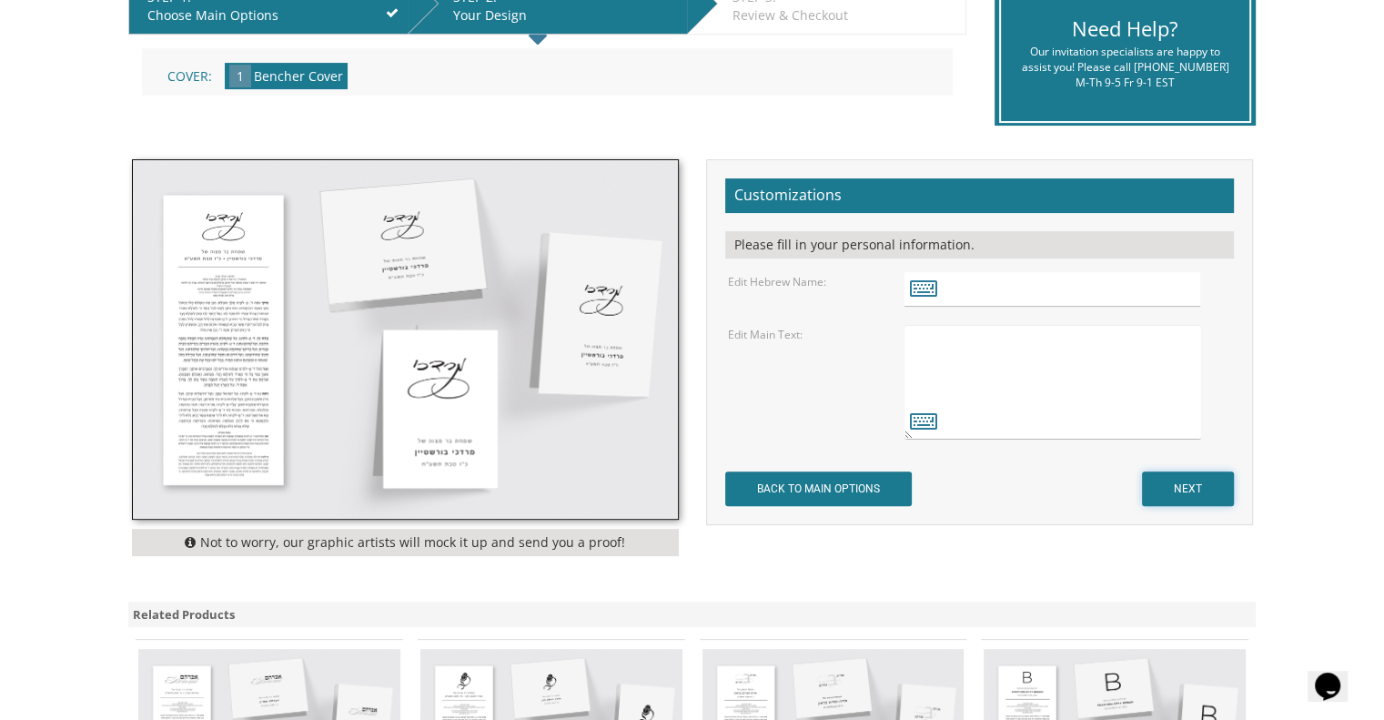
click at [1186, 487] on input "NEXT" at bounding box center [1188, 488] width 92 height 35
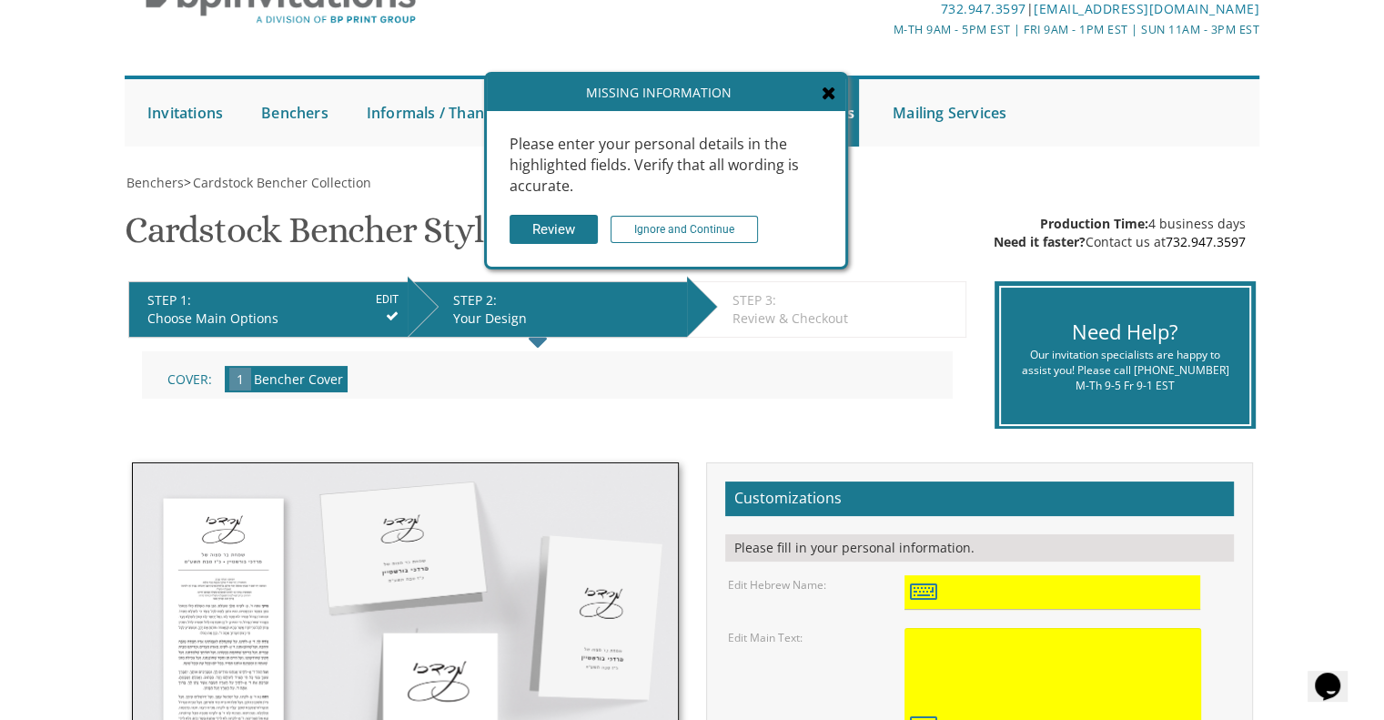
scroll to position [103, 0]
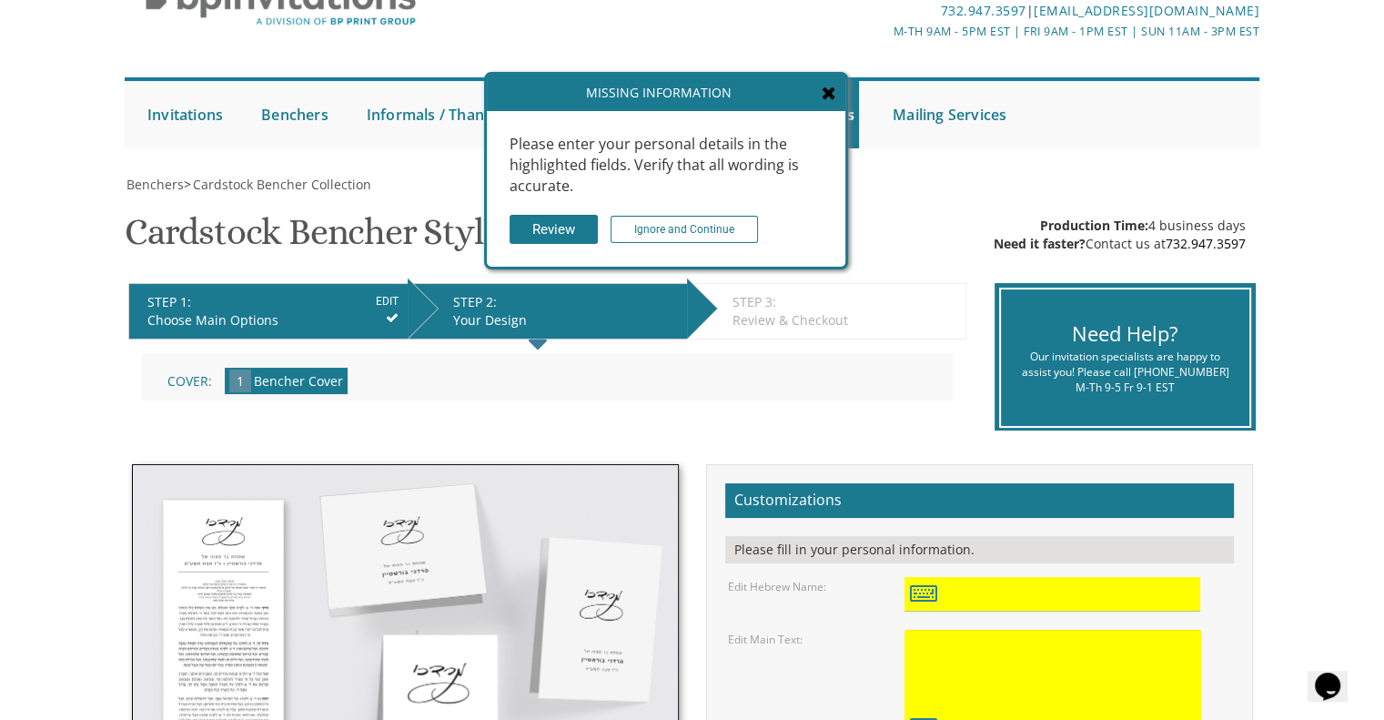
click at [836, 89] on icon at bounding box center [828, 93] width 15 height 18
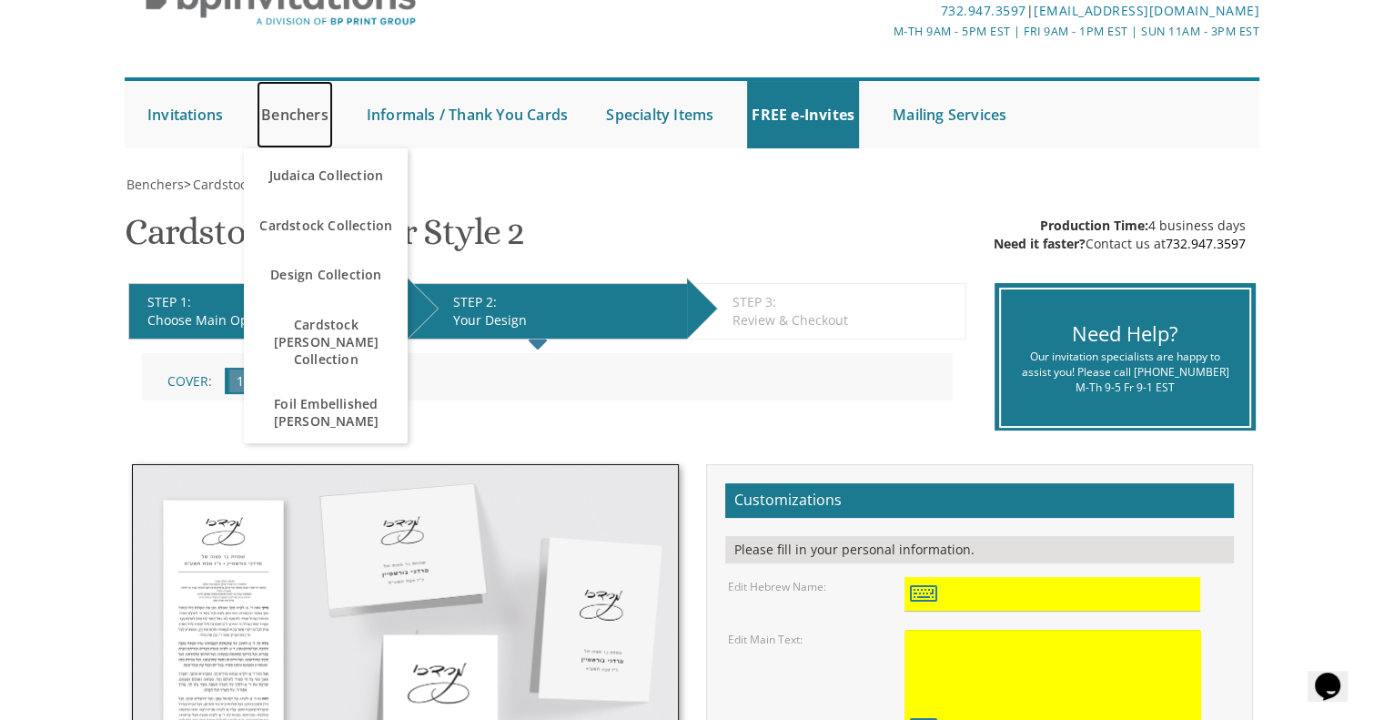
click at [290, 106] on link "Benchers" at bounding box center [295, 114] width 76 height 67
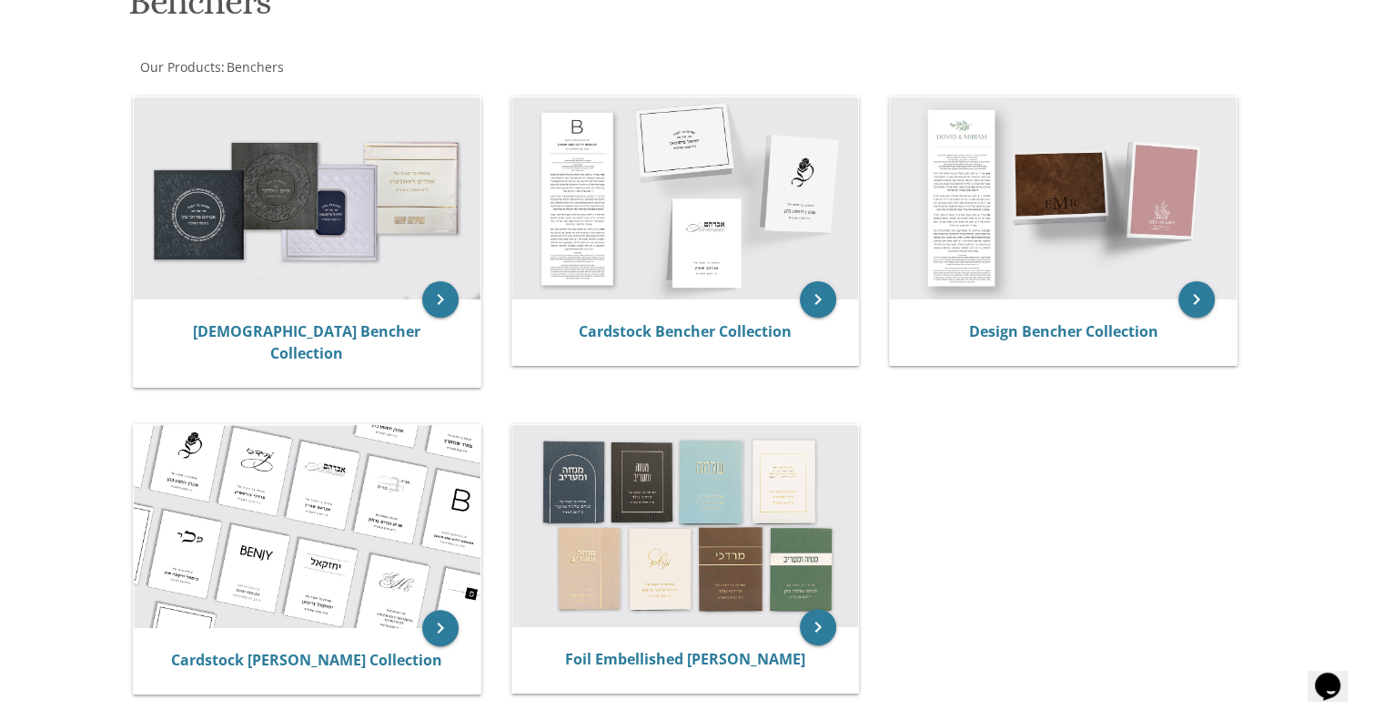
scroll to position [318, 0]
